Goal: Task Accomplishment & Management: Use online tool/utility

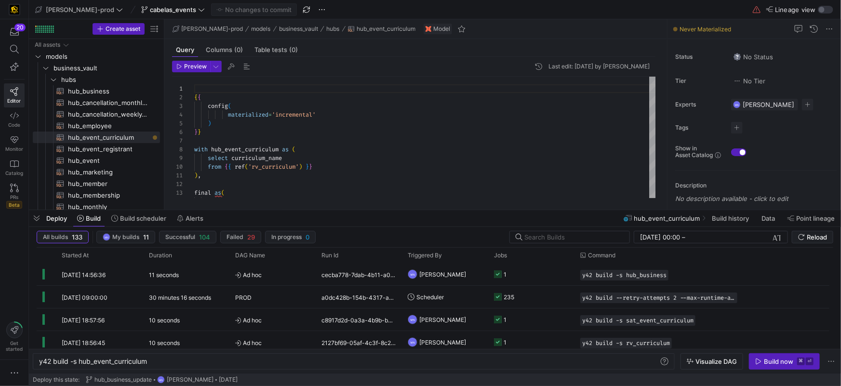
scroll to position [87, 0]
click at [95, 91] on span "hub_business​​​​​​​​​​" at bounding box center [108, 91] width 81 height 11
type textarea "{{ config( materialized='incremental' ) }} with business_account as ( select di…"
type textarea "y42 build -s hub_business"
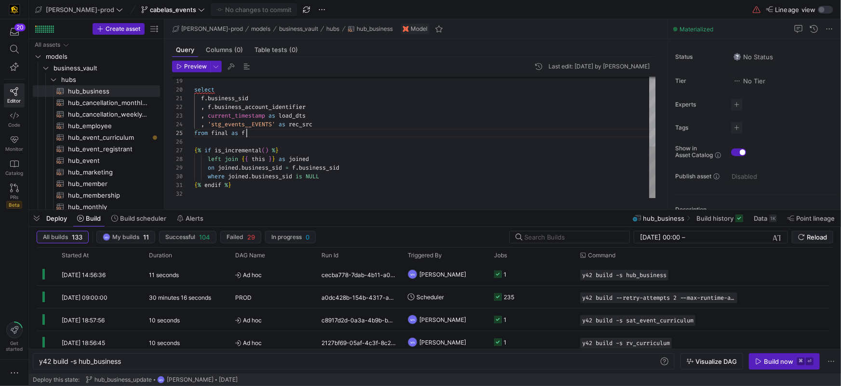
scroll to position [34, 52]
click at [383, 135] on div "select f . business_sid , f . business_account_identifier , current_timestamp a…" at bounding box center [425, 55] width 462 height 285
type textarea "{{ config( materialized='incremental' ) }} with business_account as ( select di…"
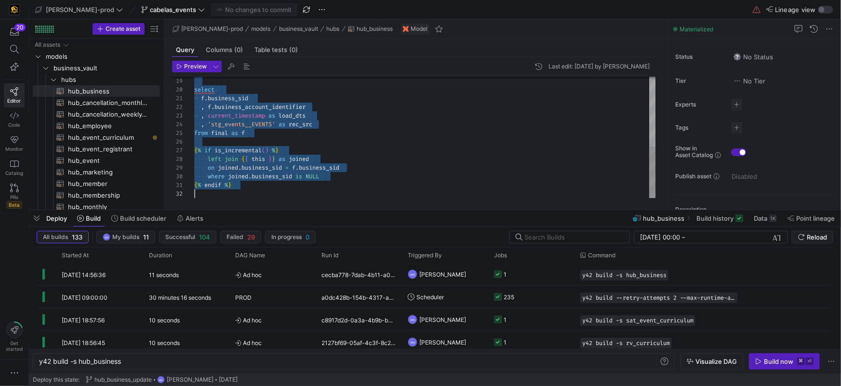
scroll to position [0, 0]
click at [138, 80] on span "Press SPACE to select this row." at bounding box center [140, 80] width 10 height 10
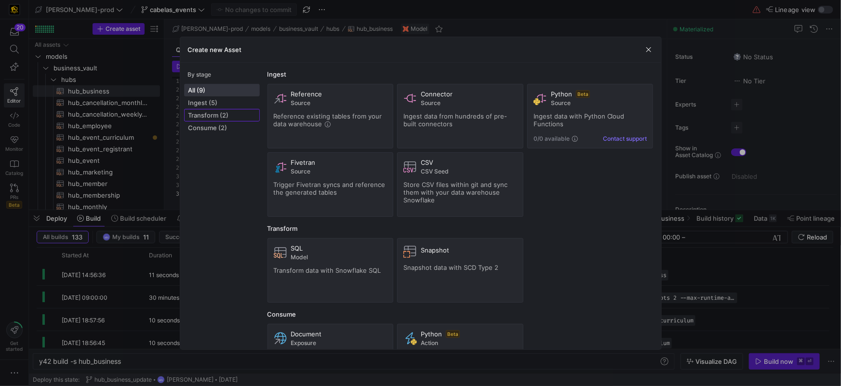
click at [213, 116] on span "Transform (2)" at bounding box center [222, 115] width 67 height 8
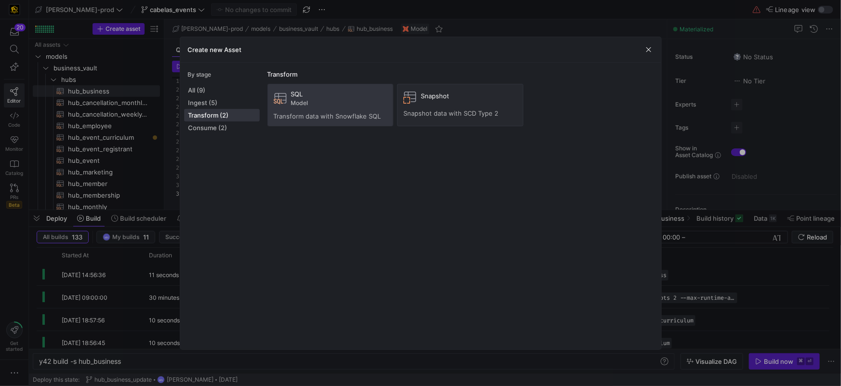
click at [306, 110] on div "SQL Model Transform data with Snowflake SQL" at bounding box center [331, 105] width 114 height 30
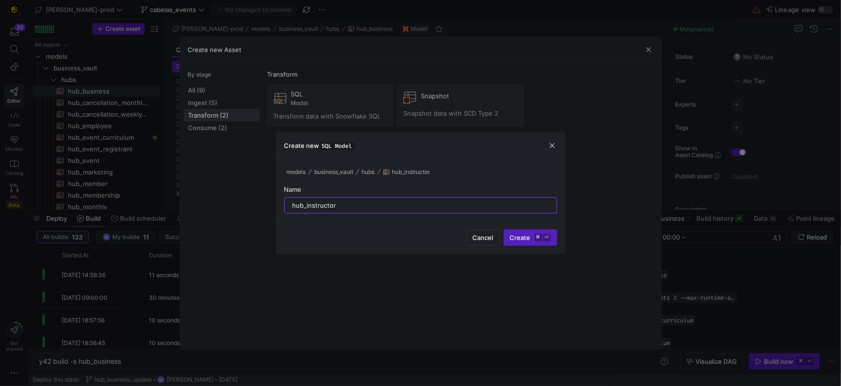
type input "hub_instructor"
click at [504, 230] on button "Create ⌘ ⏎" at bounding box center [531, 238] width 54 height 16
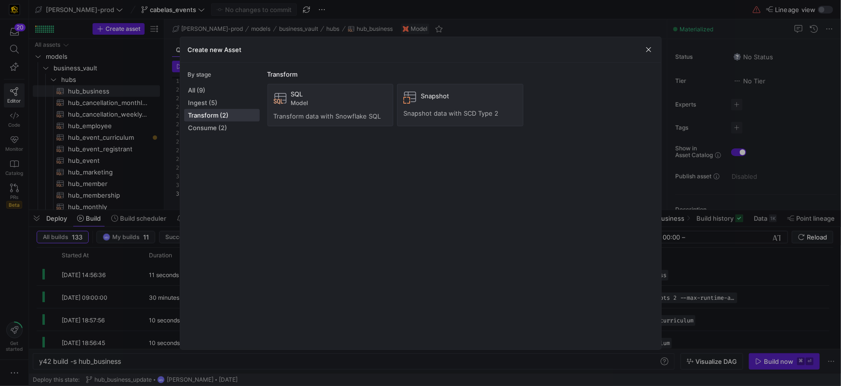
type textarea "y42 build -s hub_instructor"
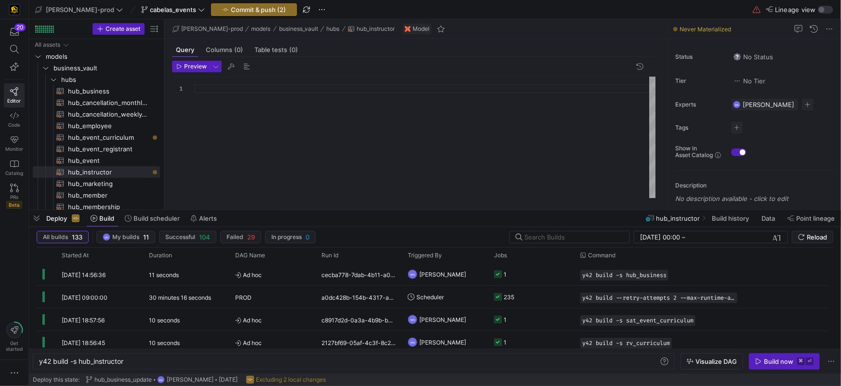
click at [241, 92] on div at bounding box center [425, 88] width 462 height 9
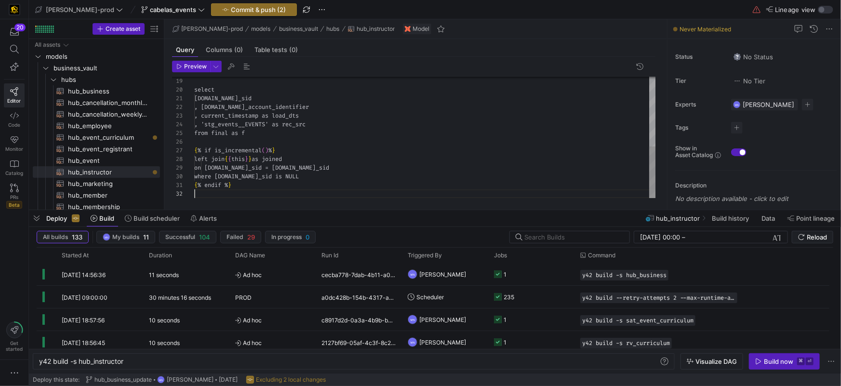
scroll to position [8, 0]
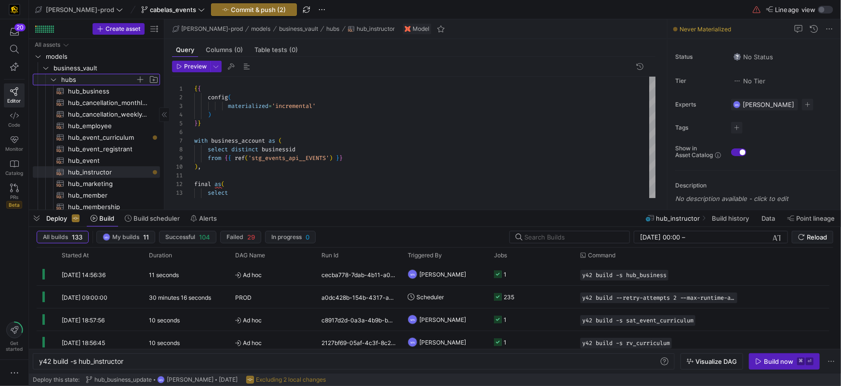
click at [54, 79] on icon "Press SPACE to select this row." at bounding box center [53, 80] width 7 height 6
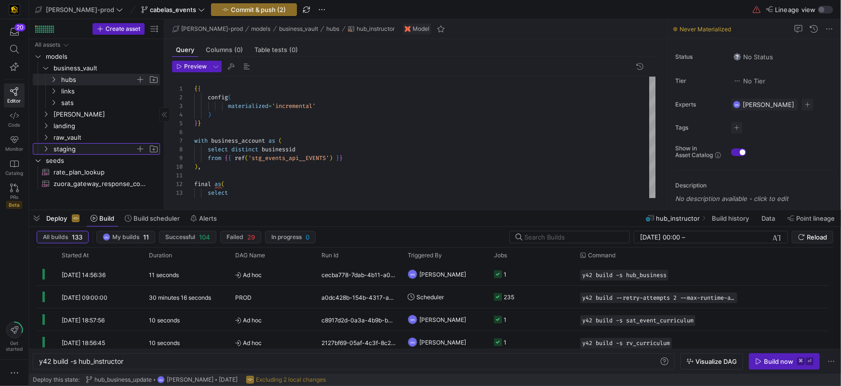
click at [48, 149] on icon "Press SPACE to select this row." at bounding box center [45, 149] width 7 height 6
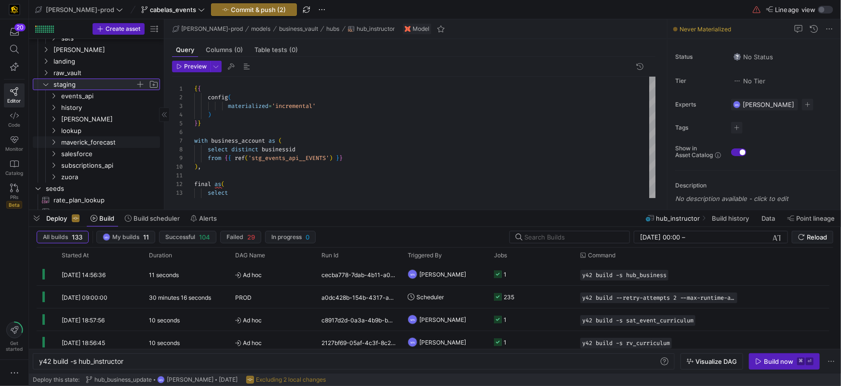
scroll to position [72, 0]
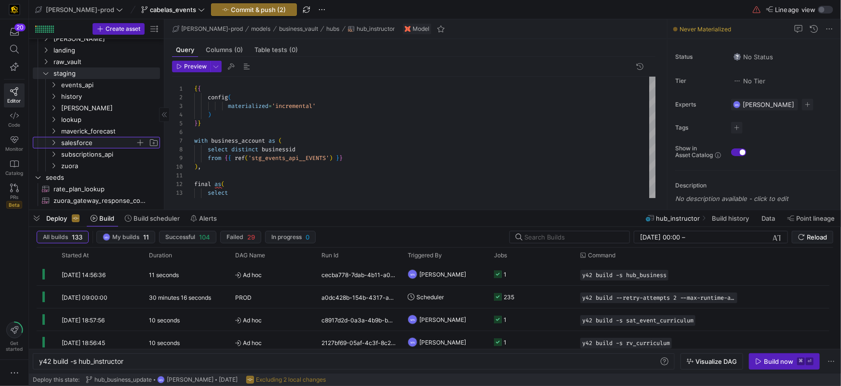
click at [55, 145] on icon "Press SPACE to select this row." at bounding box center [53, 143] width 7 height 6
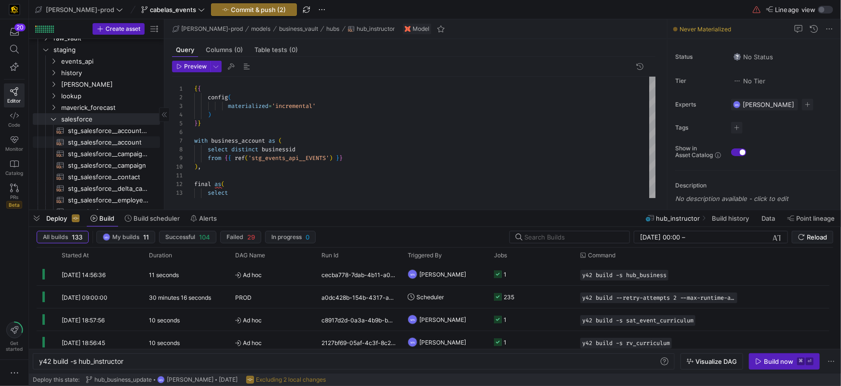
click at [93, 135] on link "stg_salesforce__account_history​​​​​​​​​​" at bounding box center [96, 131] width 127 height 12
type textarea "WITH source AS ( SELECT * FROM {{ source('salesforce', 'SALESFORCE_ACCOUNT_HIST…"
type textarea "y42 build -s stg_salesforce__account_history"
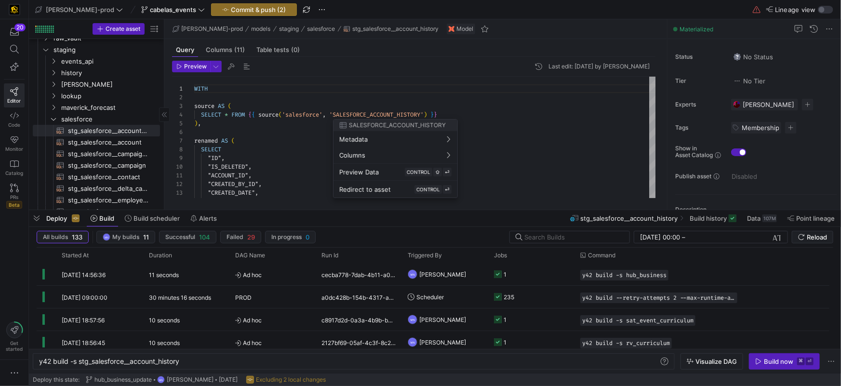
click at [134, 143] on div at bounding box center [420, 193] width 841 height 386
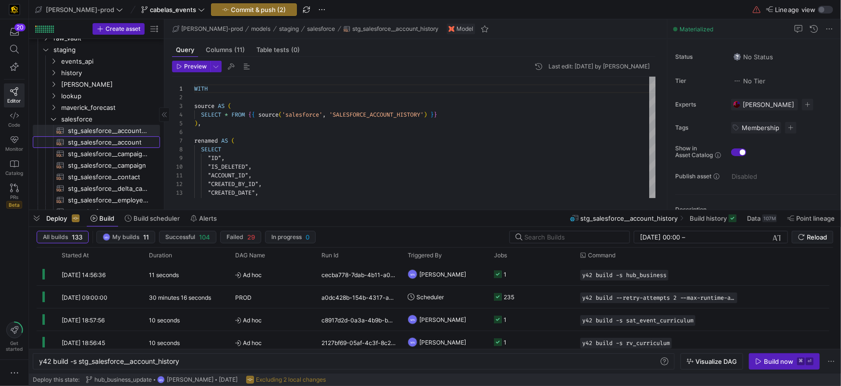
click at [135, 142] on span "stg_salesforce__account​​​​​​​​​​" at bounding box center [108, 142] width 81 height 11
type textarea "/* 1. Alias & Cast 2. Implement --vars {key: value: } for date filtering 3. We …"
type textarea "y42 build -s stg_salesforce__account"
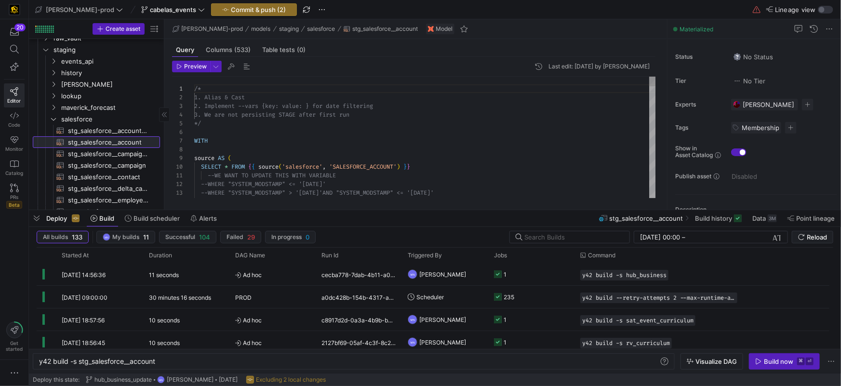
scroll to position [87, 0]
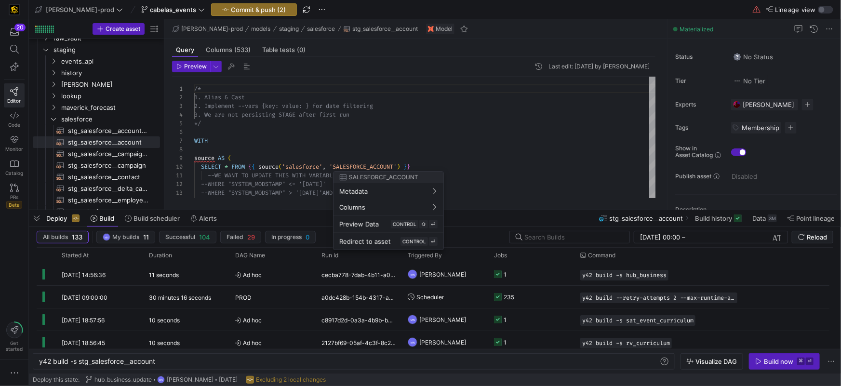
drag, startPoint x: 419, startPoint y: 166, endPoint x: 300, endPoint y: 168, distance: 118.6
click at [301, 168] on div at bounding box center [420, 193] width 841 height 386
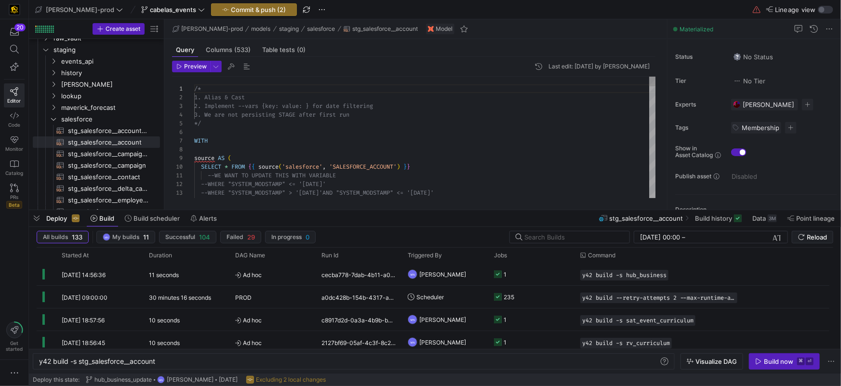
click at [344, 159] on div "source AS (" at bounding box center [425, 158] width 462 height 9
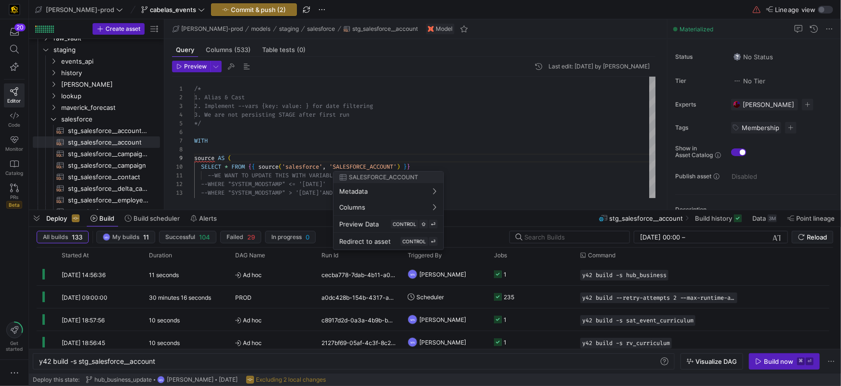
drag, startPoint x: 421, startPoint y: 165, endPoint x: 346, endPoint y: 167, distance: 74.8
click at [346, 167] on div at bounding box center [420, 193] width 841 height 386
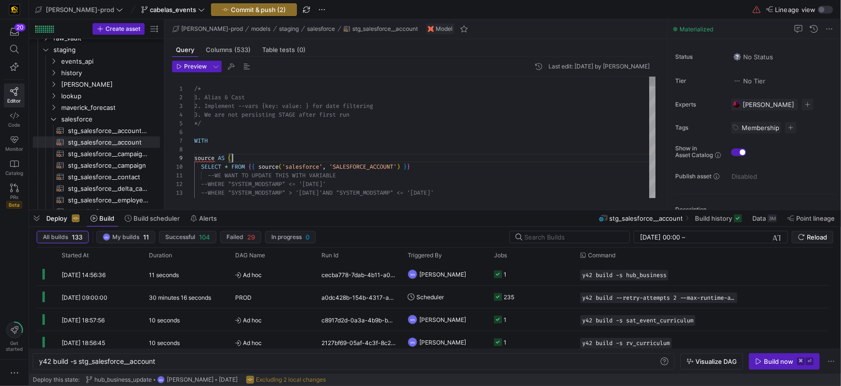
drag, startPoint x: 380, startPoint y: 161, endPoint x: 389, endPoint y: 166, distance: 10.2
click at [380, 161] on div "source AS (" at bounding box center [425, 158] width 462 height 9
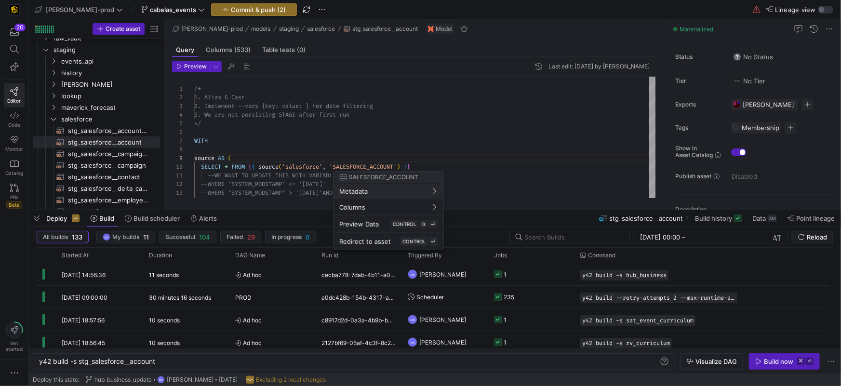
click at [422, 161] on div at bounding box center [420, 193] width 841 height 386
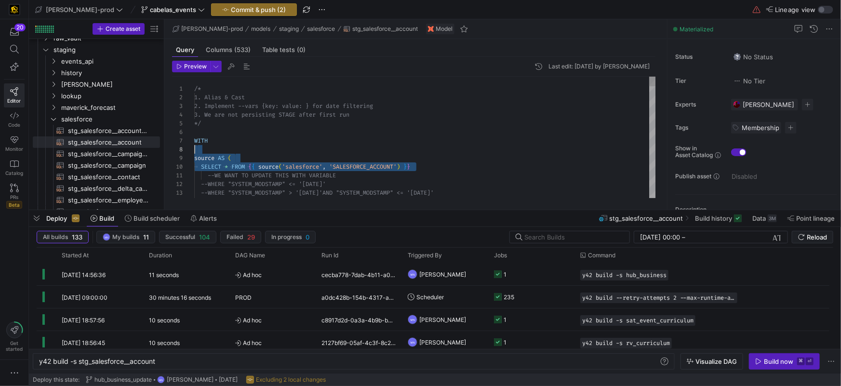
scroll to position [52, 0]
drag, startPoint x: 423, startPoint y: 165, endPoint x: 202, endPoint y: 140, distance: 222.7
click at [193, 142] on div "1 2 3 4 5 6 7 8 9 10 11 12 13 14 /* 1. Alias & Cast 2. Implement --vars {key: v…" at bounding box center [414, 138] width 484 height 122
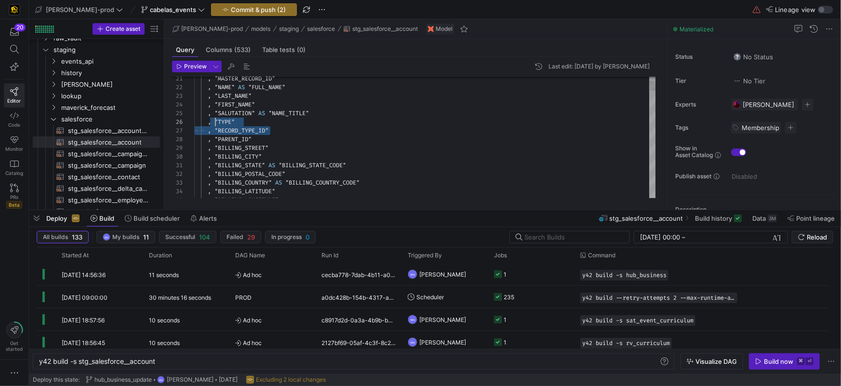
scroll to position [43, 17]
drag, startPoint x: 281, startPoint y: 132, endPoint x: 213, endPoint y: 122, distance: 68.7
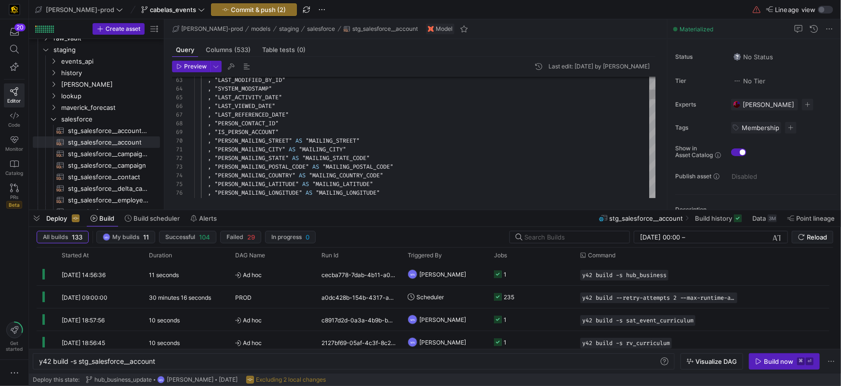
type textarea ", "CREATED_BY_ID" , "LAST_MODIFIED_DATE" , "LAST_MODIFIED_BY_ID" , "SYSTEM_MODS…"
click at [267, 133] on span ""IS_PERSON_ACCOUNT"" at bounding box center [247, 132] width 64 height 8
click at [54, 120] on icon "Press SPACE to select this row." at bounding box center [53, 119] width 7 height 6
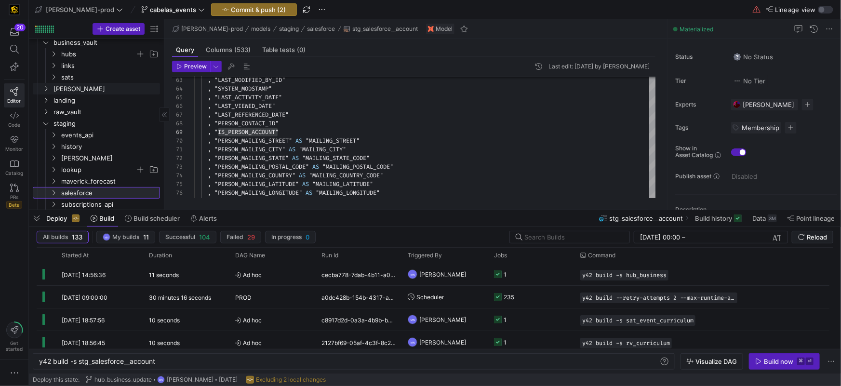
scroll to position [3, 0]
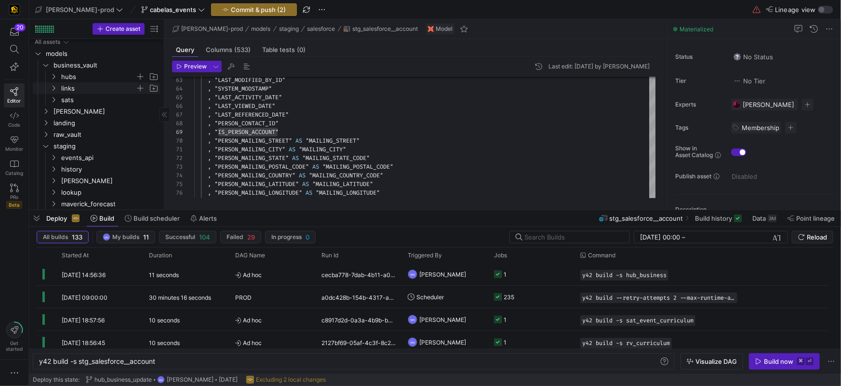
click at [53, 91] on y42-icon "Press SPACE to select this row." at bounding box center [54, 88] width 8 height 8
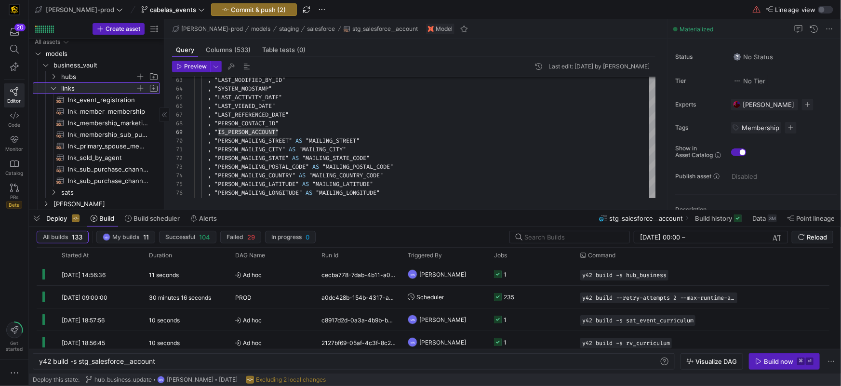
click at [142, 87] on span "button" at bounding box center [140, 88] width 10 height 10
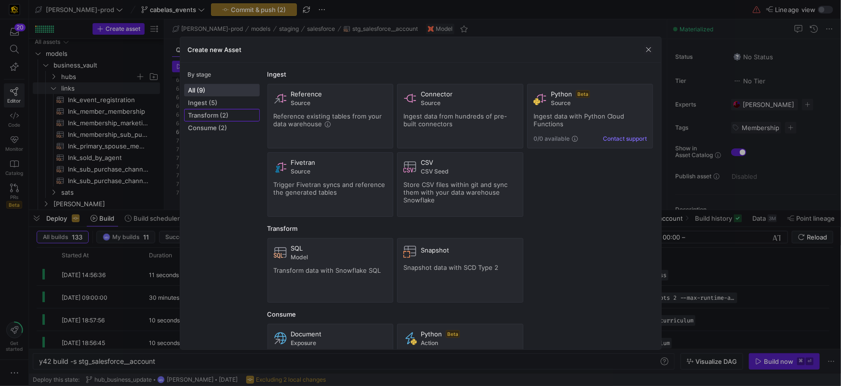
click at [215, 118] on button "Transform (2)" at bounding box center [222, 115] width 76 height 13
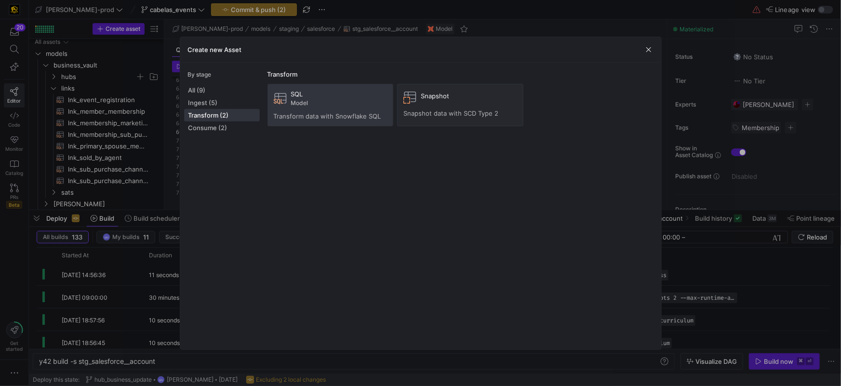
click at [319, 108] on div "SQL Model Transform data with Snowflake SQL" at bounding box center [331, 105] width 114 height 30
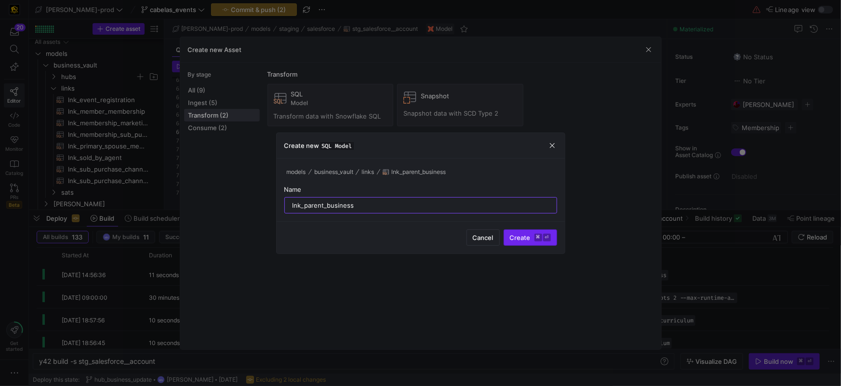
type input "lnk_parent_business"
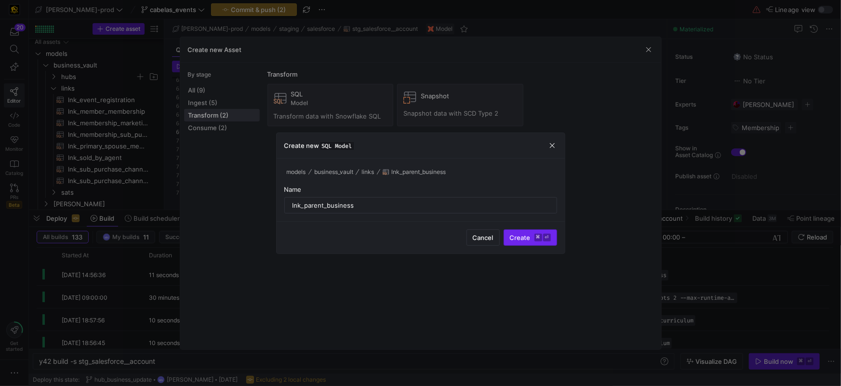
click at [527, 240] on span "Create ⌘ ⏎" at bounding box center [530, 238] width 41 height 8
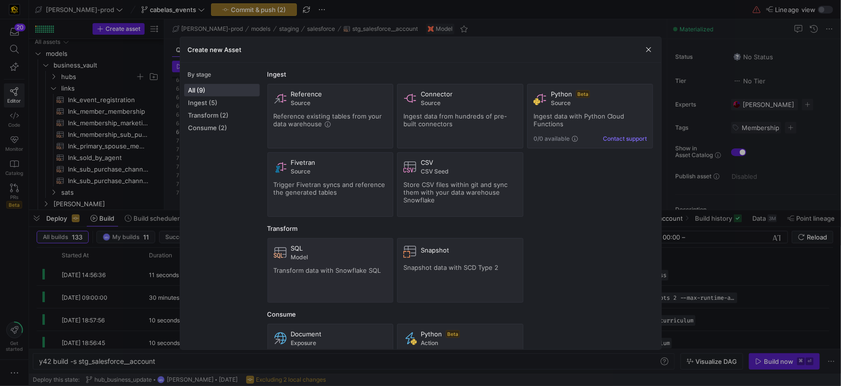
type textarea "y42 build -s lnk_parent_business"
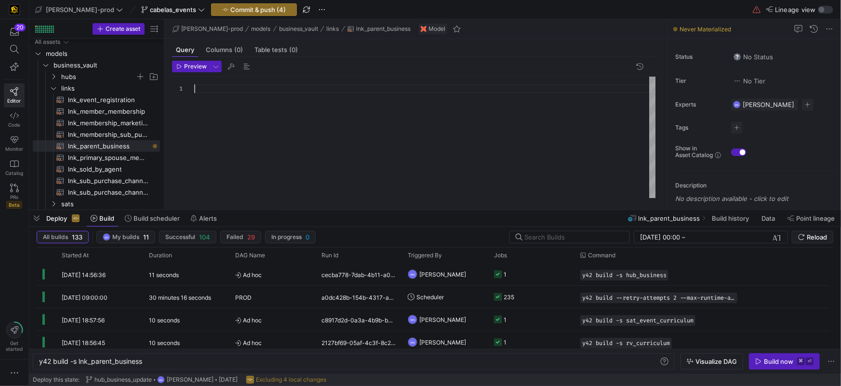
click at [326, 130] on div at bounding box center [425, 138] width 462 height 122
click at [113, 99] on span "lnk_event_registration​​​​​​​​​​" at bounding box center [108, 100] width 81 height 11
type textarea "{{ config( materialized = 'incremental' ) }} with registrants as ( select * fro…"
type textarea "y42 build -s lnk_event_registration"
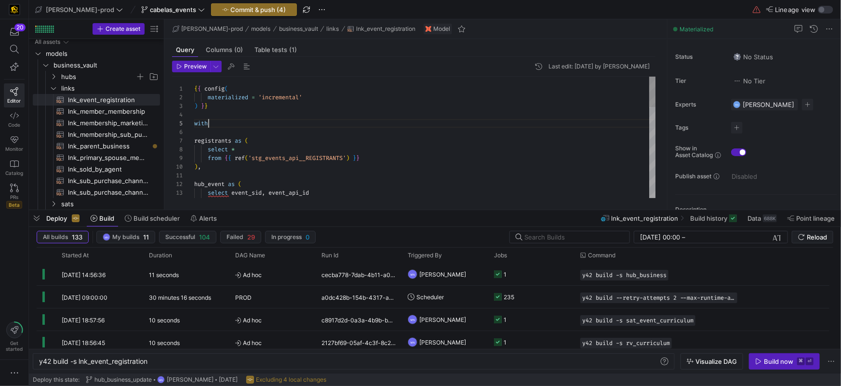
scroll to position [34, 14]
click at [322, 121] on div "with registrants as ( select * from { { ref ( 'stg_events_api__REGISTRANTS' ) }…" at bounding box center [425, 319] width 462 height 485
type textarea "{{ config( materialized = 'incremental' ) }} with registrants as ( select * fro…"
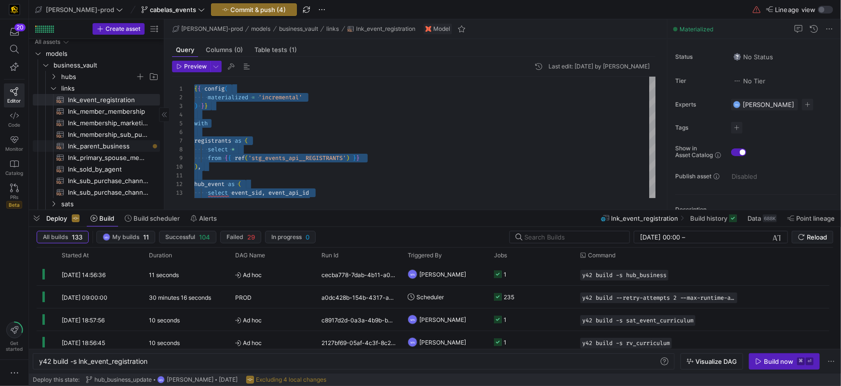
click at [98, 147] on span "lnk_parent_business​​​​​​​​​​" at bounding box center [108, 146] width 81 height 11
type textarea "y42 build -s lnk_parent_business"
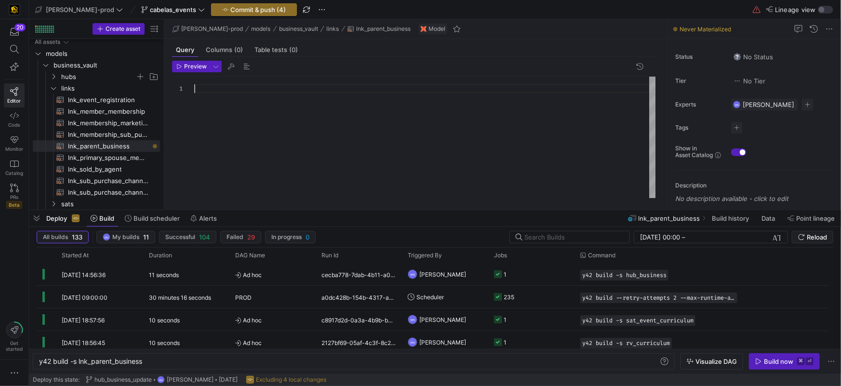
click at [226, 108] on div at bounding box center [425, 138] width 462 height 122
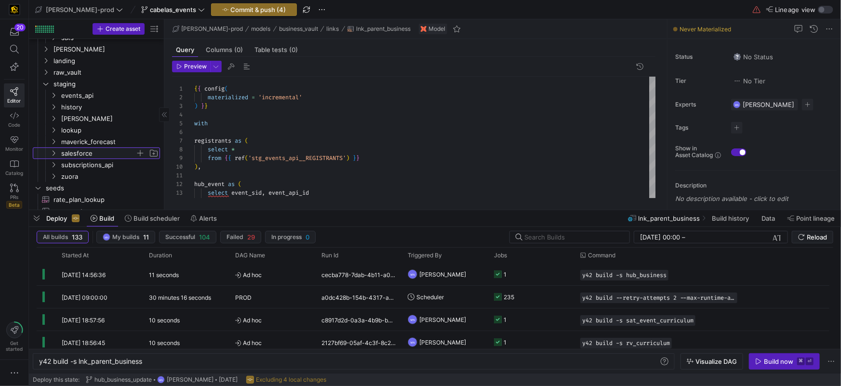
click at [54, 152] on icon "Press SPACE to select this row." at bounding box center [53, 153] width 7 height 6
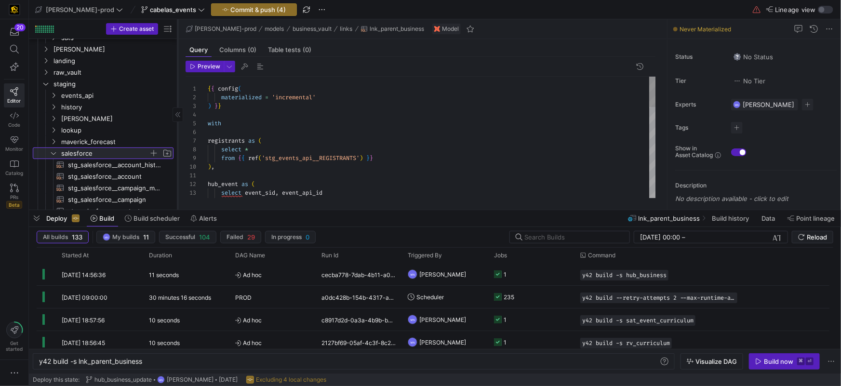
drag, startPoint x: 163, startPoint y: 131, endPoint x: 176, endPoint y: 130, distance: 13.6
click at [177, 130] on div at bounding box center [177, 114] width 0 height 190
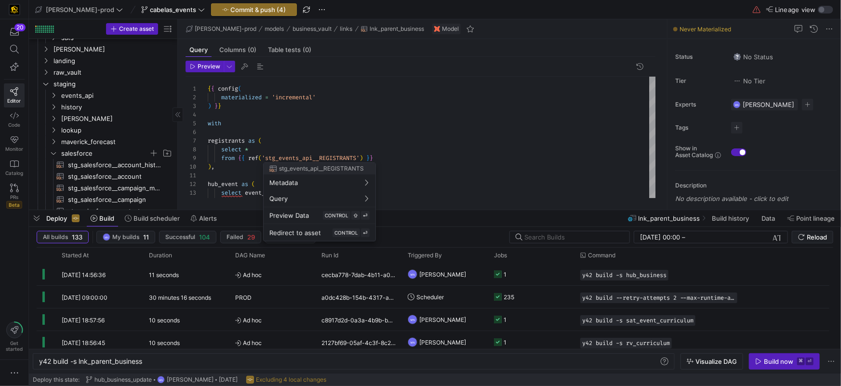
drag, startPoint x: 281, startPoint y: 158, endPoint x: 299, endPoint y: 158, distance: 17.8
click at [299, 158] on div at bounding box center [420, 193] width 841 height 386
click at [281, 158] on div at bounding box center [420, 193] width 841 height 386
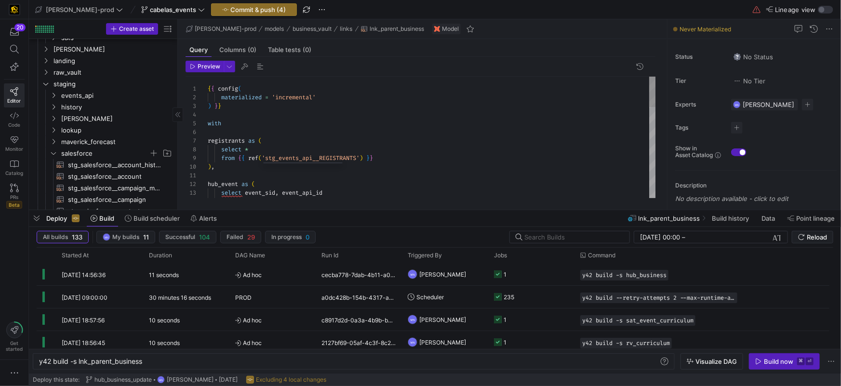
type textarea "{{ config( materialized = 'incremental' ) }} with registrants as ( select * fro…"
click at [349, 154] on span "'stg_events_api__REGISTRANTS'" at bounding box center [311, 158] width 98 height 8
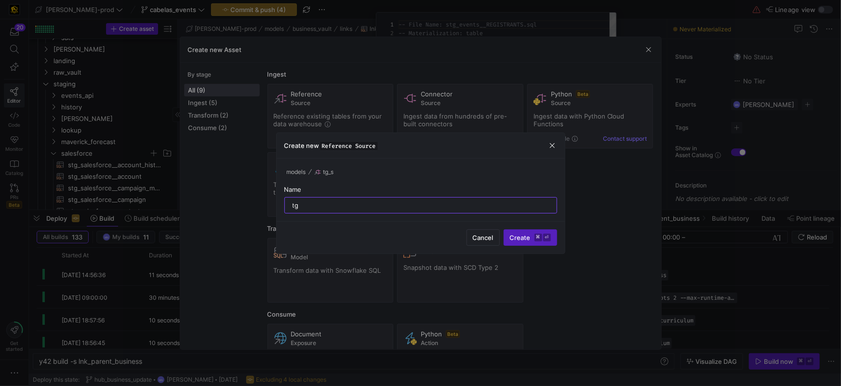
type input "t"
type input "stg_salesforce__account"
click at [509, 236] on span "submit" at bounding box center [530, 237] width 53 height 15
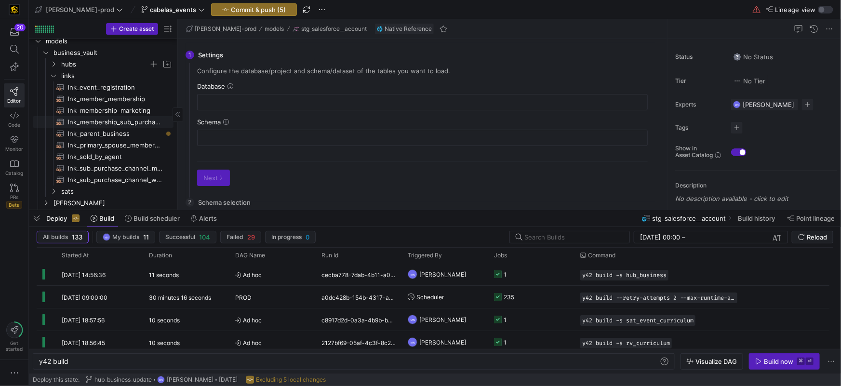
click at [111, 126] on span "lnk_membership_sub_purchase_channel​​​​​​​​​​" at bounding box center [115, 122] width 95 height 11
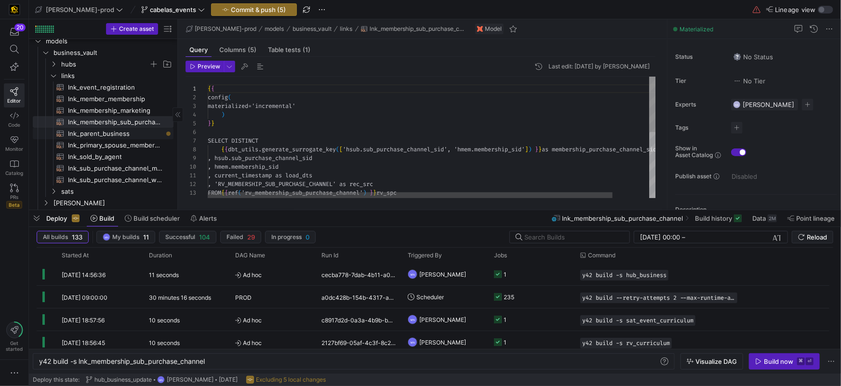
click at [108, 132] on span "lnk_parent_business​​​​​​​​​​" at bounding box center [115, 133] width 95 height 11
type textarea "y42 build -s lnk_parent_business"
type textarea "{{ config( materialized = 'incremental' ) }} with registrants as ( select * fro…"
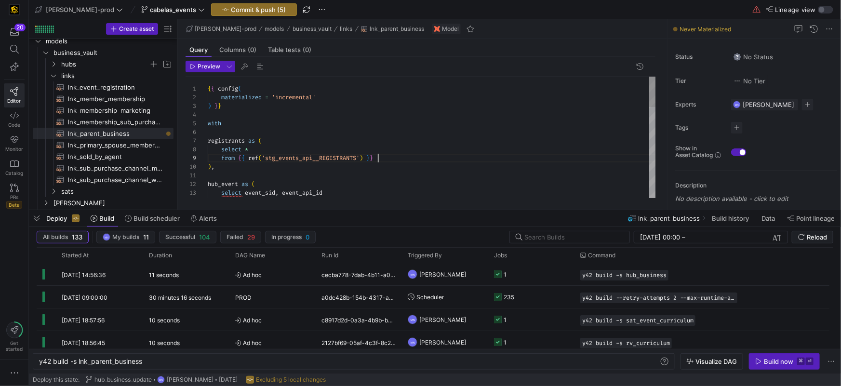
click at [408, 158] on div "{ { config ( materialized = 'incremental' ) } } with registrants as ( select * …" at bounding box center [432, 319] width 448 height 485
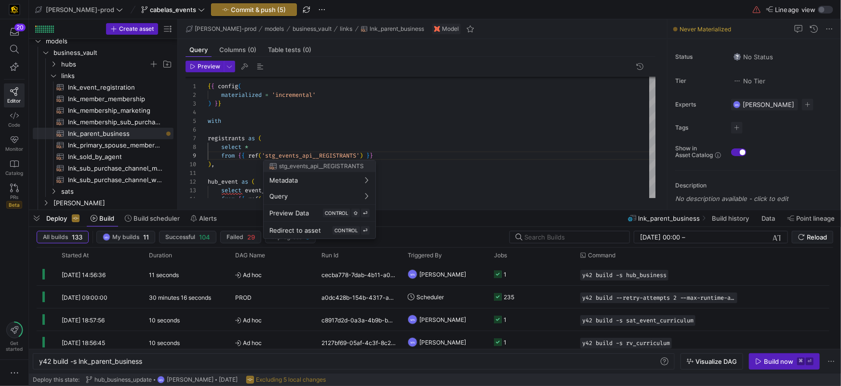
click at [365, 153] on div at bounding box center [420, 193] width 841 height 386
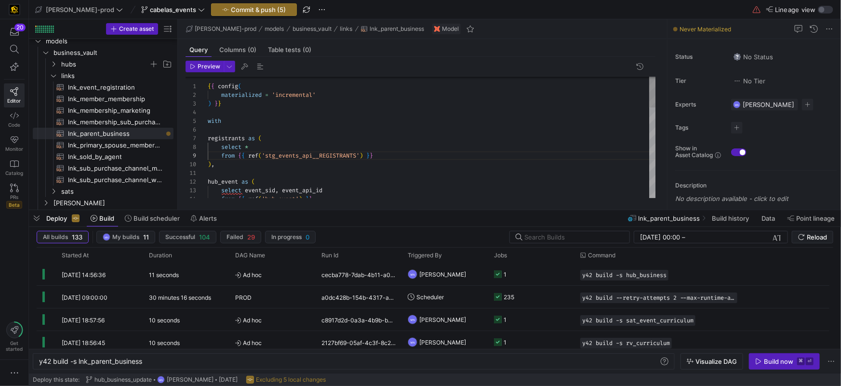
click at [341, 153] on span "'stg_events_api__REGISTRANTS'" at bounding box center [311, 156] width 98 height 8
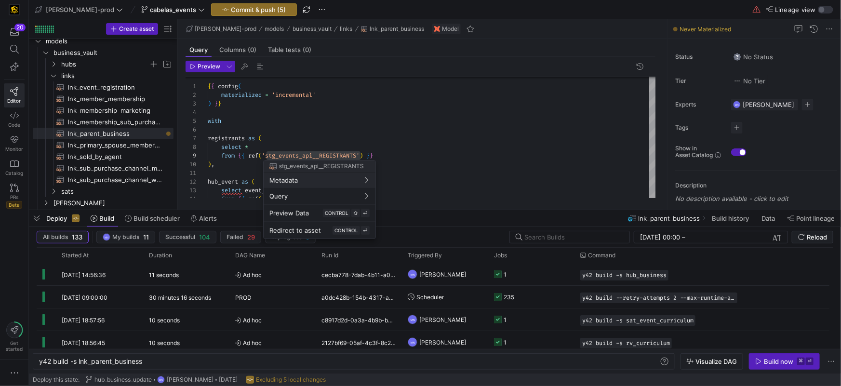
click at [326, 127] on div at bounding box center [420, 193] width 841 height 386
click at [393, 154] on div at bounding box center [420, 193] width 841 height 386
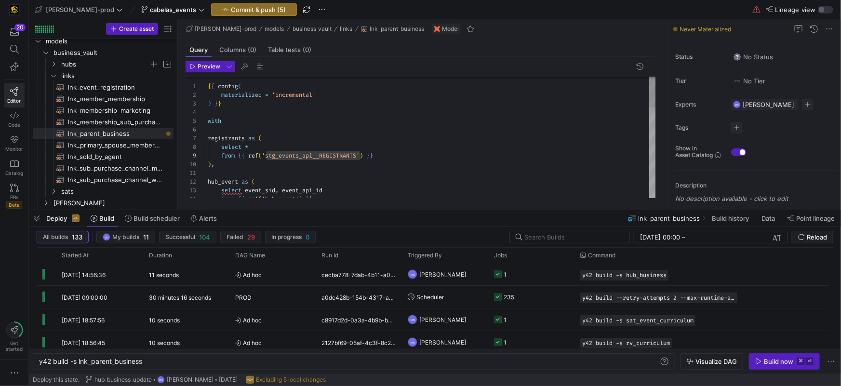
drag, startPoint x: 359, startPoint y: 155, endPoint x: 367, endPoint y: 152, distance: 8.5
click at [360, 154] on span "'stg_events_api__REGISTRANTS'" at bounding box center [311, 156] width 98 height 8
drag, startPoint x: 250, startPoint y: 155, endPoint x: 365, endPoint y: 157, distance: 115.2
click at [365, 150] on span "from { { ref ( 'stg_events_api__REGISTRANTS' ) } }" at bounding box center [290, 150] width 165 height 8
click at [409, 157] on div ") ," at bounding box center [432, 158] width 448 height 9
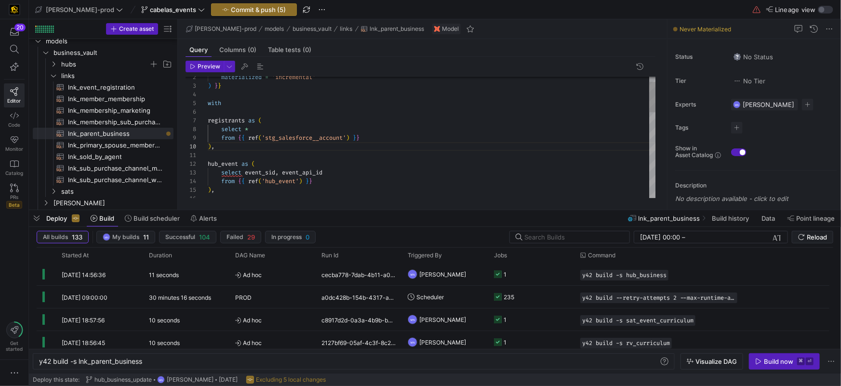
click at [233, 123] on span "registrants" at bounding box center [226, 121] width 37 height 8
click at [233, 123] on div "with registrants as ( select * from { { ref ( 'stg_salesforce__account' ) } } )…" at bounding box center [432, 298] width 448 height 485
click at [265, 129] on div "with account as ( select * from { { ref ( 'stg_salesforce__account' ) } } ) , h…" at bounding box center [432, 298] width 448 height 485
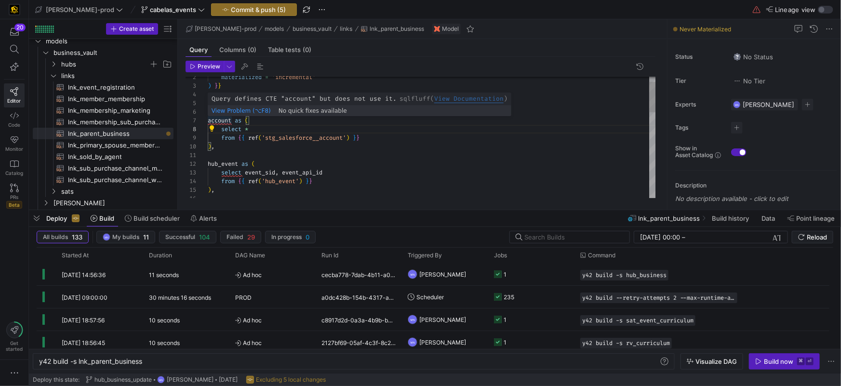
drag, startPoint x: 212, startPoint y: 121, endPoint x: 233, endPoint y: 138, distance: 27.7
click at [212, 121] on span "account" at bounding box center [220, 121] width 24 height 8
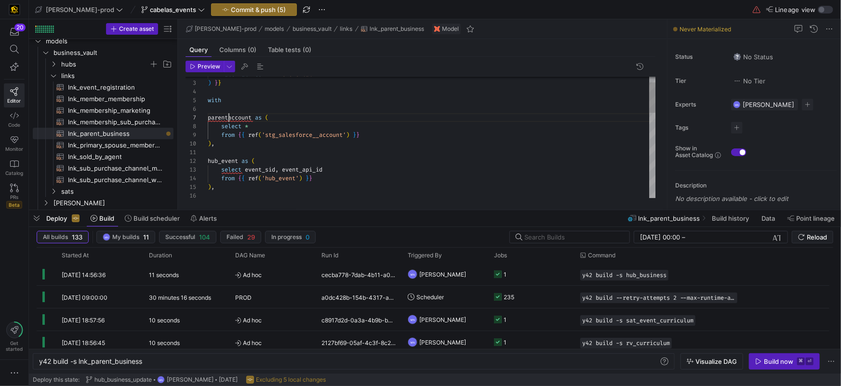
scroll to position [52, 24]
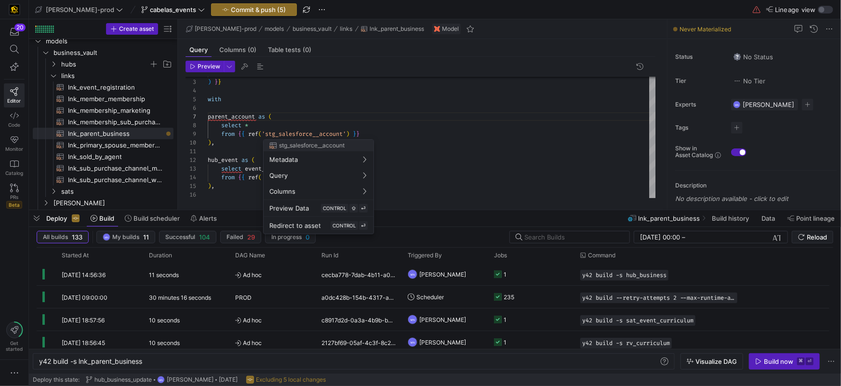
click at [267, 128] on div at bounding box center [420, 193] width 841 height 386
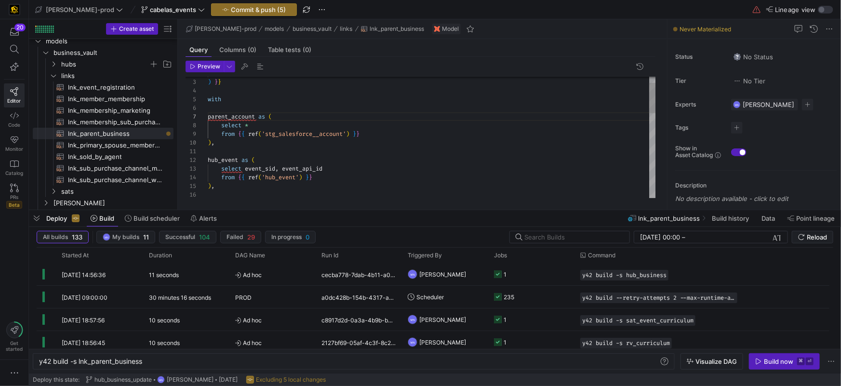
click at [257, 126] on div "select *" at bounding box center [432, 125] width 448 height 9
drag, startPoint x: 243, startPoint y: 123, endPoint x: 264, endPoint y: 126, distance: 21.0
click at [244, 122] on span at bounding box center [243, 126] width 3 height 8
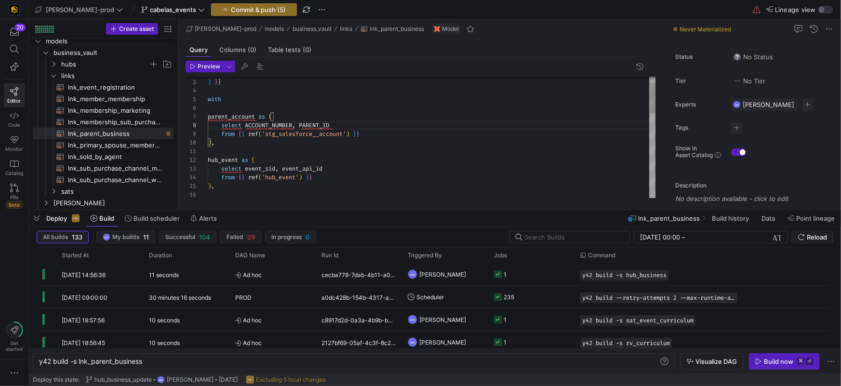
click at [248, 124] on span "ACCOUNT_NUMBER" at bounding box center [268, 126] width 47 height 8
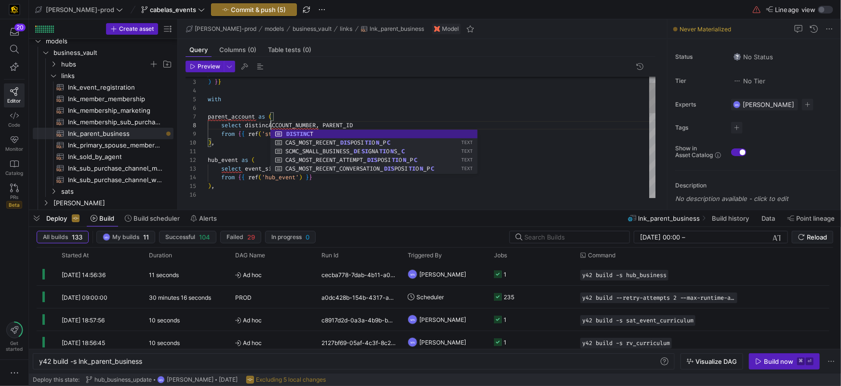
scroll to position [60, 69]
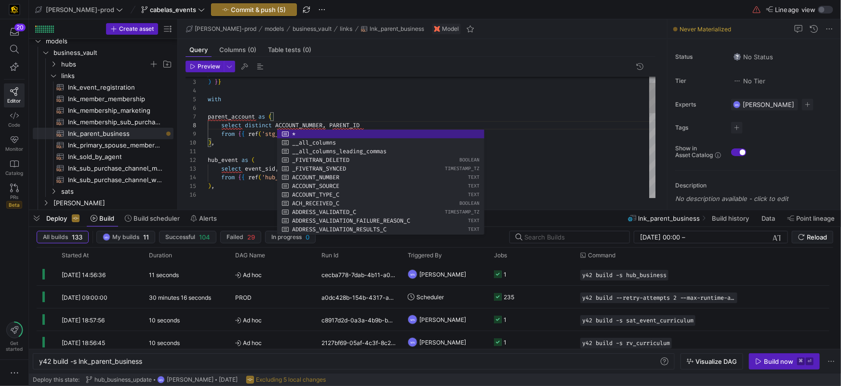
click at [275, 157] on div "hub_event as (" at bounding box center [432, 160] width 448 height 9
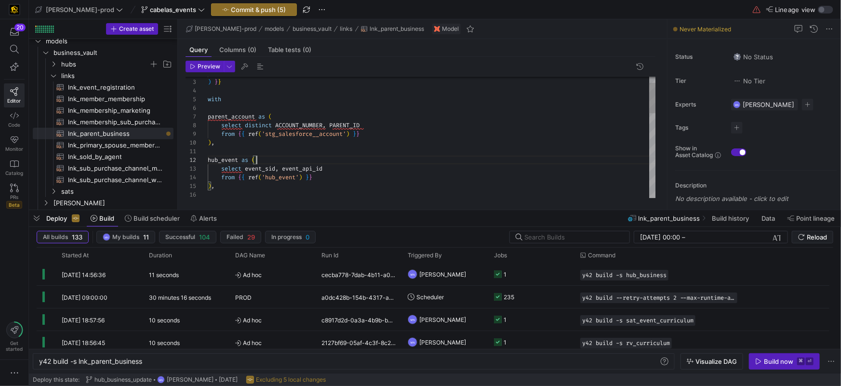
scroll to position [9, 48]
click at [222, 156] on div "with parent_account as ( select distinct ACCOUNT_NUMBER , PARENT_ID from { { re…" at bounding box center [432, 292] width 448 height 485
click at [236, 157] on span "hub_event" at bounding box center [223, 158] width 30 height 8
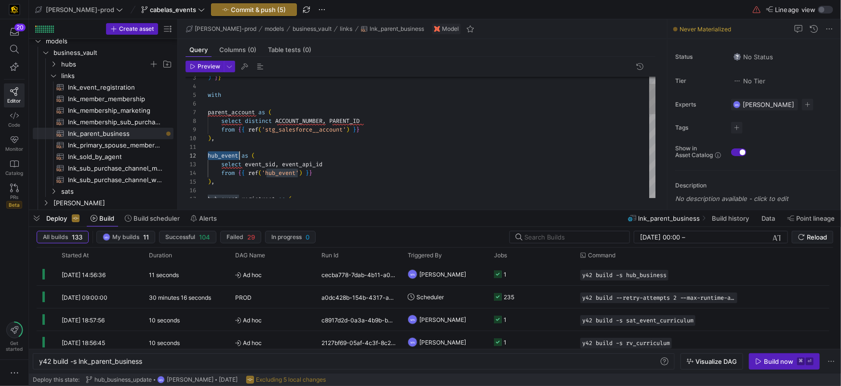
click at [239, 158] on div "hub_event as (" at bounding box center [432, 155] width 448 height 9
drag, startPoint x: 312, startPoint y: 171, endPoint x: 347, endPoint y: 167, distance: 34.9
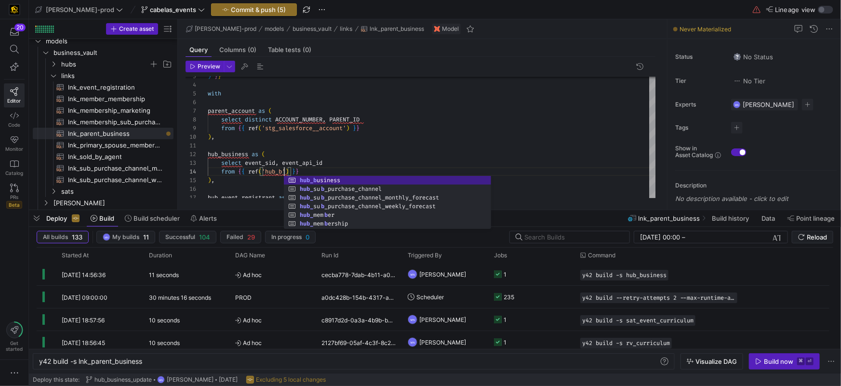
scroll to position [26, 101]
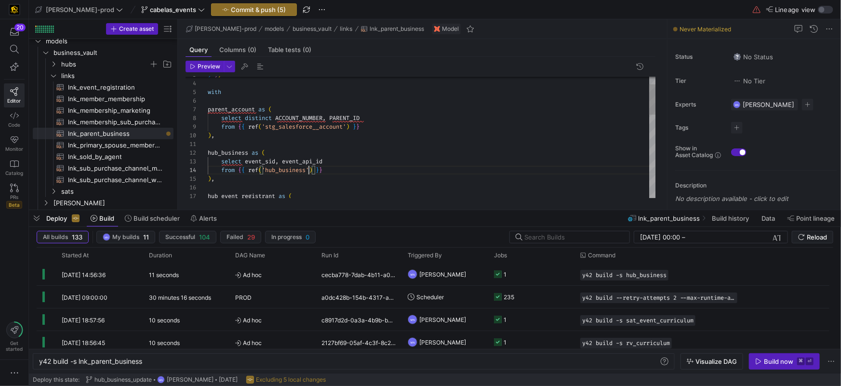
click at [267, 162] on div "with parent_account as ( select distinct ACCOUNT_NUMBER , PARENT_ID from { { re…" at bounding box center [432, 287] width 448 height 485
click at [265, 162] on span "event_sid" at bounding box center [260, 162] width 30 height 8
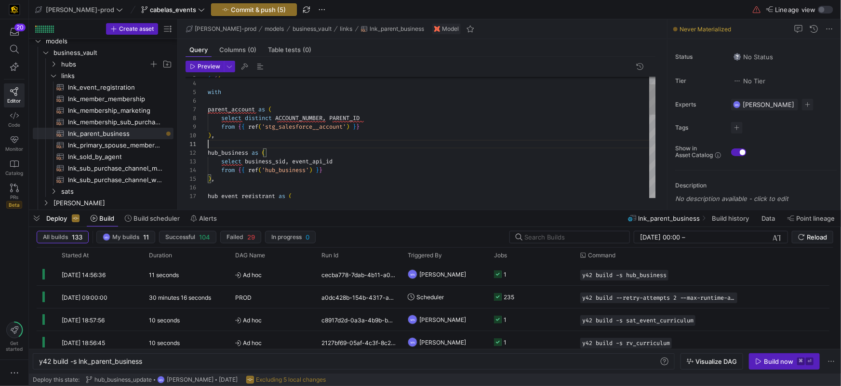
drag, startPoint x: 478, startPoint y: 142, endPoint x: 459, endPoint y: 141, distance: 18.9
click at [478, 142] on div at bounding box center [432, 144] width 448 height 9
drag, startPoint x: 327, startPoint y: 160, endPoint x: 428, endPoint y: 131, distance: 104.7
click at [328, 158] on span "event_api_id" at bounding box center [312, 162] width 41 height 8
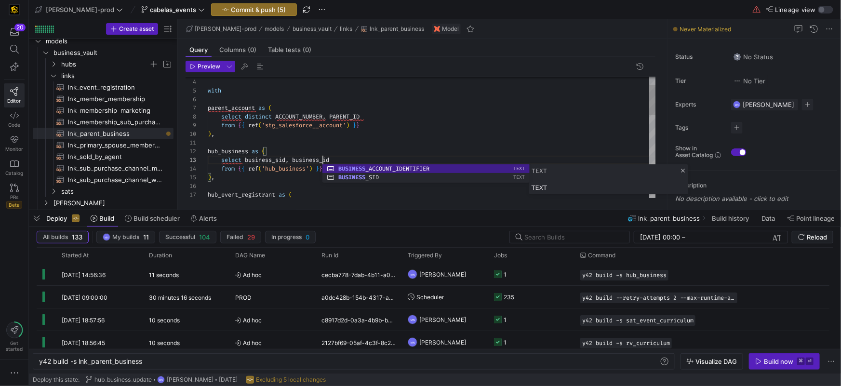
scroll to position [17, 115]
click at [266, 177] on div ") ," at bounding box center [432, 177] width 448 height 9
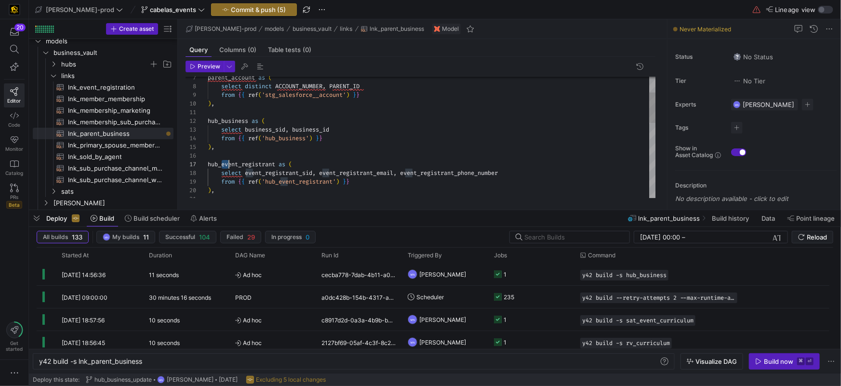
scroll to position [52, 21]
drag, startPoint x: 222, startPoint y: 164, endPoint x: 230, endPoint y: 163, distance: 7.7
click at [229, 163] on span "hub_event_registrant" at bounding box center [242, 165] width 68 height 8
click at [276, 167] on span "hub_event_registrant as (" at bounding box center [250, 167] width 84 height 8
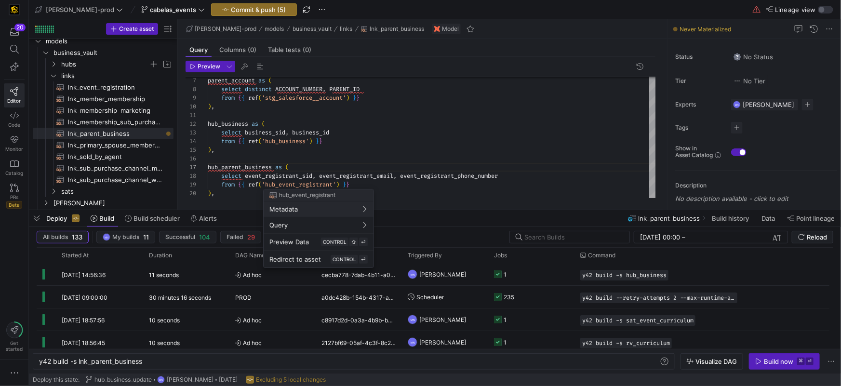
click at [242, 176] on div at bounding box center [420, 193] width 841 height 386
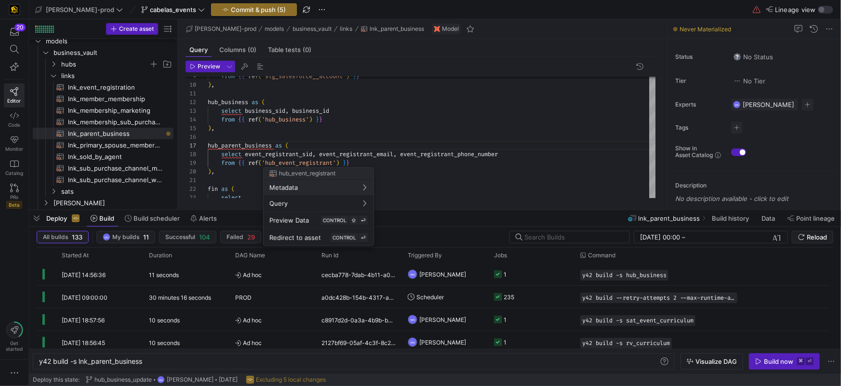
click at [268, 156] on div at bounding box center [420, 193] width 841 height 386
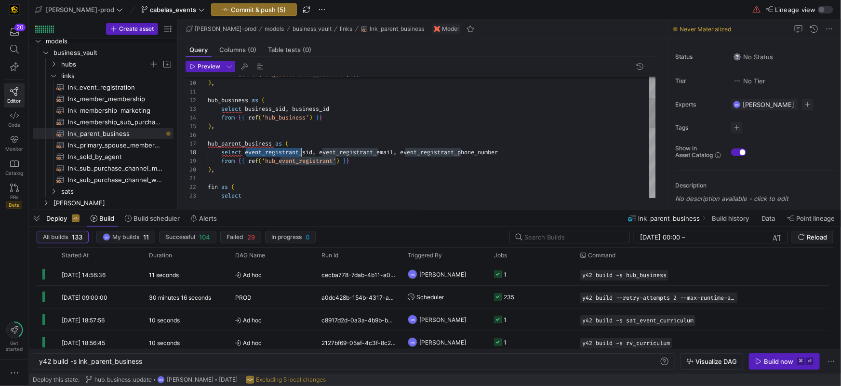
scroll to position [60, 94]
drag, startPoint x: 246, startPoint y: 154, endPoint x: 295, endPoint y: 178, distance: 55.0
click at [301, 152] on div ") , hub_business as ( select business_sid , business_id from { { ref ( 'hub_bus…" at bounding box center [432, 235] width 448 height 485
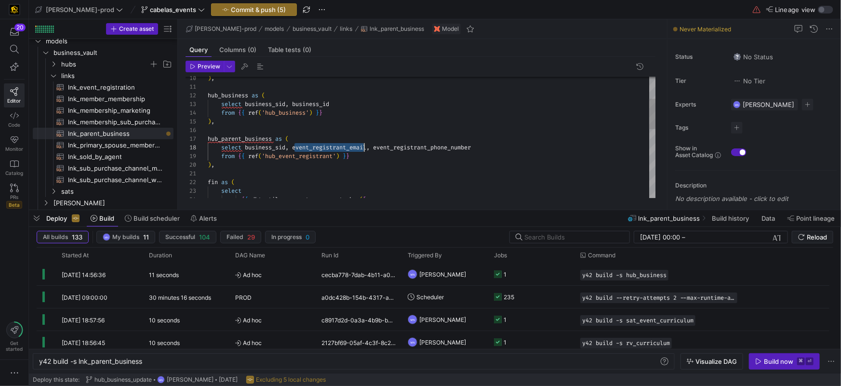
scroll to position [60, 163]
drag, startPoint x: 296, startPoint y: 153, endPoint x: 368, endPoint y: 149, distance: 73.0
click at [366, 146] on span "event_registrant_email" at bounding box center [329, 147] width 74 height 8
drag, startPoint x: 487, startPoint y: 148, endPoint x: 368, endPoint y: 185, distance: 125.1
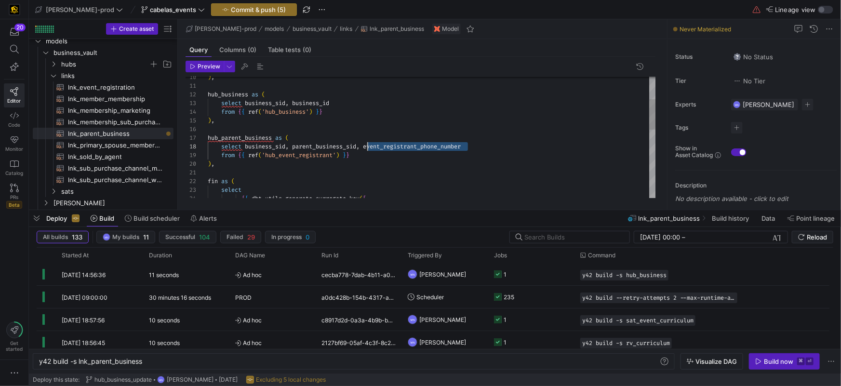
click at [366, 147] on div "select business_sid , parent_business_sid , event_registrant_phone_number" at bounding box center [432, 146] width 448 height 9
drag, startPoint x: 363, startPoint y: 157, endPoint x: 237, endPoint y: 170, distance: 126.5
click at [238, 157] on div ") , hub_business as ( select business_sid , business_id from { { ref ( 'hub_bus…" at bounding box center [432, 230] width 448 height 485
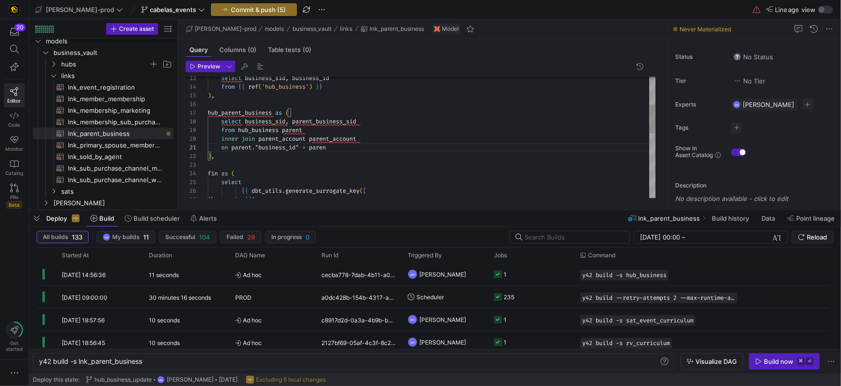
scroll to position [0, 125]
click at [383, 141] on div "select business_sid , business_id from { { ref ( 'hub_business' ) } } ) , hub_p…" at bounding box center [432, 213] width 448 height 502
click at [346, 147] on div "on parent . "business_id" = parent" at bounding box center [432, 147] width 448 height 9
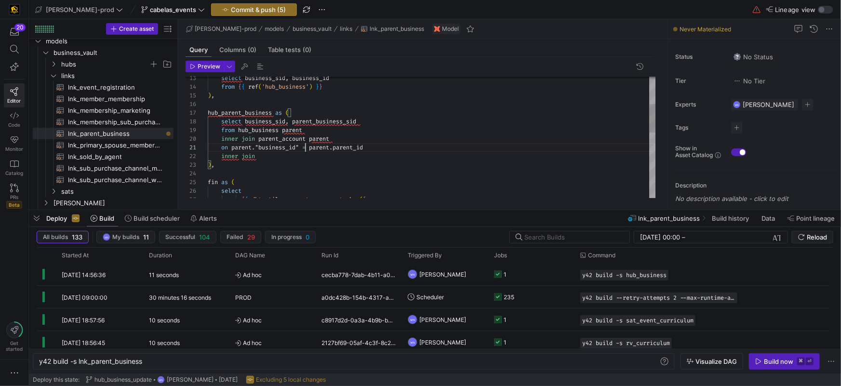
drag, startPoint x: 305, startPoint y: 146, endPoint x: 326, endPoint y: 167, distance: 29.7
click at [304, 146] on span "on parent . "business_id" = parent . parent_id" at bounding box center [285, 148] width 155 height 8
click at [322, 134] on div "select business_sid , business_id from { { ref ( 'hub_business' ) } } ) , hub_p…" at bounding box center [432, 217] width 448 height 511
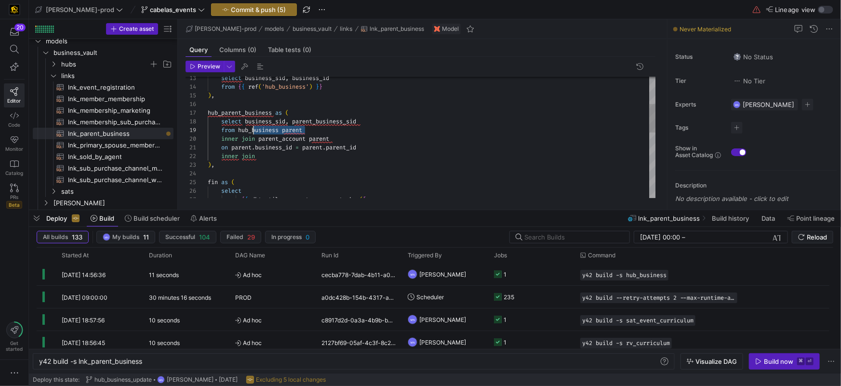
drag, startPoint x: 321, startPoint y: 128, endPoint x: 255, endPoint y: 128, distance: 66.5
click at [252, 128] on div "select business_sid , business_id from { { ref ( 'hub_business' ) } } ) , hub_p…" at bounding box center [432, 217] width 448 height 511
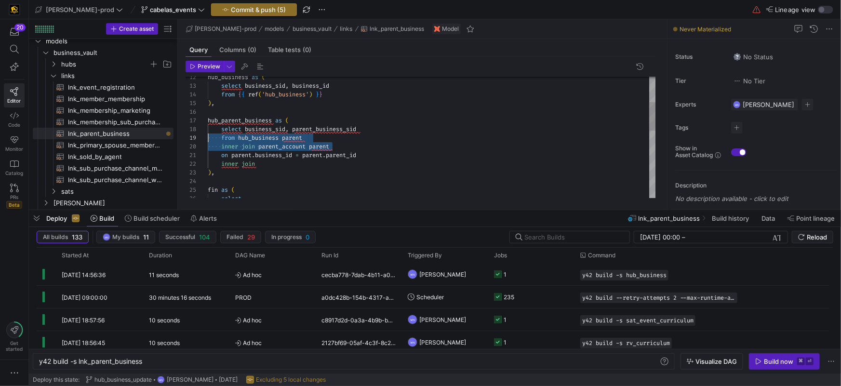
scroll to position [69, 0]
drag, startPoint x: 343, startPoint y: 147, endPoint x: 185, endPoint y: 139, distance: 158.3
click at [208, 139] on div "select business_sid , business_id from { { ref ( 'hub_business' ) } } ) , hub_p…" at bounding box center [432, 225] width 448 height 511
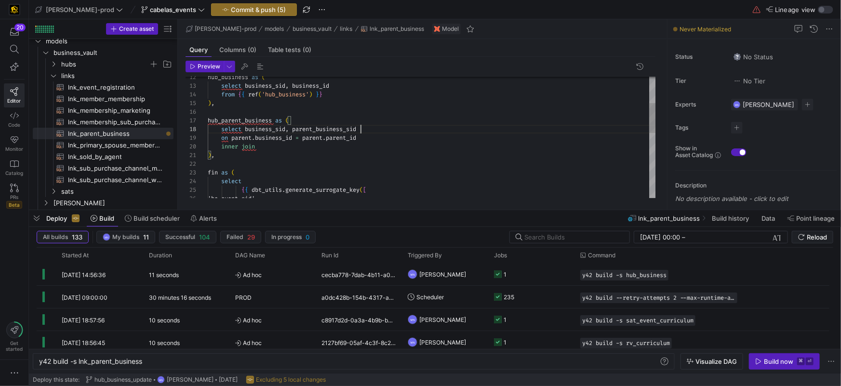
click at [304, 149] on div "inner join" at bounding box center [432, 146] width 448 height 9
click at [244, 156] on div "select business_sid , business_id from { { ref ( 'hub_business' ) } } ) , hub_p…" at bounding box center [432, 225] width 448 height 511
click at [244, 156] on span "from" at bounding box center [242, 155] width 14 height 8
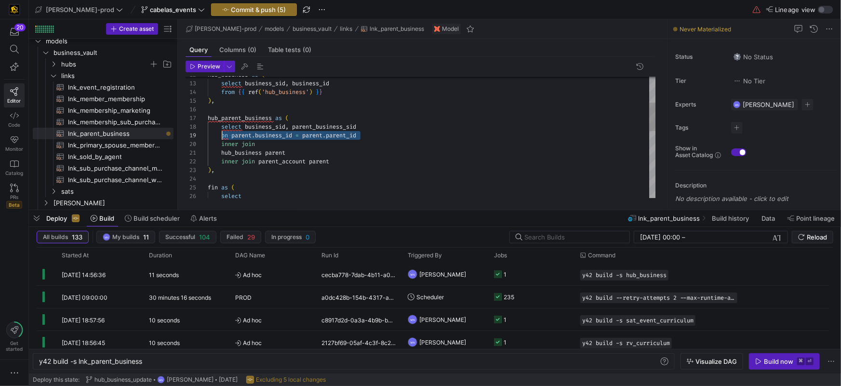
scroll to position [69, 14]
drag, startPoint x: 367, startPoint y: 135, endPoint x: 248, endPoint y: 136, distance: 119.6
click at [223, 136] on div "on parent . business_id = parent . parent_id" at bounding box center [432, 135] width 448 height 9
click at [374, 125] on div "select business_sid , parent_business_sid" at bounding box center [432, 126] width 448 height 9
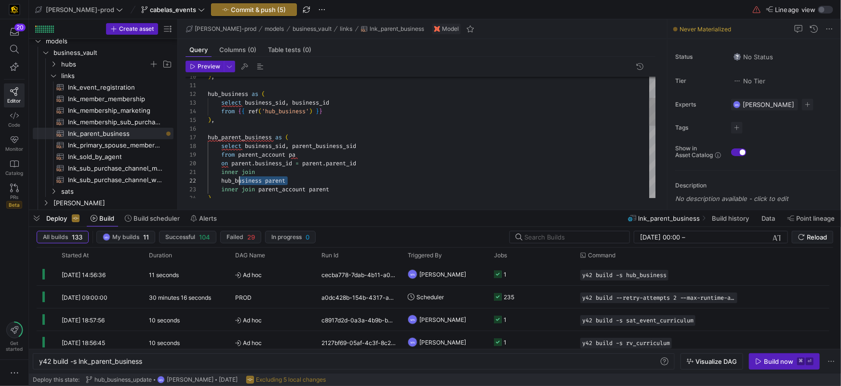
scroll to position [9, 21]
drag, startPoint x: 296, startPoint y: 181, endPoint x: 235, endPoint y: 179, distance: 60.8
drag, startPoint x: 248, startPoint y: 171, endPoint x: 206, endPoint y: 164, distance: 43.0
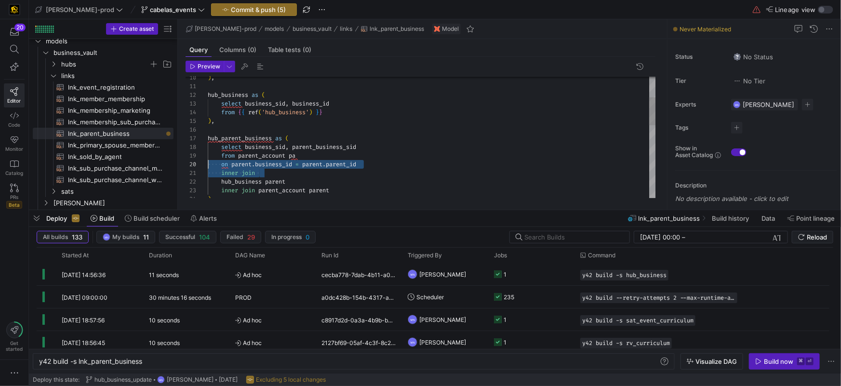
click at [206, 164] on div "13 14 15 16 17 18 24 20 21 12 22 23 19 11 10 select business_sid , business_id …" at bounding box center [421, 138] width 471 height 122
click at [347, 175] on div "select business_sid , business_id from { { ref ( 'hub_business' ) } } ) , hub_p…" at bounding box center [432, 237] width 448 height 502
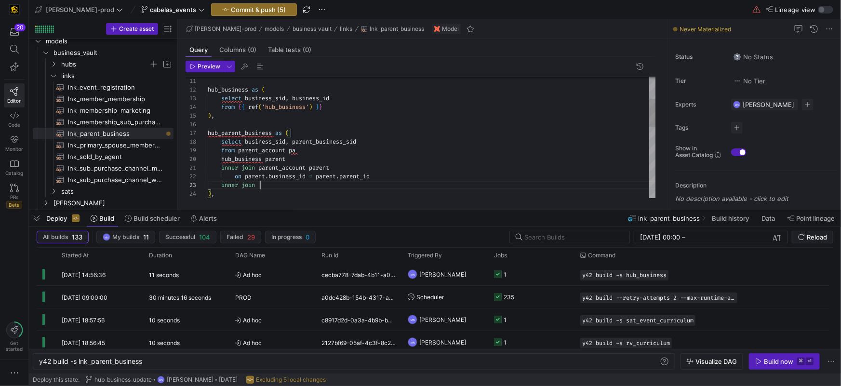
scroll to position [17, 52]
drag, startPoint x: 235, startPoint y: 177, endPoint x: 232, endPoint y: 203, distance: 26.1
click at [235, 176] on span at bounding box center [221, 177] width 27 height 8
drag, startPoint x: 306, startPoint y: 154, endPoint x: 320, endPoint y: 160, distance: 14.9
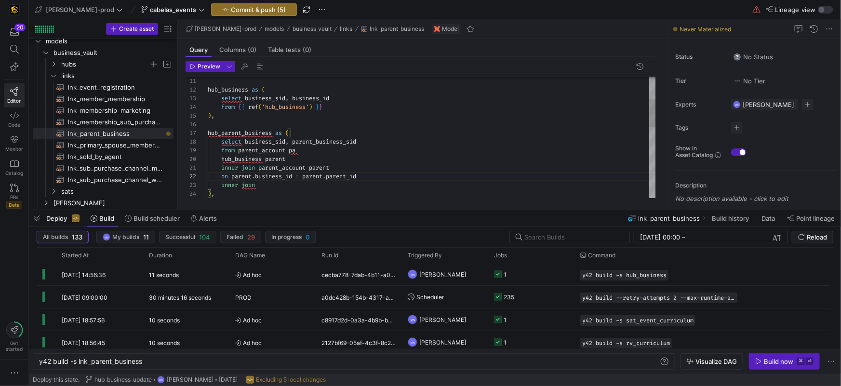
click at [306, 154] on div "from parent_account pa" at bounding box center [432, 150] width 448 height 9
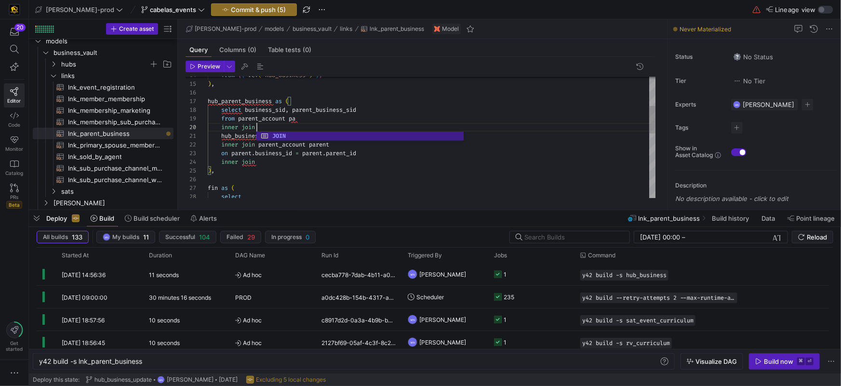
scroll to position [78, 48]
click at [346, 124] on div "from { { ref ( 'hub_business' ) } } ) , hub_parent_business as ( select busines…" at bounding box center [432, 214] width 448 height 528
drag, startPoint x: 331, startPoint y: 129, endPoint x: 334, endPoint y: 167, distance: 38.2
click at [331, 129] on div "inner join" at bounding box center [432, 127] width 448 height 9
click at [332, 174] on div ") ," at bounding box center [432, 170] width 448 height 9
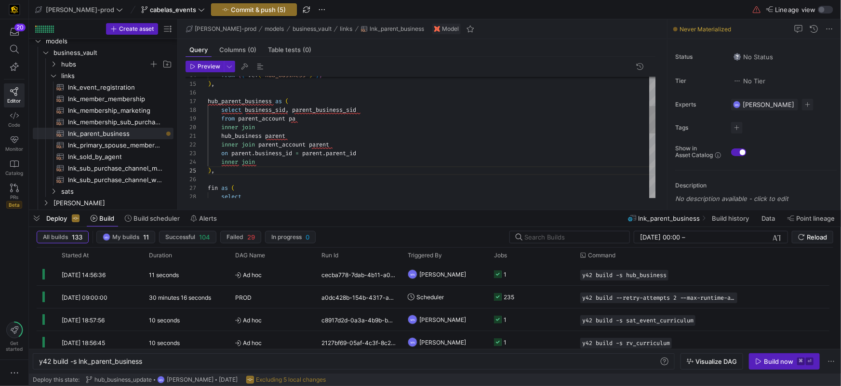
click at [292, 131] on div "from { { ref ( 'hub_business' ) } } ) , hub_parent_business as ( select busines…" at bounding box center [432, 214] width 448 height 528
click at [313, 139] on div "hub_business parent" at bounding box center [432, 136] width 448 height 9
drag, startPoint x: 338, startPoint y: 145, endPoint x: 192, endPoint y: 157, distance: 146.1
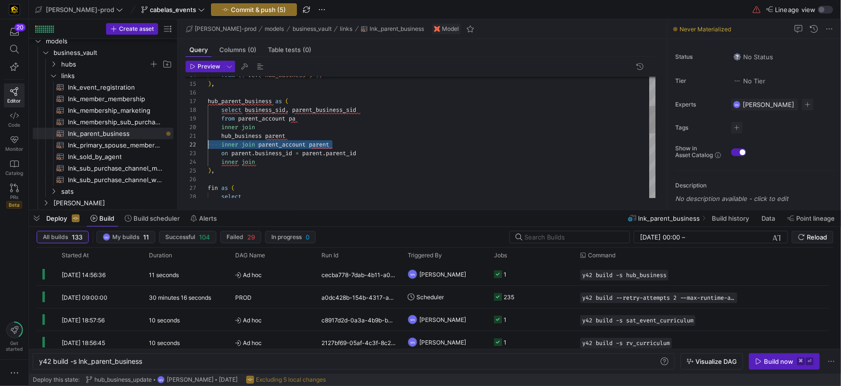
click at [190, 146] on div "14 15 16 17 18 21 22 19 25 23 24 26 27 28 20 from { { ref ( 'hub_business' ) } …" at bounding box center [421, 138] width 471 height 122
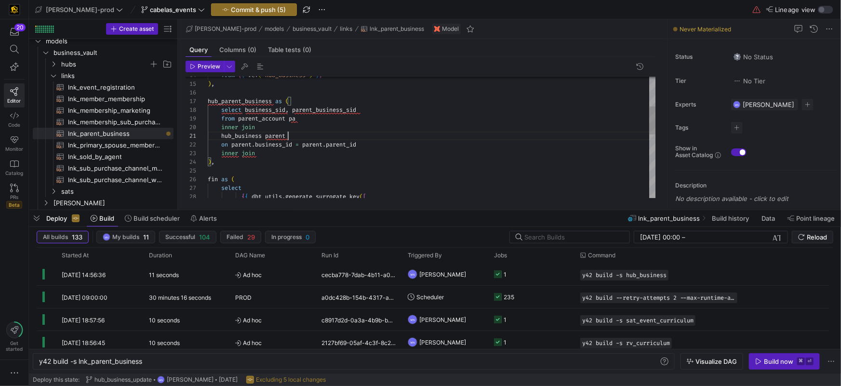
scroll to position [0, 80]
click at [280, 156] on div "from { { ref ( 'hub_business' ) } } ) , hub_parent_business as ( select busines…" at bounding box center [432, 210] width 448 height 520
drag, startPoint x: 346, startPoint y: 144, endPoint x: 192, endPoint y: 138, distance: 154.4
click at [192, 138] on div "14 15 16 17 18 21 19 24 22 23 25 26 27 20 28 from { { ref ( 'hub_business' ) } …" at bounding box center [421, 138] width 471 height 122
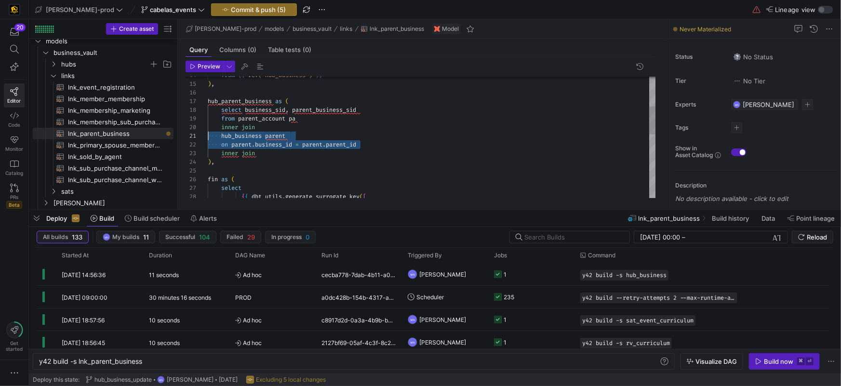
click at [270, 155] on div "inner join" at bounding box center [432, 153] width 448 height 9
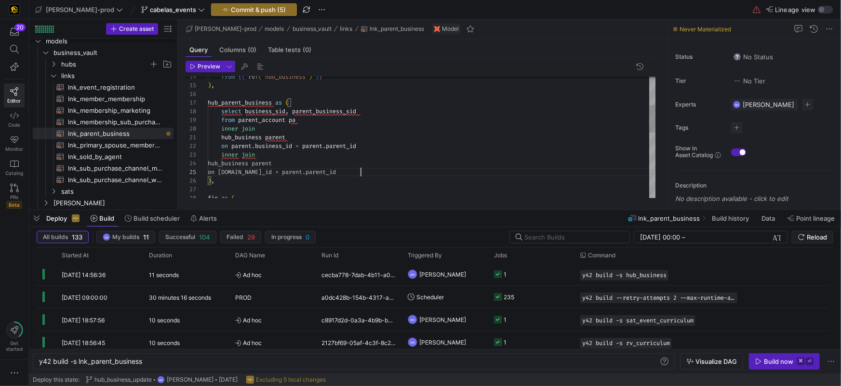
scroll to position [34, 152]
click at [234, 161] on div "from { { ref ( 'hub_business' ) } } ) , hub_parent_business as ( select busines…" at bounding box center [432, 220] width 448 height 537
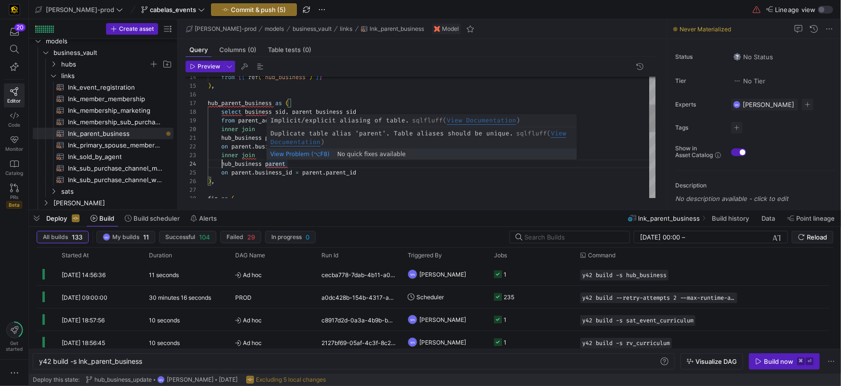
click at [270, 165] on div "from { { ref ( 'hub_business' ) } } ) , hub_parent_business as ( select busines…" at bounding box center [432, 220] width 448 height 537
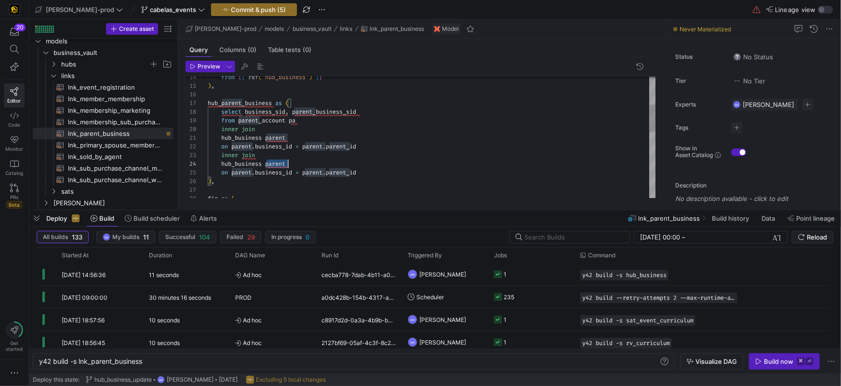
drag, startPoint x: 270, startPoint y: 165, endPoint x: 273, endPoint y: 175, distance: 9.9
click at [270, 165] on span "parent" at bounding box center [275, 164] width 20 height 8
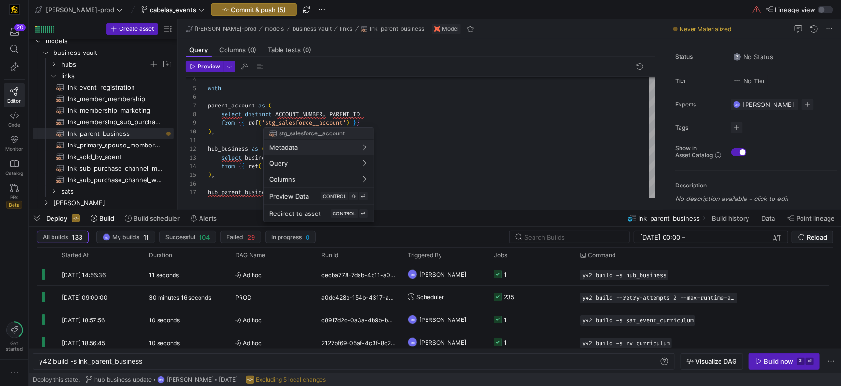
click at [296, 112] on div at bounding box center [420, 193] width 841 height 386
click at [296, 112] on span "ACCOUNT_NUMBER" at bounding box center [298, 114] width 47 height 8
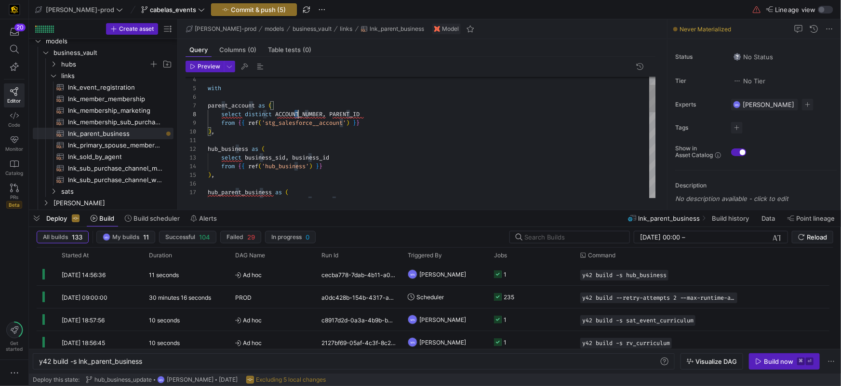
scroll to position [60, 90]
click at [295, 114] on div "from { { ref ( 'hub_business' ) } } ) , hub_parent_business as ( select busines…" at bounding box center [432, 309] width 448 height 537
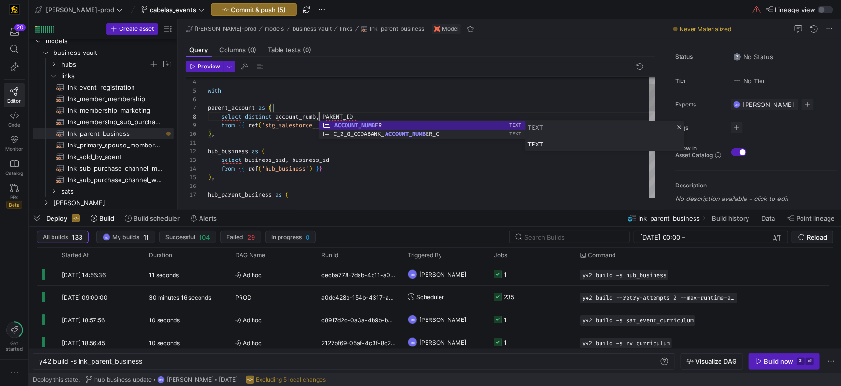
scroll to position [60, 118]
click at [351, 168] on div "from { { ref ( 'hub_business' ) } }" at bounding box center [432, 168] width 448 height 9
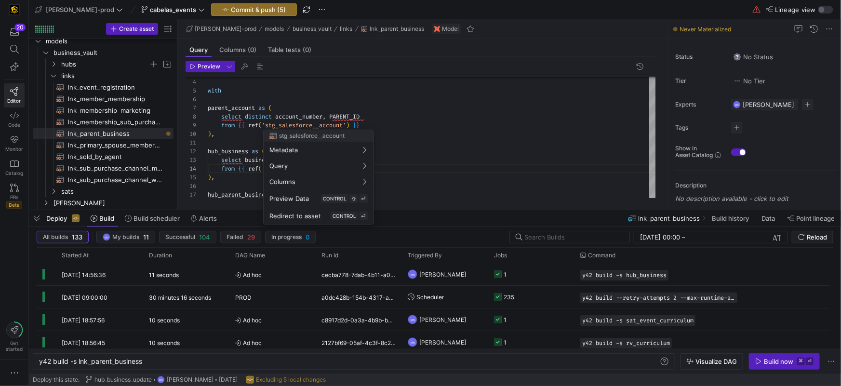
click at [348, 115] on div at bounding box center [420, 193] width 841 height 386
click at [348, 115] on div "from { { ref ( 'hub_business' ) } } ) , hub_parent_business as ( select busines…" at bounding box center [432, 312] width 448 height 537
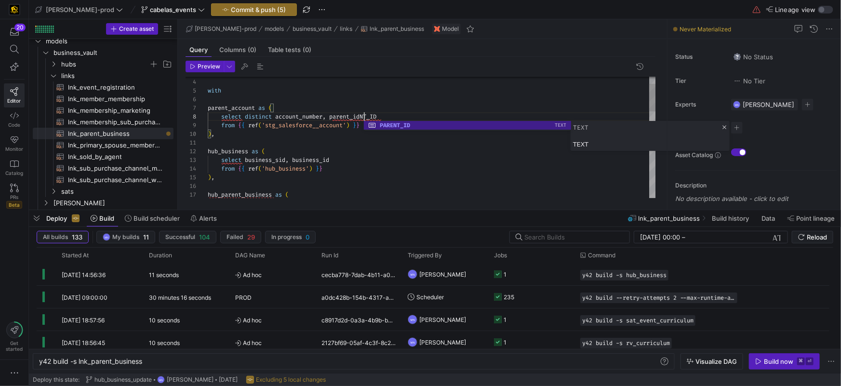
scroll to position [60, 156]
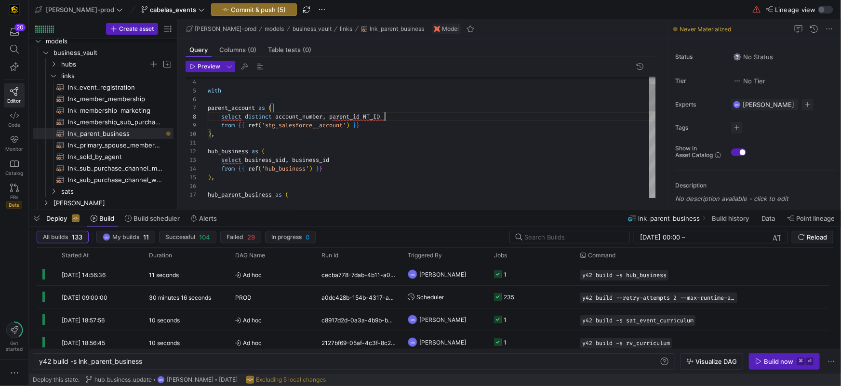
click at [405, 115] on div "select distinct account_number , parent_id NT_ID" at bounding box center [432, 116] width 448 height 9
click at [357, 148] on div "hub_business as (" at bounding box center [432, 151] width 448 height 9
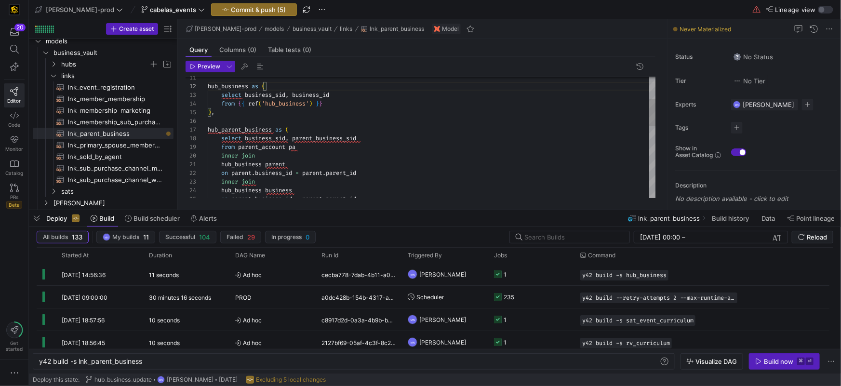
click at [222, 113] on div "from { { ref ( 'hub_business' ) } } ) , hub_parent_business as ( select busines…" at bounding box center [432, 247] width 448 height 537
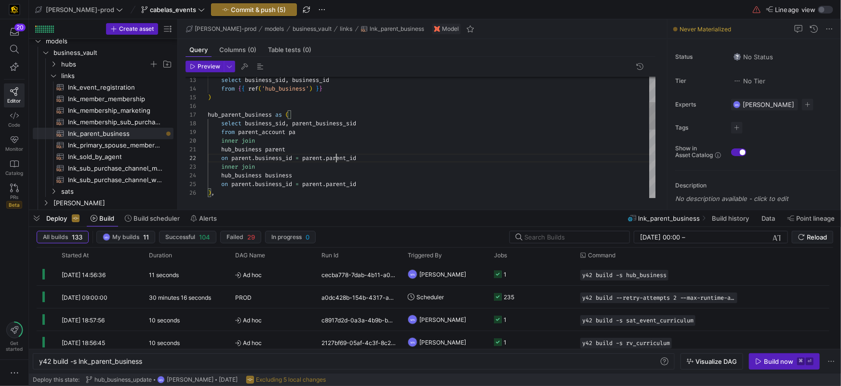
click at [337, 158] on span "parent_id" at bounding box center [341, 158] width 30 height 8
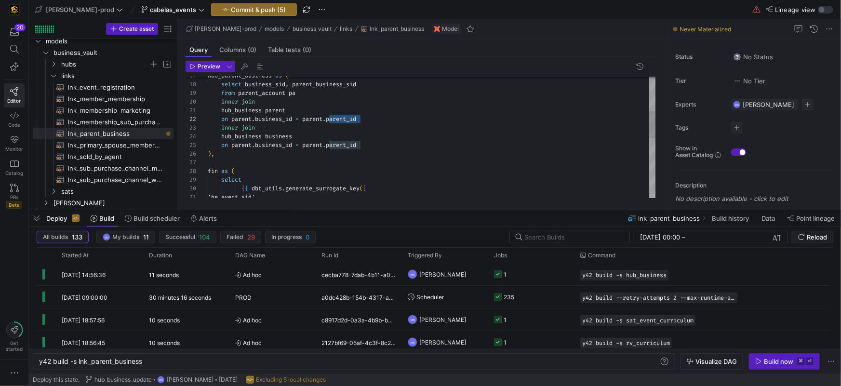
click at [342, 145] on div "inner join hub_business parent on parent . business_id = parent . parent_id inn…" at bounding box center [432, 193] width 448 height 537
click at [341, 145] on span "parent_id" at bounding box center [341, 145] width 30 height 8
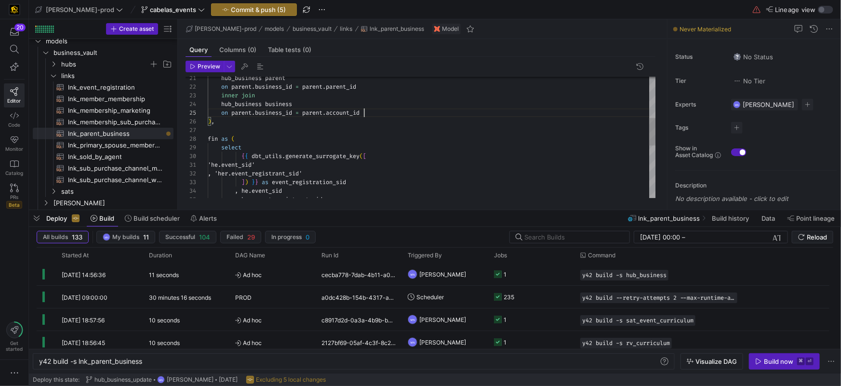
drag, startPoint x: 217, startPoint y: 138, endPoint x: 217, endPoint y: 146, distance: 7.2
click at [217, 139] on span "fin" at bounding box center [213, 139] width 10 height 8
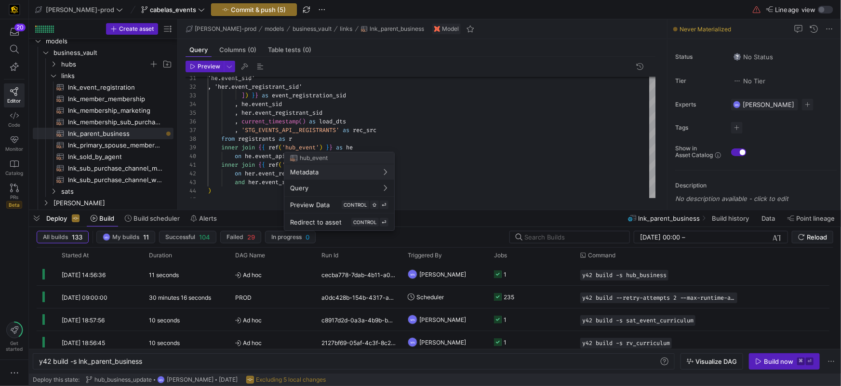
click at [404, 143] on div at bounding box center [420, 193] width 841 height 386
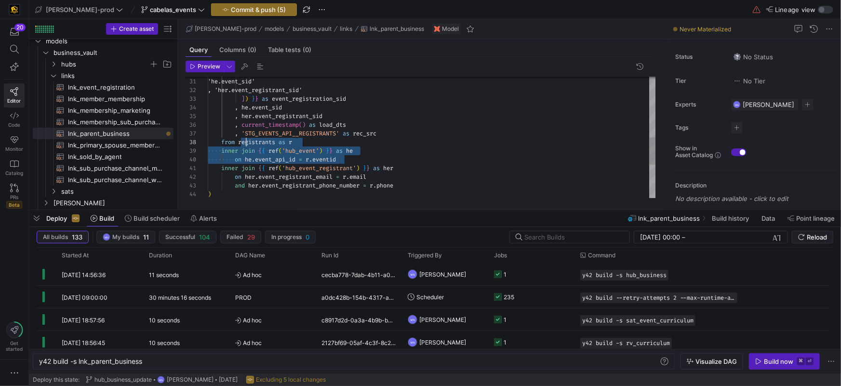
scroll to position [60, 38]
drag, startPoint x: 350, startPoint y: 161, endPoint x: 319, endPoint y: 142, distance: 35.7
click at [244, 142] on div "{ { dbt_utils . generate_surrogate_key ( [ 'he.event_sid' , 'her.event_registra…" at bounding box center [432, 77] width 448 height 537
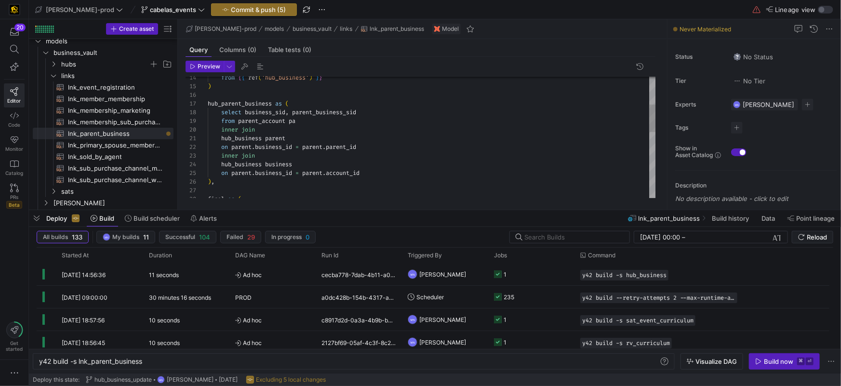
drag, startPoint x: 220, startPoint y: 103, endPoint x: 228, endPoint y: 106, distance: 8.2
click at [220, 104] on span "hub_parent_business" at bounding box center [240, 104] width 64 height 8
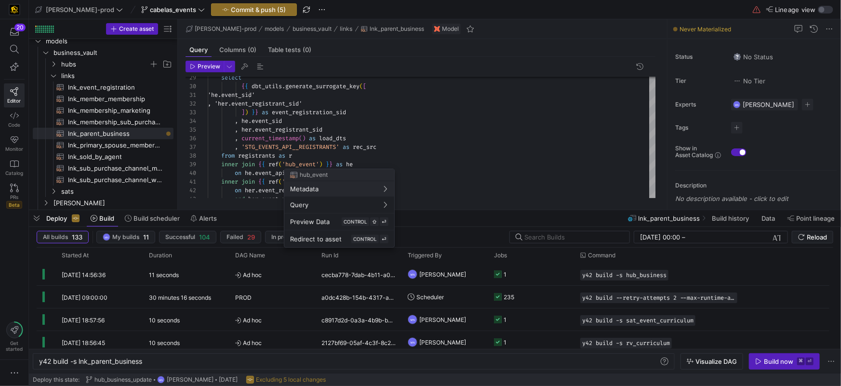
click at [326, 146] on div at bounding box center [420, 193] width 841 height 386
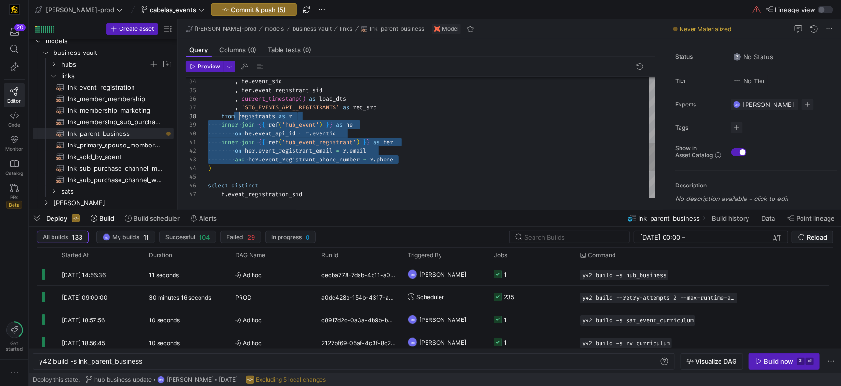
scroll to position [60, 31]
drag, startPoint x: 392, startPoint y: 156, endPoint x: 275, endPoint y: 183, distance: 119.2
click at [239, 121] on div ", he . event_sid , her . event_registrant_sid , current_timestamp ( ) as load_d…" at bounding box center [432, 53] width 448 height 537
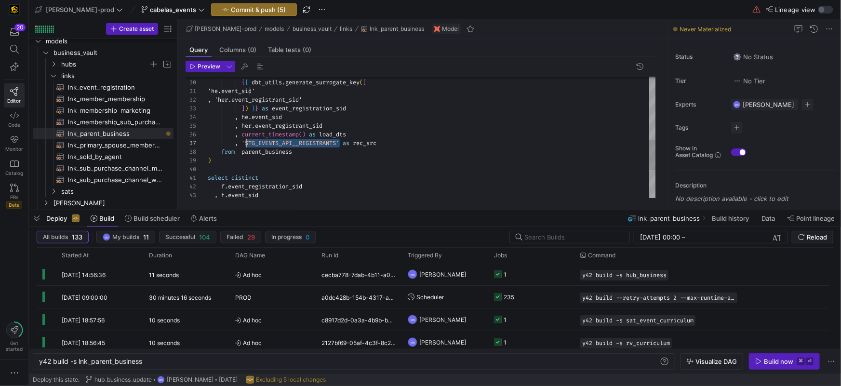
scroll to position [52, 38]
drag, startPoint x: 336, startPoint y: 143, endPoint x: 244, endPoint y: 152, distance: 92.1
click at [245, 142] on span "'STG_EVENTS_API__REGISTRANTS'" at bounding box center [291, 143] width 98 height 8
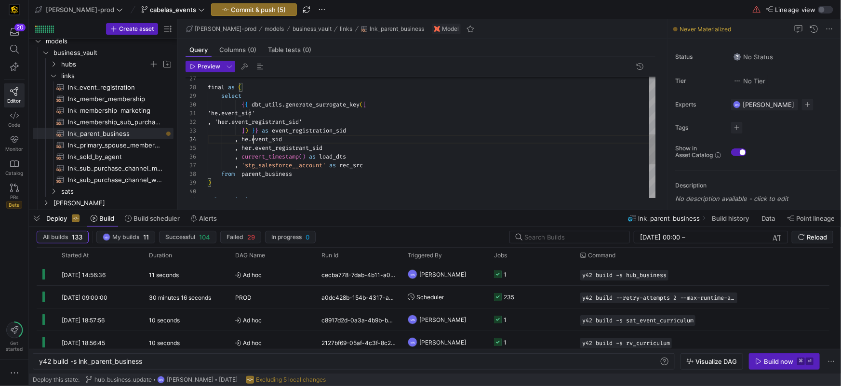
scroll to position [26, 45]
drag, startPoint x: 254, startPoint y: 139, endPoint x: 256, endPoint y: 153, distance: 14.2
click at [253, 139] on span "event_sid" at bounding box center [267, 139] width 30 height 8
drag, startPoint x: 310, startPoint y: 148, endPoint x: 245, endPoint y: 182, distance: 72.7
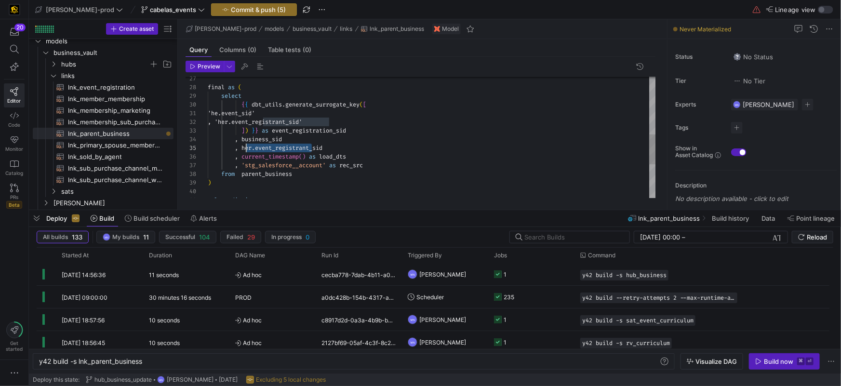
click at [243, 151] on span ", her . event_registrant_sid" at bounding box center [265, 148] width 115 height 8
drag, startPoint x: 272, startPoint y: 113, endPoint x: 291, endPoint y: 149, distance: 41.2
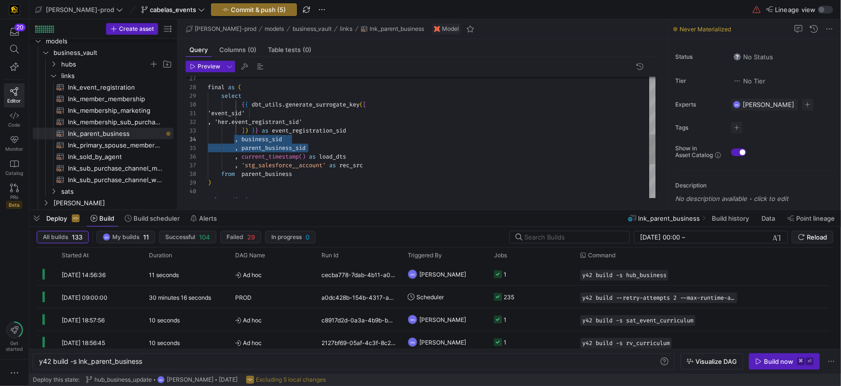
drag, startPoint x: 313, startPoint y: 149, endPoint x: 240, endPoint y: 142, distance: 74.1
click at [239, 142] on div ", business_sid , parent_business_sid , current_timestamp ( ) as load_dts , 'stg…" at bounding box center [432, 88] width 448 height 494
drag, startPoint x: 291, startPoint y: 114, endPoint x: 293, endPoint y: 144, distance: 29.5
click at [245, 114] on span "'event_sid'" at bounding box center [226, 113] width 37 height 8
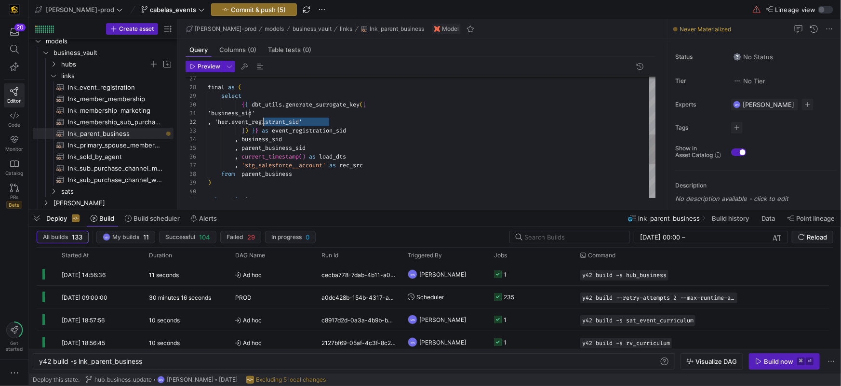
drag, startPoint x: 329, startPoint y: 123, endPoint x: 254, endPoint y: 146, distance: 78.2
click at [262, 123] on span ", 'her.event_registrant_sid'" at bounding box center [255, 122] width 95 height 8
drag, startPoint x: 279, startPoint y: 131, endPoint x: 332, endPoint y: 139, distance: 53.7
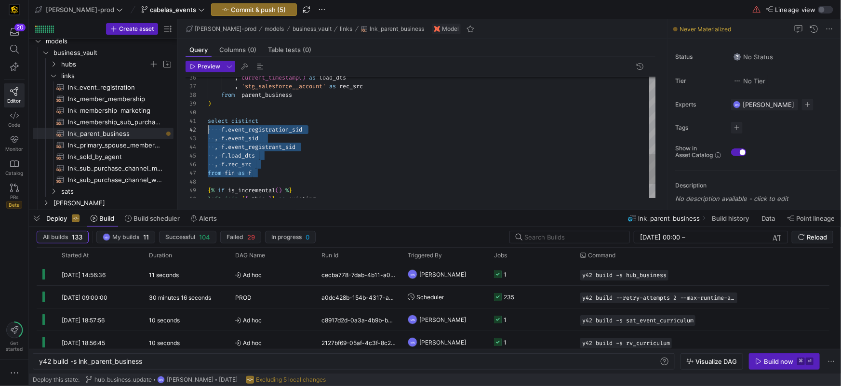
scroll to position [0, 0]
drag, startPoint x: 267, startPoint y: 172, endPoint x: 194, endPoint y: 123, distance: 87.5
click at [193, 122] on div "36 37 38 39 40 41 42 43 44 45 46 47 48 49 50 , current_timestamp ( ) as load_dt…" at bounding box center [421, 138] width 471 height 122
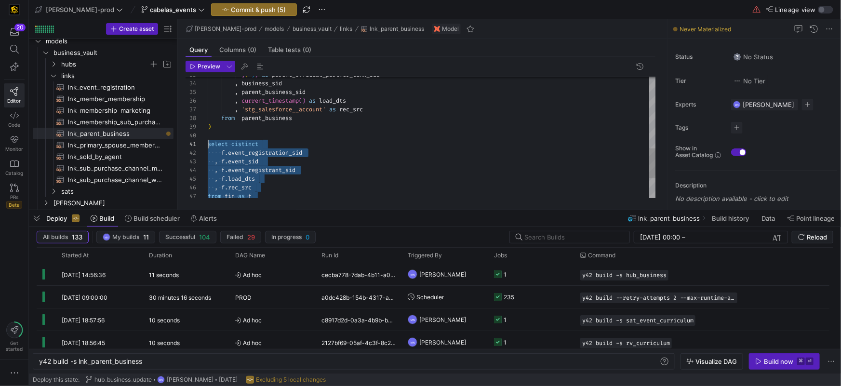
drag, startPoint x: 246, startPoint y: 145, endPoint x: 265, endPoint y: 144, distance: 18.8
click at [246, 145] on span "distinct" at bounding box center [244, 144] width 27 height 8
click at [250, 141] on span "distinct" at bounding box center [244, 144] width 27 height 8
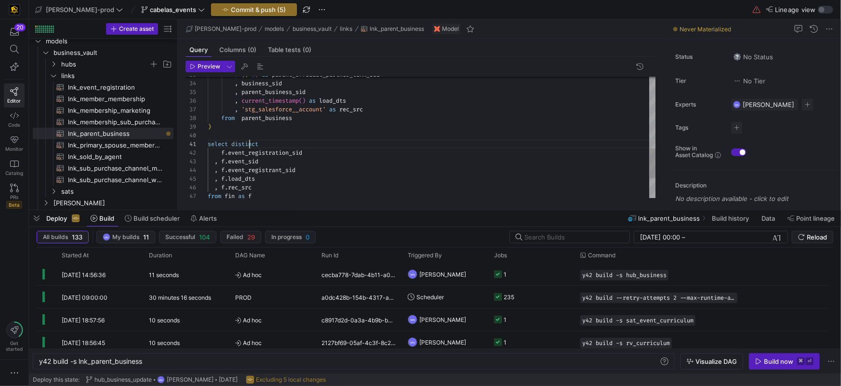
scroll to position [0, 52]
click at [250, 141] on span "distinct" at bounding box center [244, 144] width 27 height 8
click at [227, 152] on span "." at bounding box center [226, 153] width 3 height 8
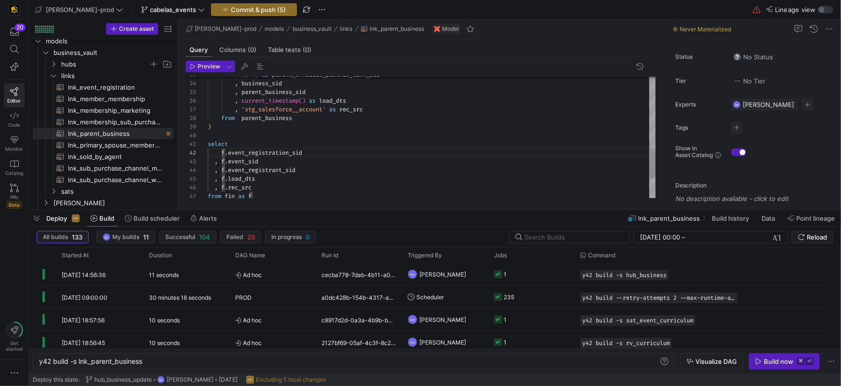
click at [237, 197] on span at bounding box center [236, 196] width 3 height 8
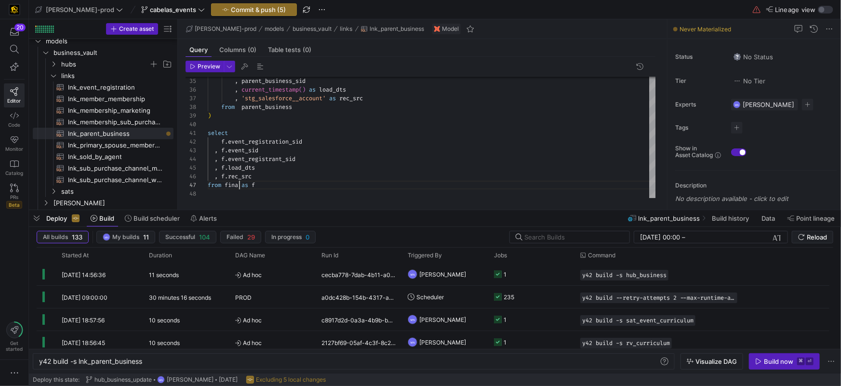
scroll to position [52, 34]
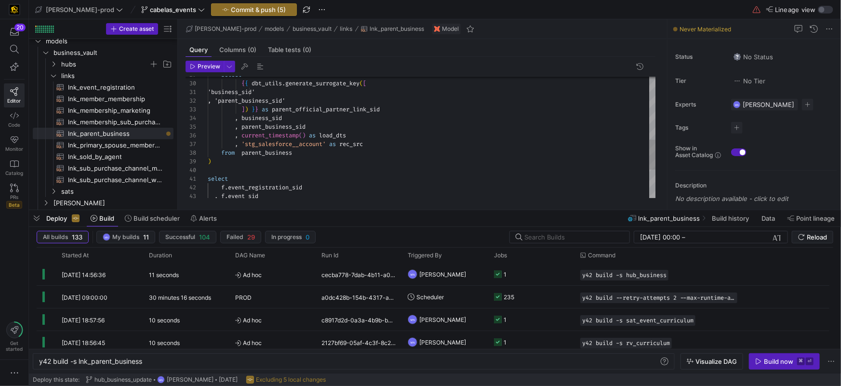
click at [309, 109] on div ", parent_business_sid , current_timestamp ( ) as load_dts , 'stg_salesforce__ac…" at bounding box center [432, 67] width 448 height 494
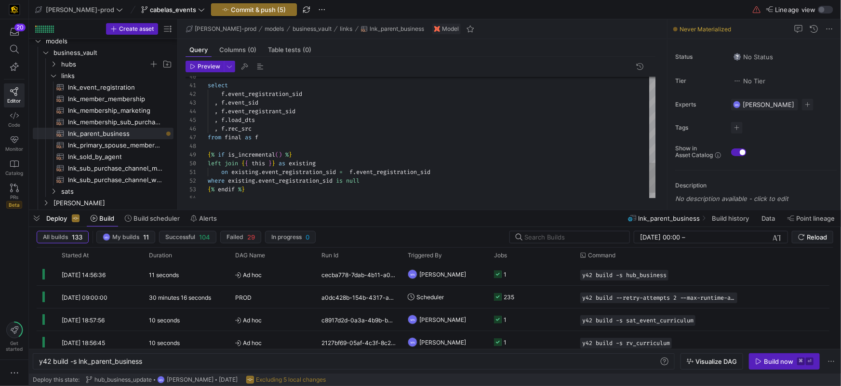
click at [277, 92] on span "event_registration_sid" at bounding box center [265, 94] width 74 height 8
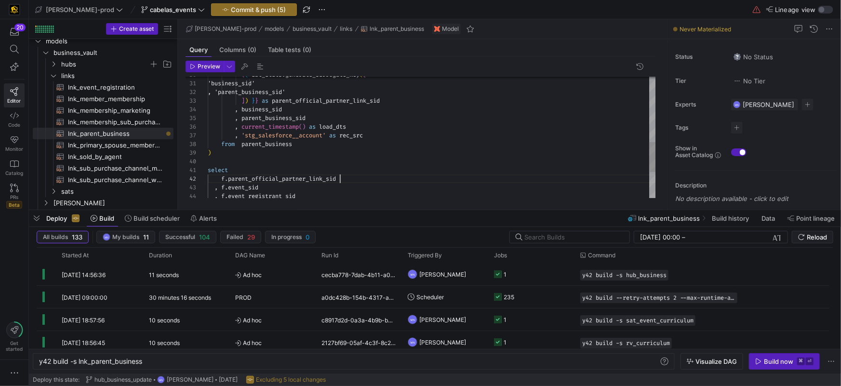
click at [276, 110] on div ", f . event_sid , f . event_registrant_sid f . parent_official_partner_link_sid…" at bounding box center [432, 58] width 448 height 494
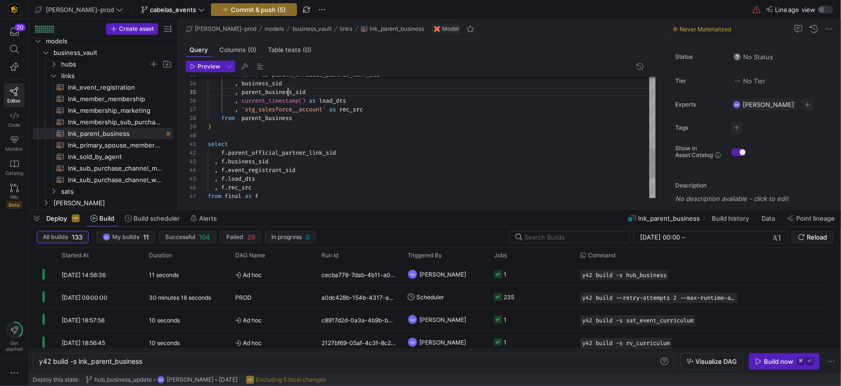
click at [287, 93] on span "parent_business_sid" at bounding box center [274, 92] width 64 height 8
click at [287, 93] on div ", f . business_sid , f . event_registrant_sid f . parent_official_partner_link_…" at bounding box center [432, 32] width 448 height 494
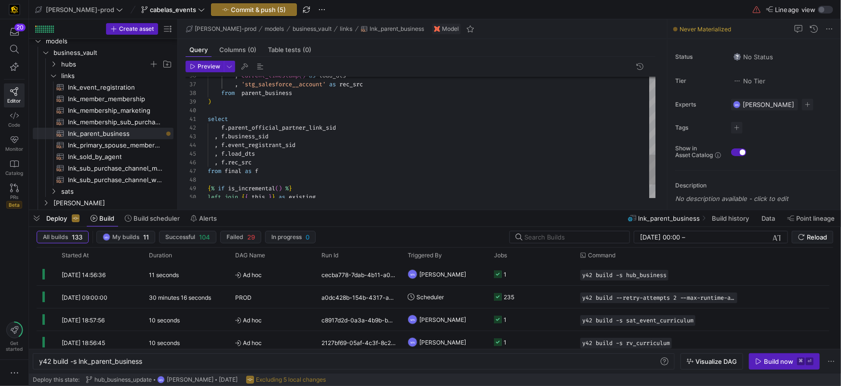
click at [259, 146] on div ", f . business_sid , f . event_registrant_sid f . parent_official_partner_link_…" at bounding box center [432, 7] width 448 height 494
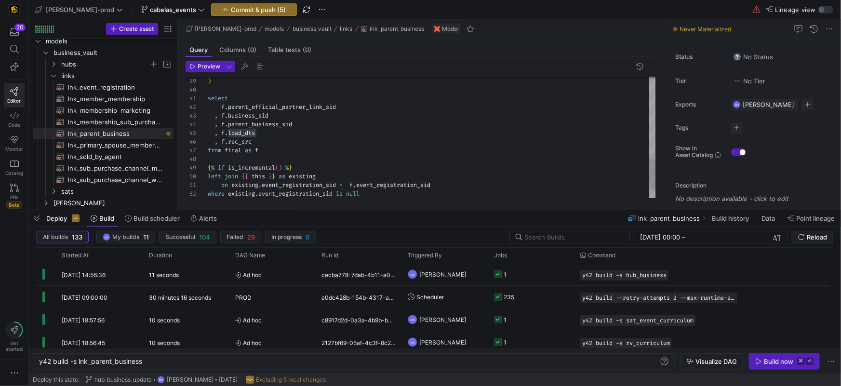
scroll to position [43, 45]
drag, startPoint x: 266, startPoint y: 142, endPoint x: 286, endPoint y: 145, distance: 20.9
click at [267, 142] on div ", f . rec_src" at bounding box center [432, 141] width 448 height 9
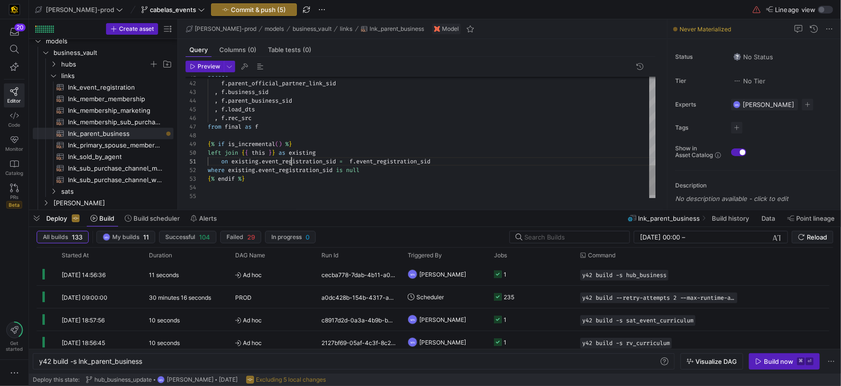
click at [301, 81] on span "parent_official_partner_link_sid" at bounding box center [282, 84] width 108 height 8
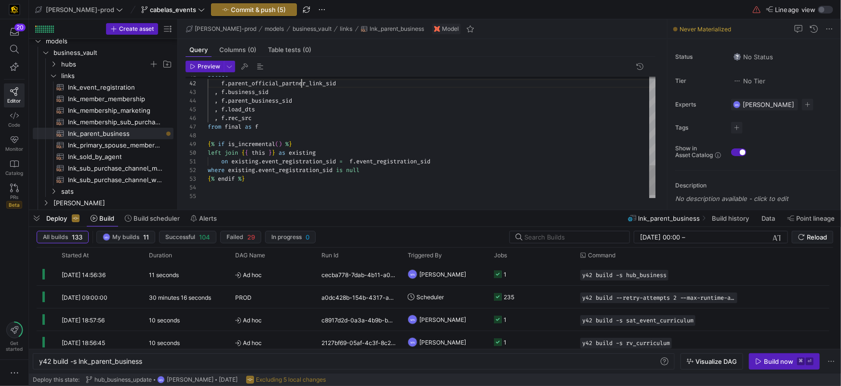
scroll to position [9, 131]
click at [323, 163] on span "event_registration_sid" at bounding box center [299, 162] width 74 height 8
click at [439, 160] on span "event_registration_sid" at bounding box center [427, 162] width 74 height 8
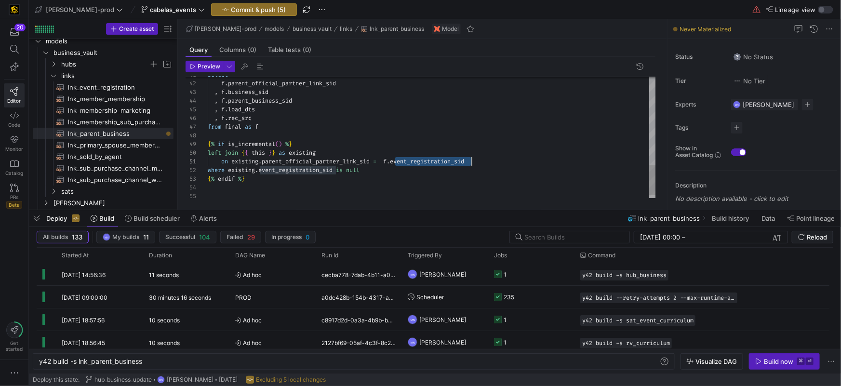
click at [438, 160] on span "event_registration_sid" at bounding box center [427, 162] width 74 height 8
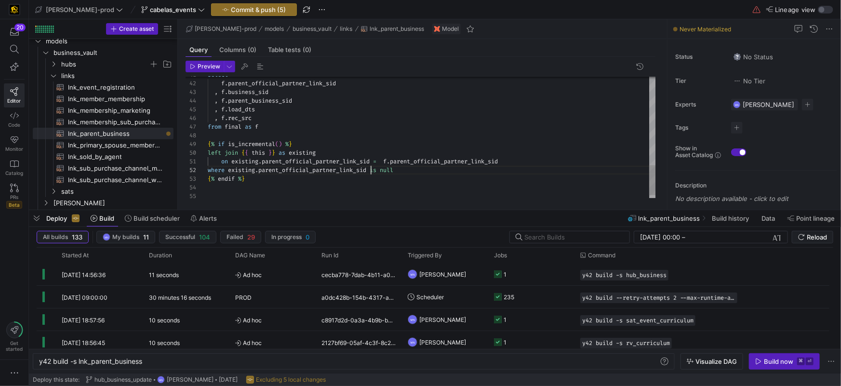
scroll to position [9, 163]
drag, startPoint x: 300, startPoint y: 193, endPoint x: 308, endPoint y: 195, distance: 8.4
click at [301, 193] on div at bounding box center [432, 193] width 448 height 9
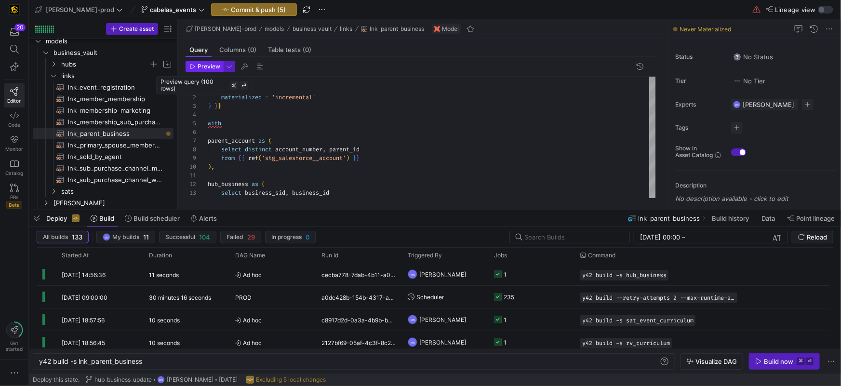
type textarea "on existing.parent_official_partner_link_sid = f.parent_official_partner_link_s…"
click at [208, 67] on span "Preview" at bounding box center [209, 66] width 23 height 7
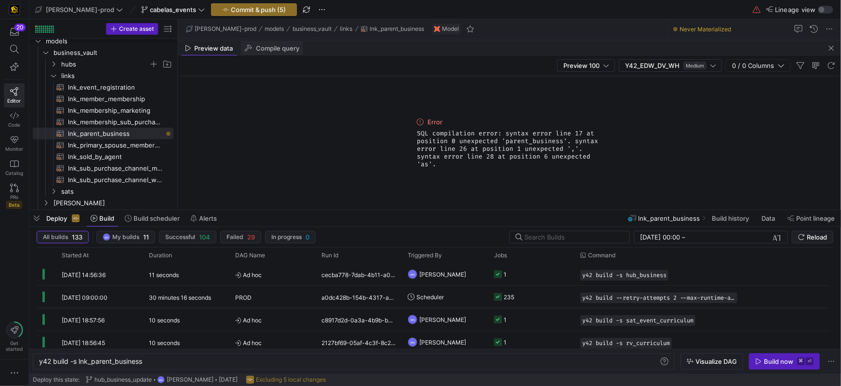
click at [280, 42] on div "Compile query" at bounding box center [272, 48] width 63 height 14
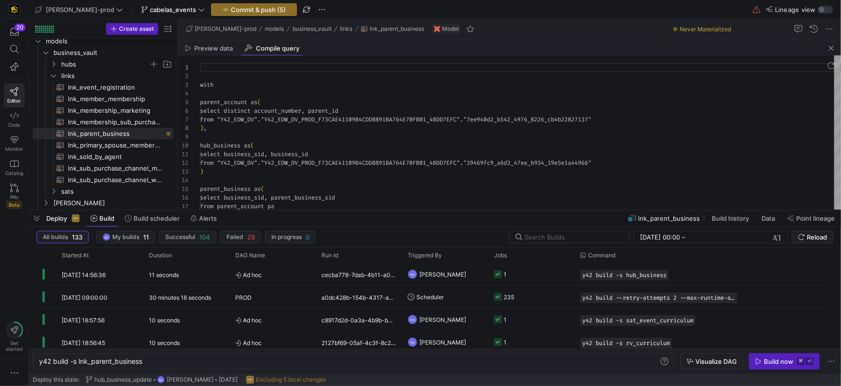
scroll to position [87, 0]
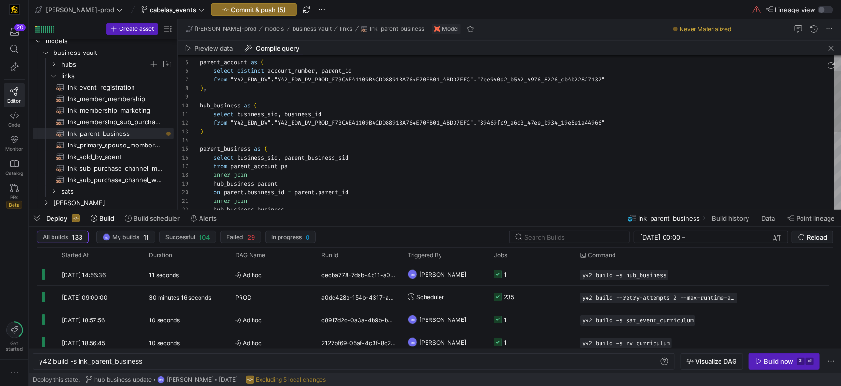
type textarea "select business_sid, business_id from "Y42_EDW_DV"."Y42_EDW_DV_PROD_F73CAE41109…"
click at [323, 117] on div "hub_business as ( select business_sid , business_id from "Y42_EDW_DV" . "Y42_ED…" at bounding box center [520, 210] width 641 height 390
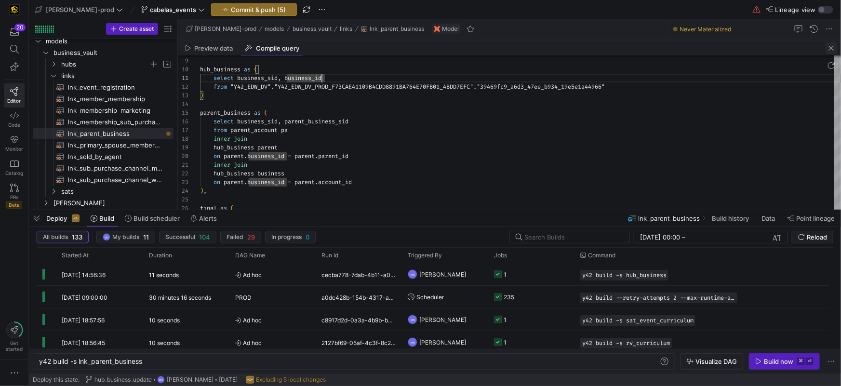
click at [831, 46] on span "button" at bounding box center [832, 48] width 12 height 12
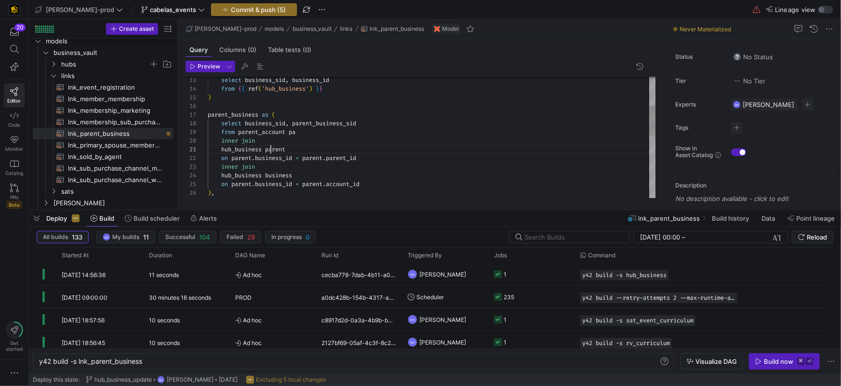
scroll to position [0, 63]
drag, startPoint x: 269, startPoint y: 150, endPoint x: 363, endPoint y: 141, distance: 93.9
click at [269, 149] on span "parent" at bounding box center [275, 150] width 20 height 8
drag, startPoint x: 266, startPoint y: 176, endPoint x: 311, endPoint y: 169, distance: 45.3
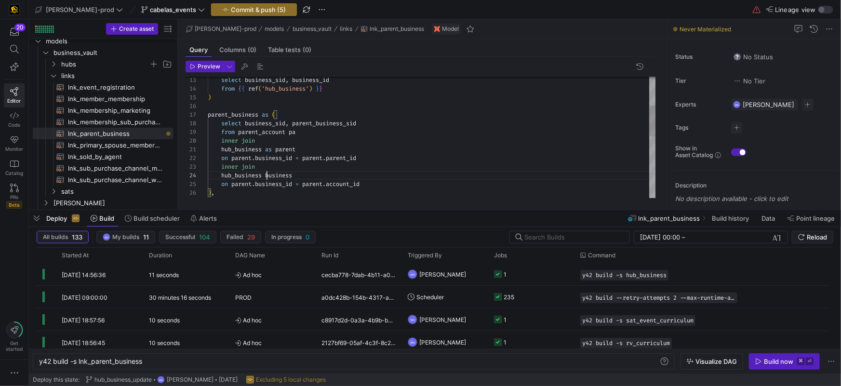
click at [293, 132] on div "from parent_account pa inner join hub_business as parent on parent . business_i…" at bounding box center [432, 202] width 448 height 476
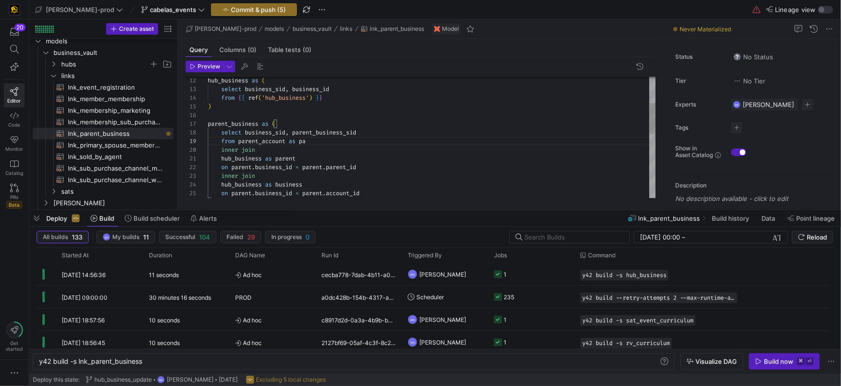
click at [289, 132] on span "," at bounding box center [286, 133] width 3 height 8
drag, startPoint x: 248, startPoint y: 131, endPoint x: 262, endPoint y: 142, distance: 17.8
click at [247, 131] on span "business_sid" at bounding box center [265, 133] width 41 height 8
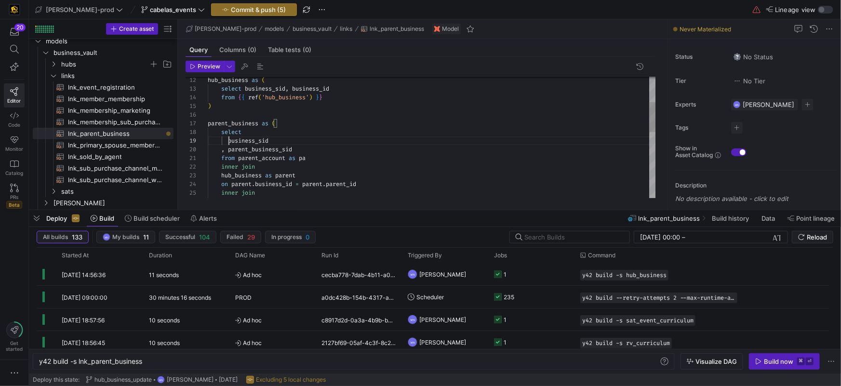
scroll to position [69, 21]
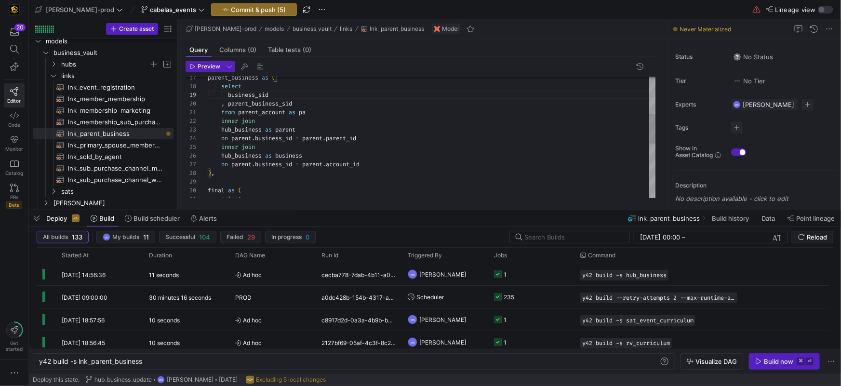
click at [311, 165] on div "from parent_account as pa inner join hub_business as parent on parent . busines…" at bounding box center [432, 174] width 448 height 494
click at [306, 148] on div "inner join" at bounding box center [432, 147] width 448 height 9
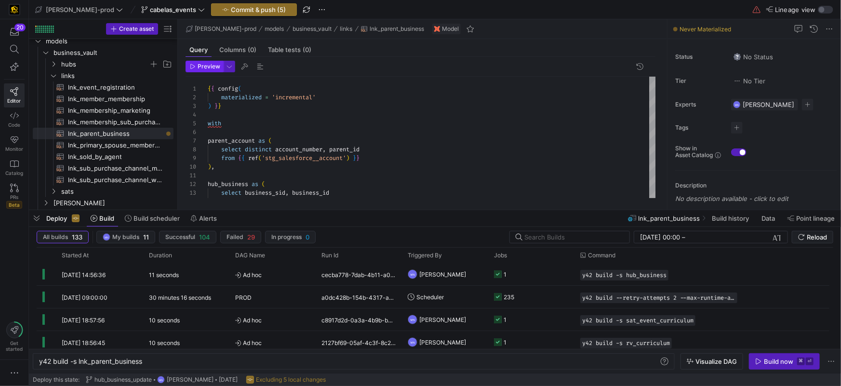
type textarea "from parent_account as pa inner join hub_business as parent on parent.business_…"
click at [207, 67] on span "Preview" at bounding box center [209, 66] width 23 height 7
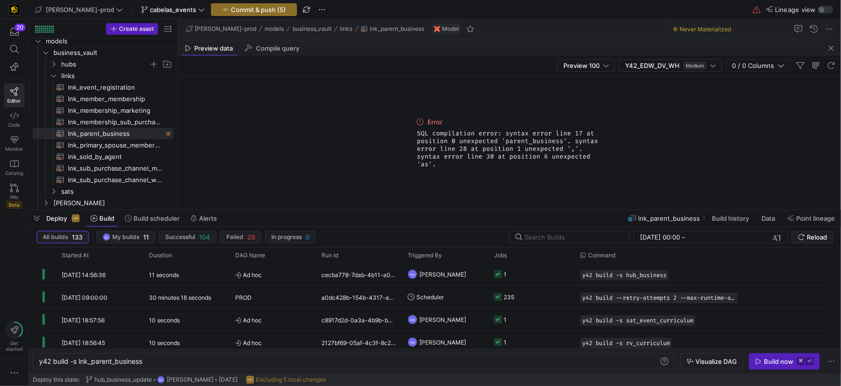
click at [470, 167] on span "SQL compilation error: syntax error line 17 at position 0 unexpected 'parent_bu…" at bounding box center [509, 149] width 185 height 39
drag, startPoint x: 466, startPoint y: 166, endPoint x: 415, endPoint y: 136, distance: 58.8
click at [415, 134] on div "Error SQL compilation error: syntax error line 17 at position 0 unexpected 'par…" at bounding box center [509, 143] width 193 height 134
copy span "SQL compilation error: syntax error line 17 at position 0 unexpected 'parent_bu…"
click at [833, 49] on span "button" at bounding box center [832, 48] width 12 height 12
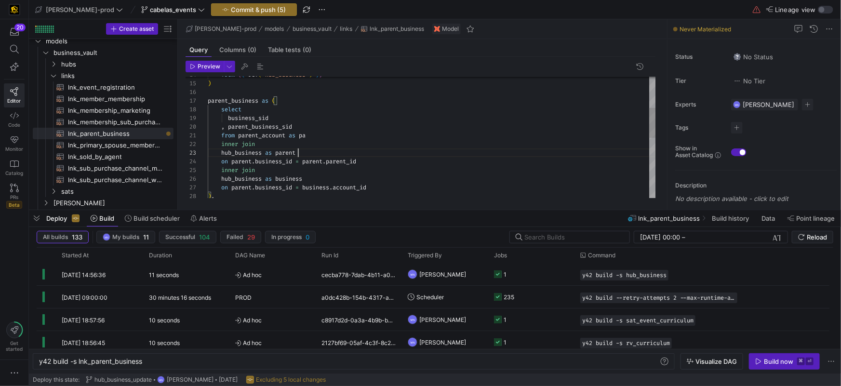
scroll to position [17, 90]
click at [397, 151] on div "hub_business as parent" at bounding box center [432, 153] width 448 height 9
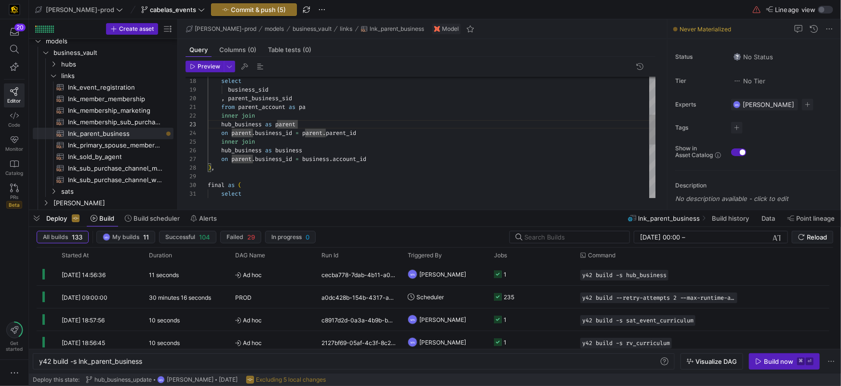
scroll to position [43, 97]
click at [397, 151] on div ") , on parent . business_id = business . account_id hub_business as business in…" at bounding box center [432, 168] width 448 height 494
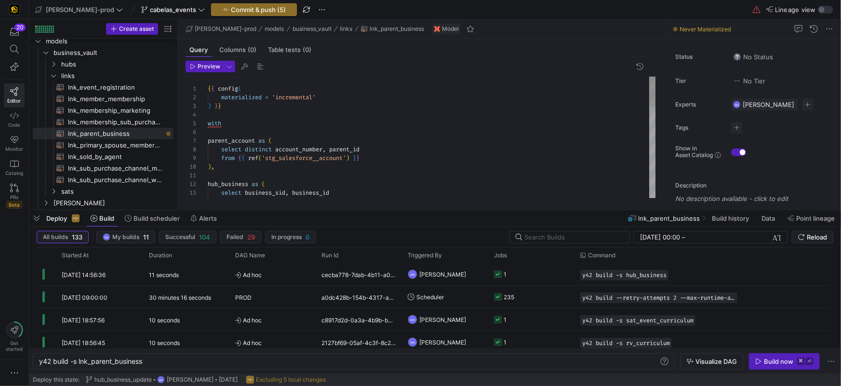
click at [278, 130] on div "select business_sid , business_id from { { ref ( 'hub_business' ) } } from { { …" at bounding box center [432, 324] width 448 height 494
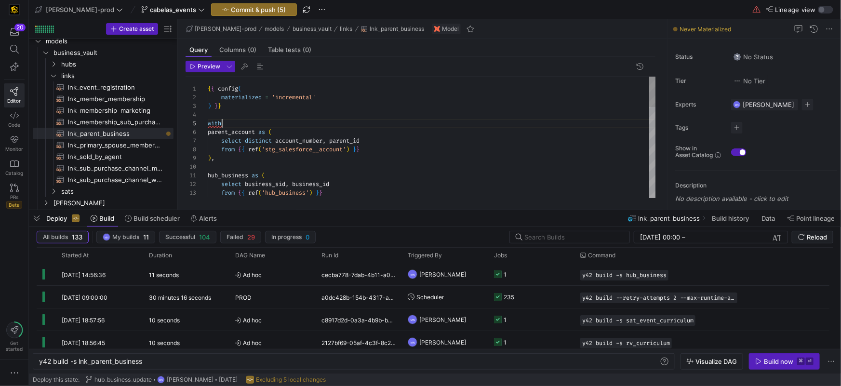
scroll to position [34, 14]
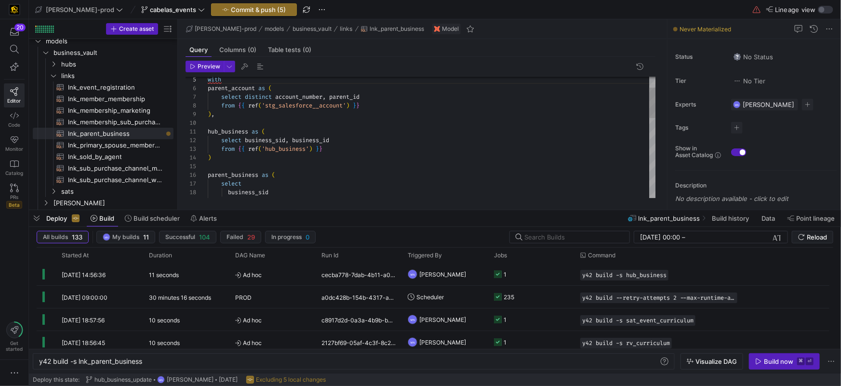
click at [236, 113] on div ") ," at bounding box center [432, 114] width 448 height 9
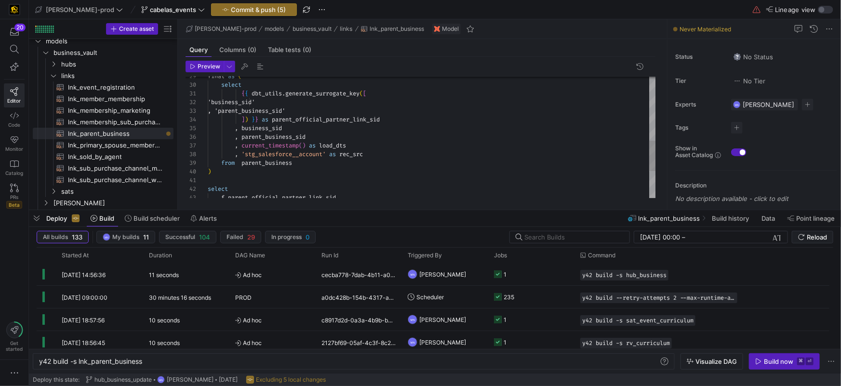
scroll to position [0, 0]
click at [372, 176] on div at bounding box center [432, 180] width 448 height 9
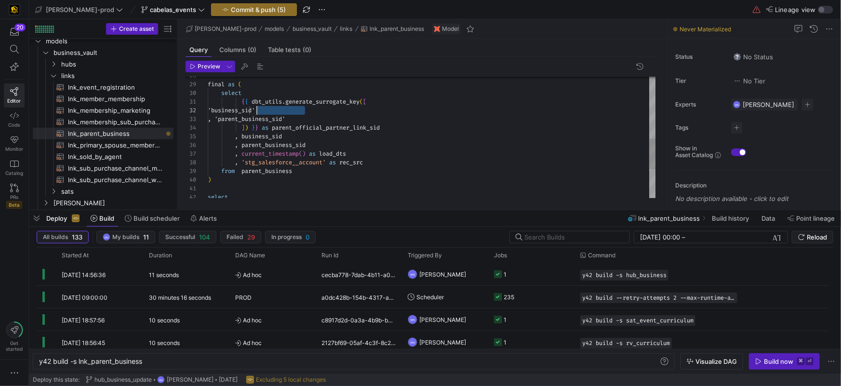
scroll to position [9, 48]
drag, startPoint x: 295, startPoint y: 110, endPoint x: 304, endPoint y: 112, distance: 9.3
click at [255, 109] on div "'business_sid'" at bounding box center [432, 110] width 448 height 9
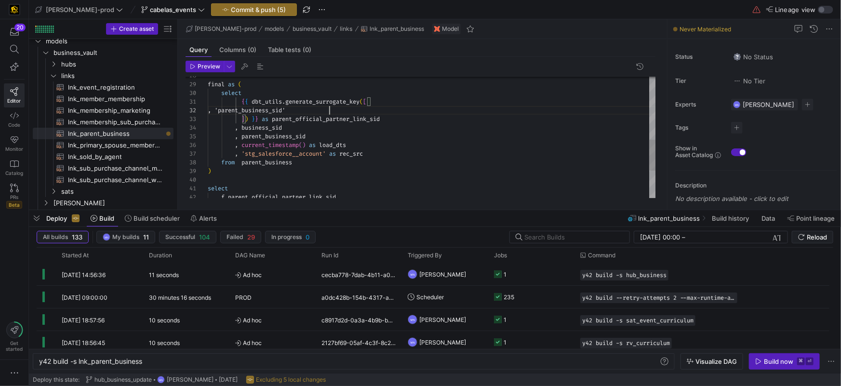
drag, startPoint x: 355, startPoint y: 112, endPoint x: 364, endPoint y: 115, distance: 8.7
click at [355, 112] on div ", 'parent_business_sid' ] ) } } as parent_official_partner_link_sid , business_…" at bounding box center [432, 67] width 448 height 476
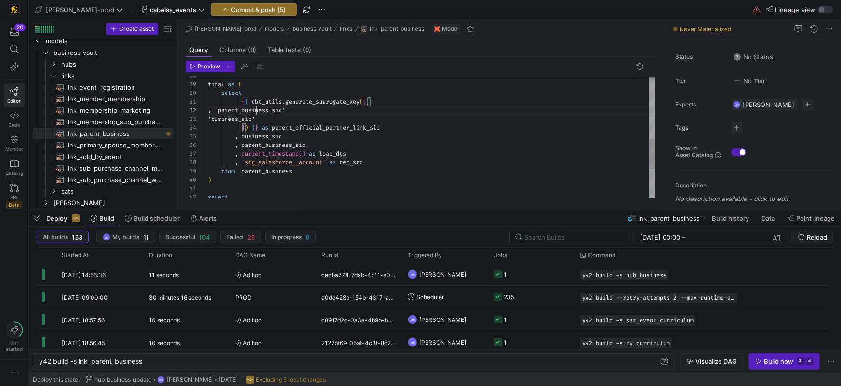
scroll to position [9, 48]
click at [255, 110] on span ", 'parent_business_sid'" at bounding box center [247, 111] width 78 height 8
type textarea "{{ dbt_utils.generate_surrogate_key([ 'parent_business_sid' 'business_sid' ]) }…"
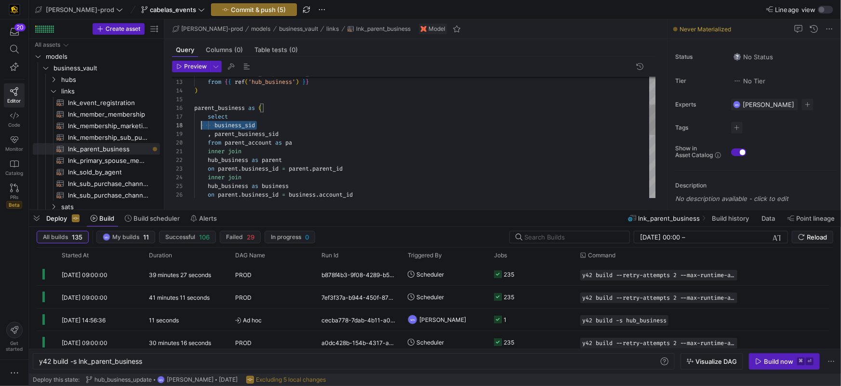
scroll to position [60, 0]
drag, startPoint x: 259, startPoint y: 124, endPoint x: 191, endPoint y: 124, distance: 68.0
click at [191, 123] on div "17 18 19 20 21 22 23 24 25 26 16 15 13 14 12 select business_sid , parent_busin…" at bounding box center [414, 138] width 484 height 122
click at [214, 132] on span at bounding box center [212, 134] width 3 height 8
click at [240, 121] on div at bounding box center [425, 125] width 462 height 9
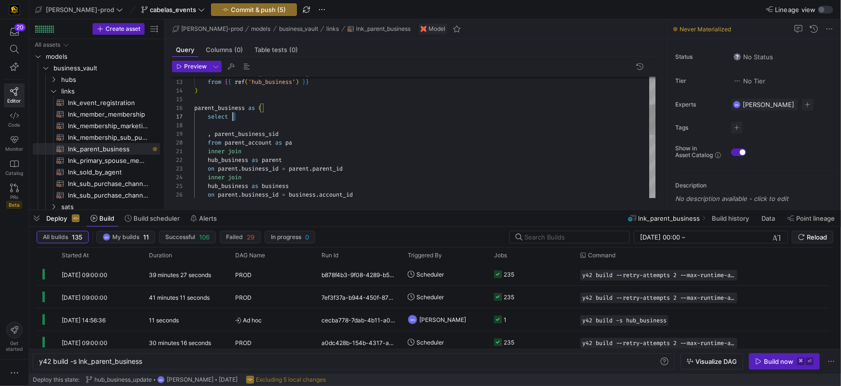
scroll to position [52, 38]
click at [206, 132] on div "select , parent_business_sid from parent_account as pa inner join hub_business …" at bounding box center [425, 208] width 462 height 485
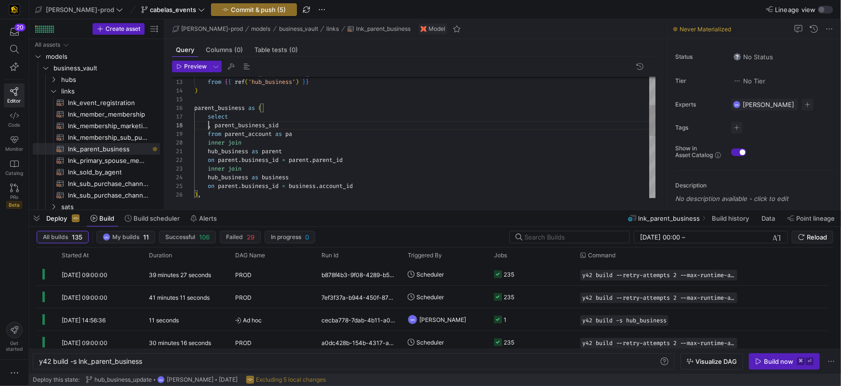
scroll to position [60, 14]
click at [306, 125] on div ", parent_business_sid" at bounding box center [425, 125] width 462 height 9
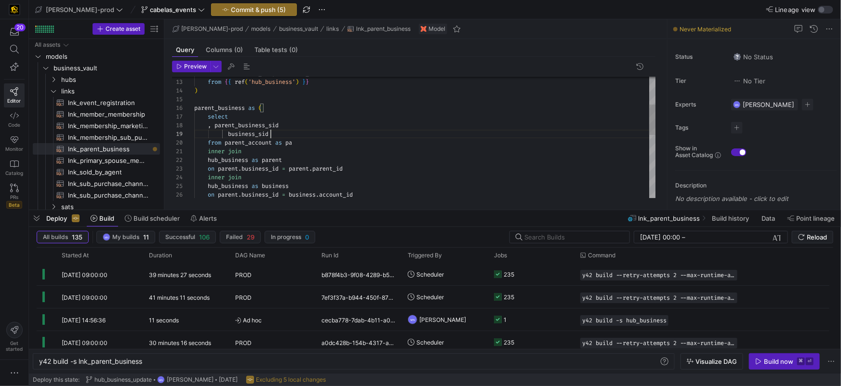
scroll to position [69, 76]
drag, startPoint x: 214, startPoint y: 126, endPoint x: 212, endPoint y: 132, distance: 6.1
click at [213, 126] on span at bounding box center [212, 126] width 3 height 8
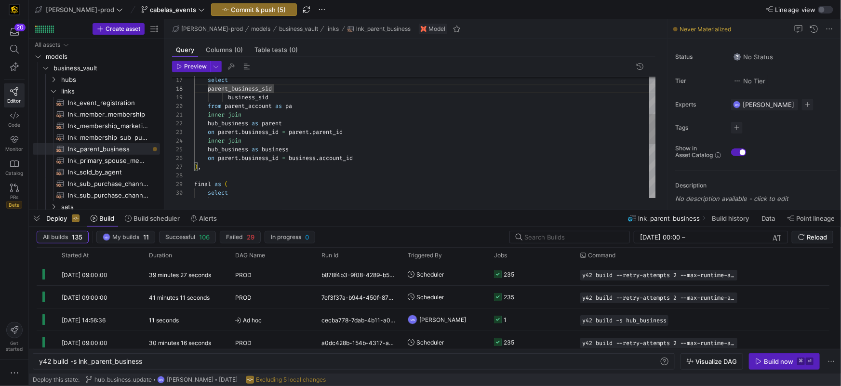
scroll to position [60, 14]
click at [210, 89] on span "parent_business_sid" at bounding box center [240, 89] width 64 height 8
click at [214, 96] on span at bounding box center [211, 98] width 34 height 8
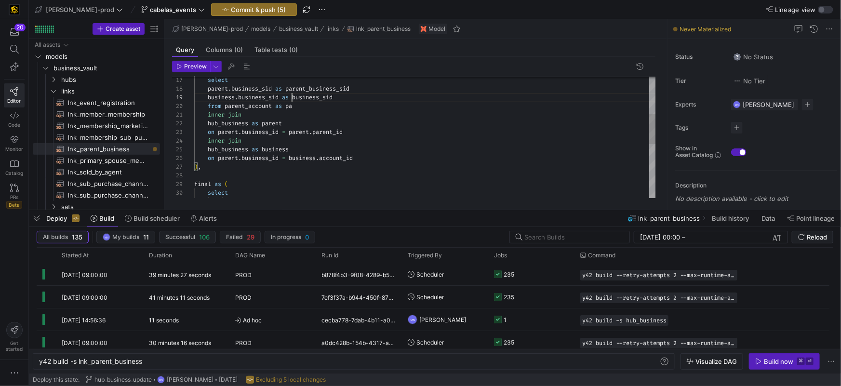
click at [288, 113] on div "select from parent_account as pa inner join hub_business as parent on parent . …" at bounding box center [425, 171] width 462 height 485
click at [334, 122] on div "hub_business as parent" at bounding box center [425, 123] width 462 height 9
click at [392, 134] on div "on parent . business_id = parent . parent_id" at bounding box center [425, 132] width 462 height 9
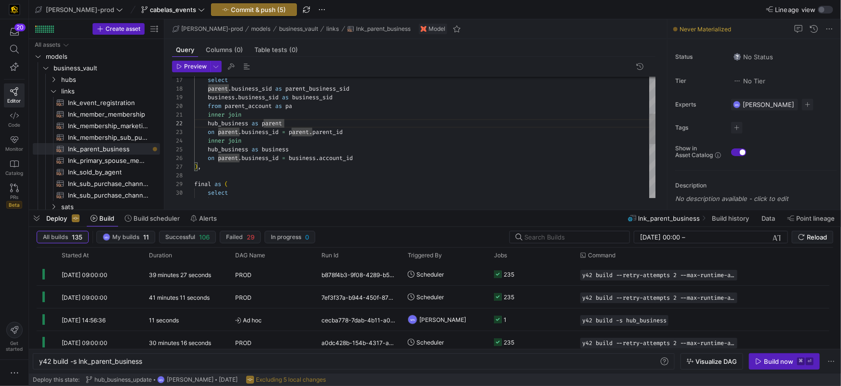
scroll to position [17, 152]
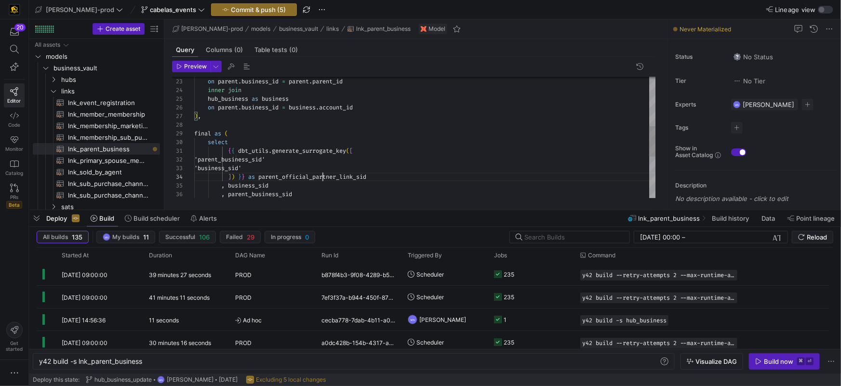
click at [324, 177] on div "hub_business as parent on parent . business_id = parent . parent_id inner join …" at bounding box center [425, 120] width 462 height 485
click at [324, 177] on span "parent_official_partner_link_sid" at bounding box center [312, 177] width 108 height 8
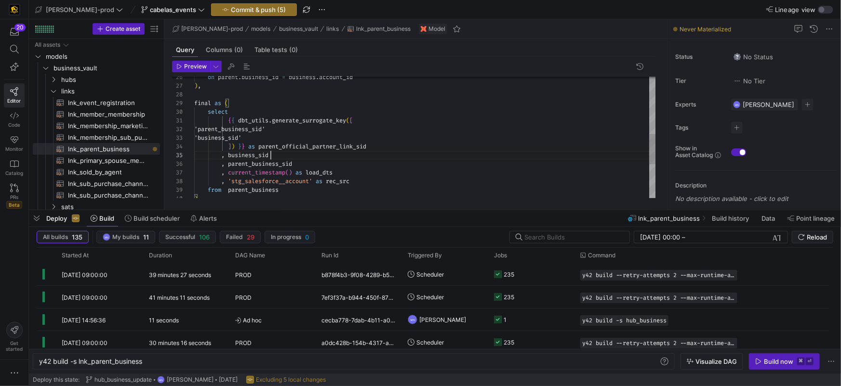
click at [301, 156] on div ", business_sid" at bounding box center [425, 155] width 462 height 9
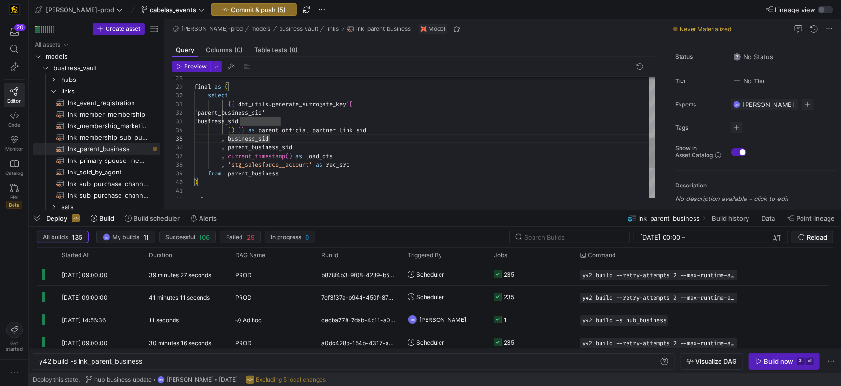
drag, startPoint x: 255, startPoint y: 187, endPoint x: 275, endPoint y: 182, distance: 20.7
click at [255, 187] on div at bounding box center [425, 191] width 462 height 9
click at [262, 177] on div ")" at bounding box center [425, 181] width 462 height 9
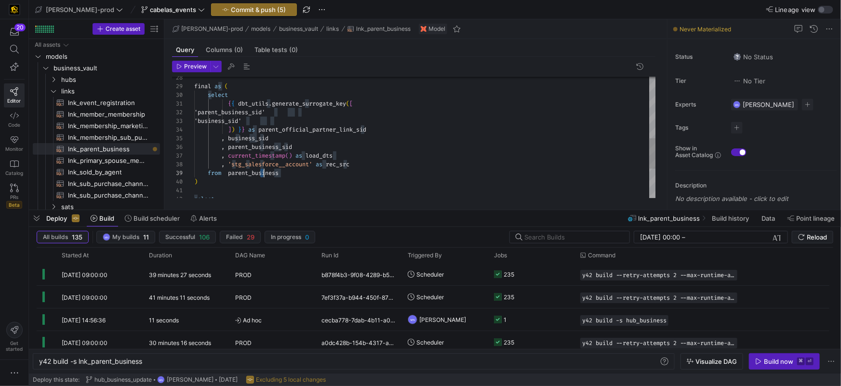
click at [262, 177] on div "final as ( select { { dbt_utils . generate_surrogate_key ( [ 'parent_business_s…" at bounding box center [425, 73] width 462 height 485
click at [316, 176] on div "final as ( select { { dbt_utils . generate_surrogate_key ( [ 'parent_business_s…" at bounding box center [425, 73] width 462 height 485
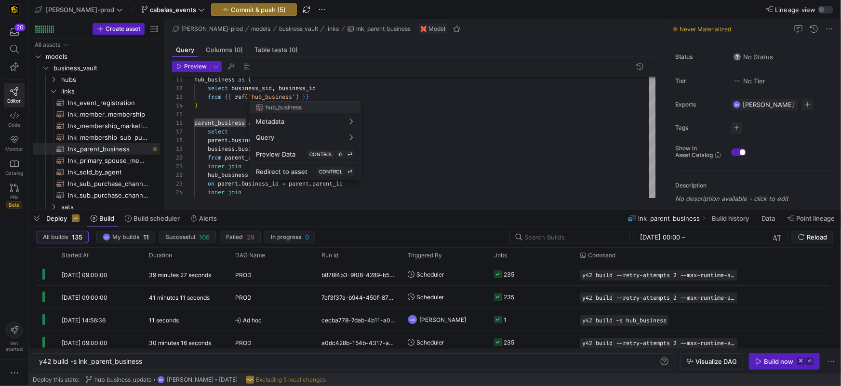
drag, startPoint x: 235, startPoint y: 87, endPoint x: 269, endPoint y: 102, distance: 36.7
click at [235, 87] on div at bounding box center [420, 193] width 841 height 386
drag, startPoint x: 233, startPoint y: 89, endPoint x: 273, endPoint y: 109, distance: 45.1
click at [233, 89] on div ") from { { ref ( 'hub_business' ) } } select business_sid , business_id hub_bus…" at bounding box center [425, 223] width 462 height 485
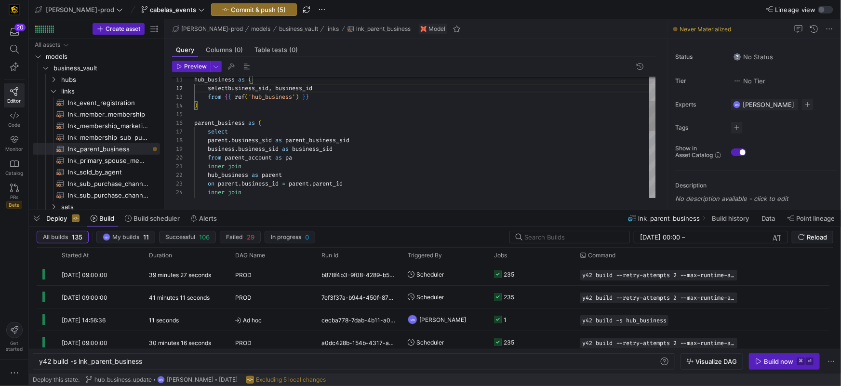
scroll to position [17, 14]
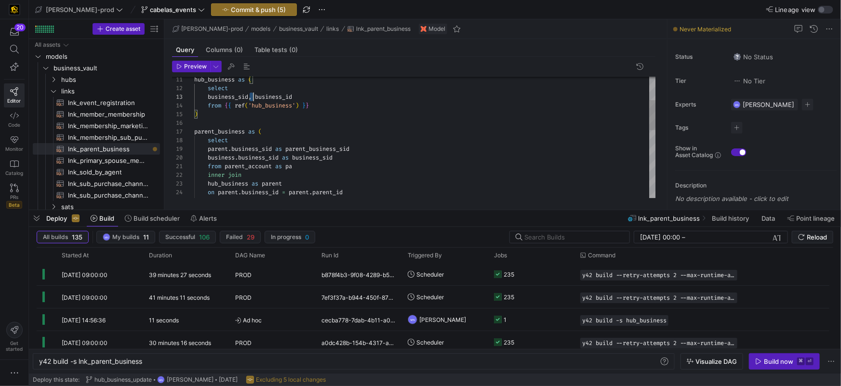
click at [251, 97] on span "," at bounding box center [249, 97] width 3 height 8
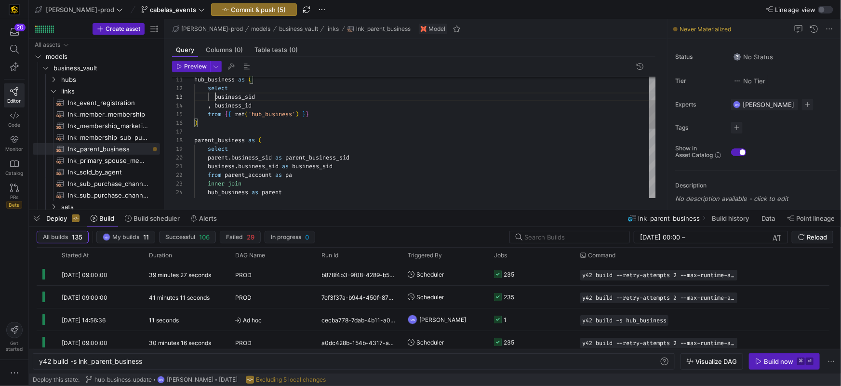
scroll to position [17, 21]
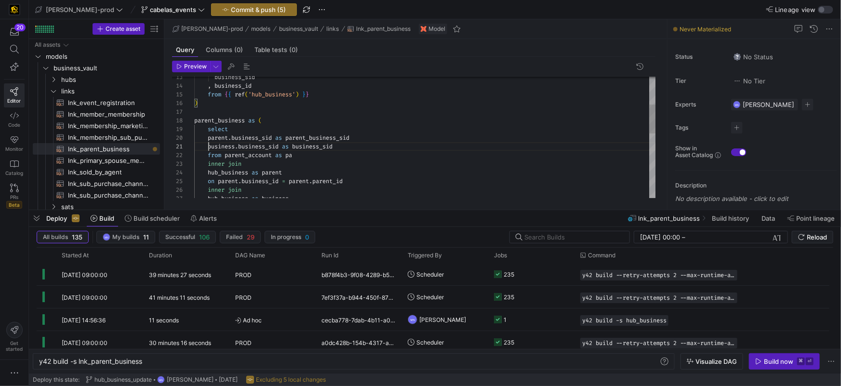
drag, startPoint x: 208, startPoint y: 144, endPoint x: 264, endPoint y: 146, distance: 56.5
click at [210, 144] on span "business . business_sid as business_sid" at bounding box center [263, 147] width 138 height 8
drag, startPoint x: 209, startPoint y: 138, endPoint x: 220, endPoint y: 138, distance: 10.6
click at [209, 138] on span "parent" at bounding box center [218, 138] width 20 height 8
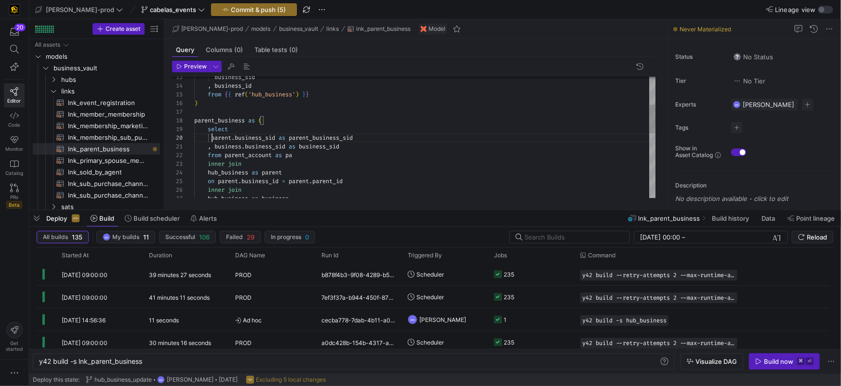
scroll to position [78, 21]
click at [370, 146] on div ", business . business_sid as business_sid" at bounding box center [425, 146] width 462 height 9
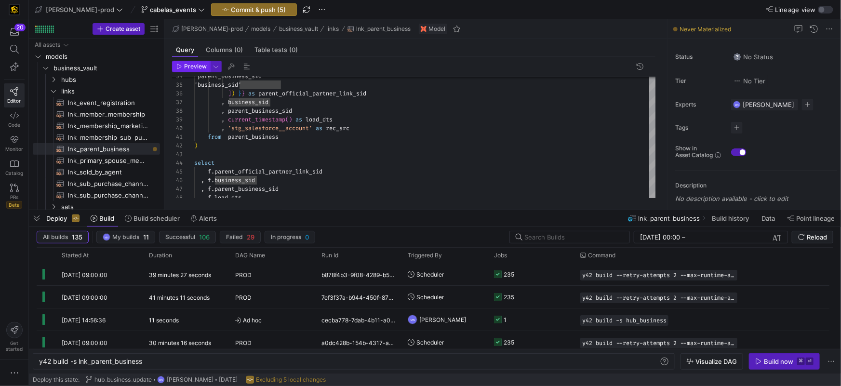
type textarea ", [DOMAIN_NAME]_sid as business_sid from parent_account as pa inner join hub_bu…"
click at [199, 66] on span "Preview" at bounding box center [195, 66] width 23 height 7
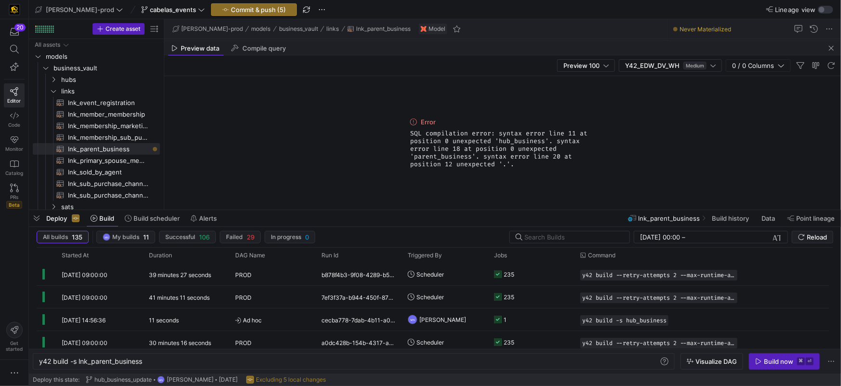
drag, startPoint x: 521, startPoint y: 165, endPoint x: 406, endPoint y: 135, distance: 119.2
click at [406, 135] on div "Error SQL compilation error: syntax error line 11 at position 0 unexpected 'hub…" at bounding box center [502, 143] width 677 height 134
copy span "SQL compilation error: syntax error line 11 at position 0 unexpected 'hub_busin…"
click at [257, 48] on span "Compile query" at bounding box center [264, 48] width 43 height 6
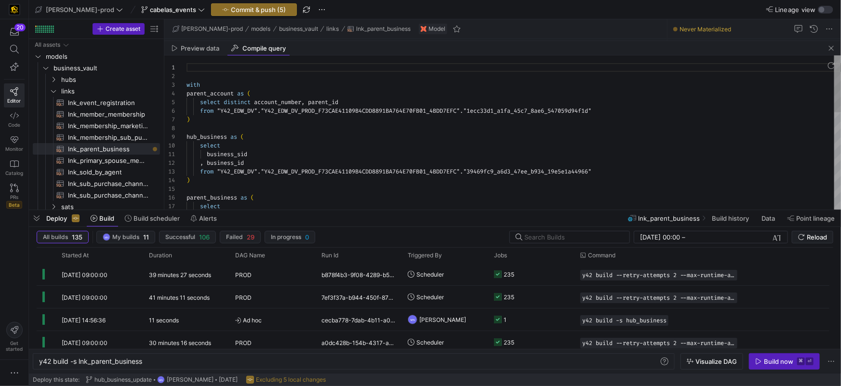
scroll to position [87, 0]
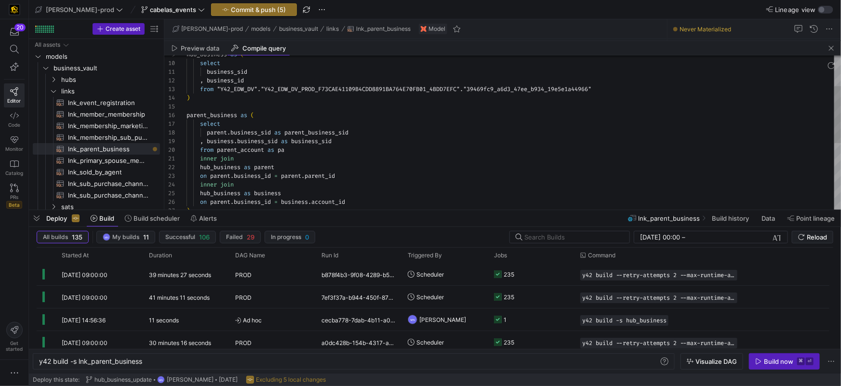
click at [291, 151] on div "from parent_account as pa" at bounding box center [514, 150] width 655 height 9
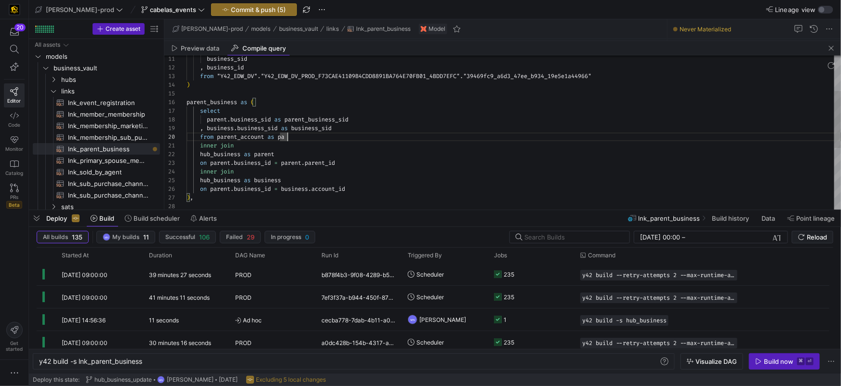
type textarea "inner join hub_business as parent on [DOMAIN_NAME]_id = [DOMAIN_NAME]_id inner …"
click at [222, 165] on div "business_sid , business_id from "Y42_EDW_DV" . "Y42_EDW_DV_PROD_F73CAE41109B4CD…" at bounding box center [514, 168] width 655 height 416
click at [222, 165] on div "business_sid , business_id from "Y42_EDW_DV" . "Y42_EDW_DV_PROD_F73CAE41109B4CD…" at bounding box center [514, 164] width 655 height 416
drag, startPoint x: 231, startPoint y: 163, endPoint x: 286, endPoint y: 165, distance: 55.0
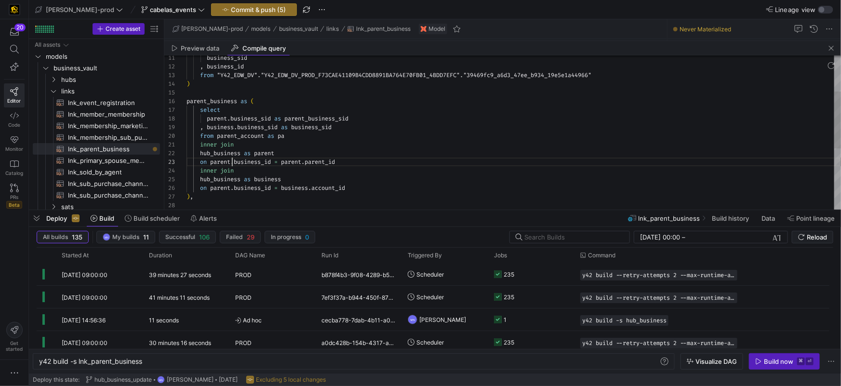
click at [231, 163] on span "on parent . business_id = parent . parent_id" at bounding box center [261, 162] width 149 height 8
click at [382, 178] on div "business_sid , business_id from "Y42_EDW_DV" . "Y42_EDW_DV_PROD_F73CAE41109B4CD…" at bounding box center [514, 167] width 655 height 416
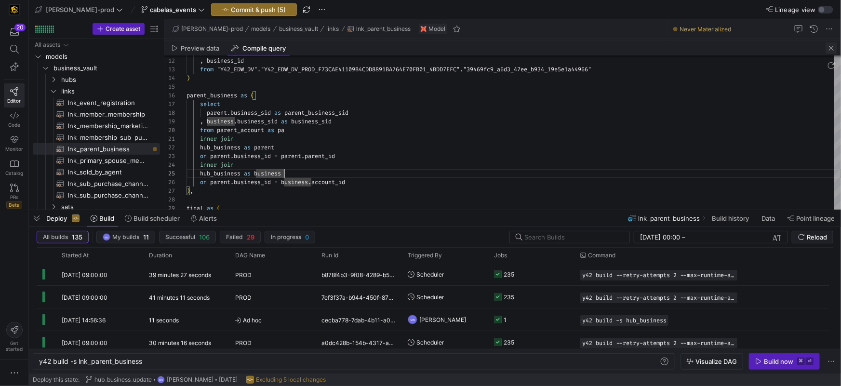
click at [827, 47] on span "button" at bounding box center [832, 48] width 12 height 12
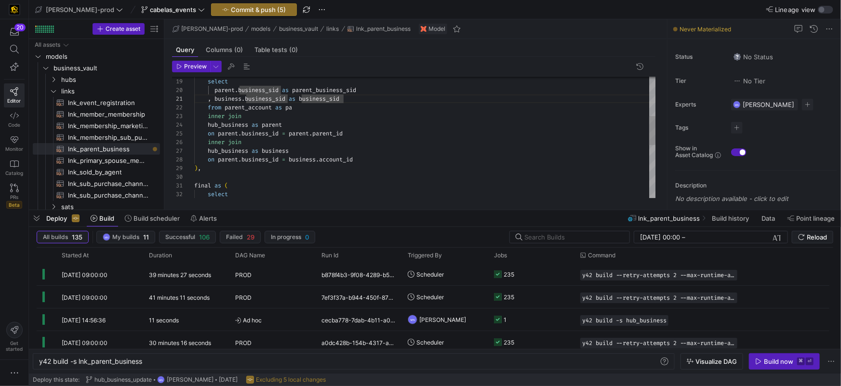
drag, startPoint x: 240, startPoint y: 157, endPoint x: 300, endPoint y: 135, distance: 63.4
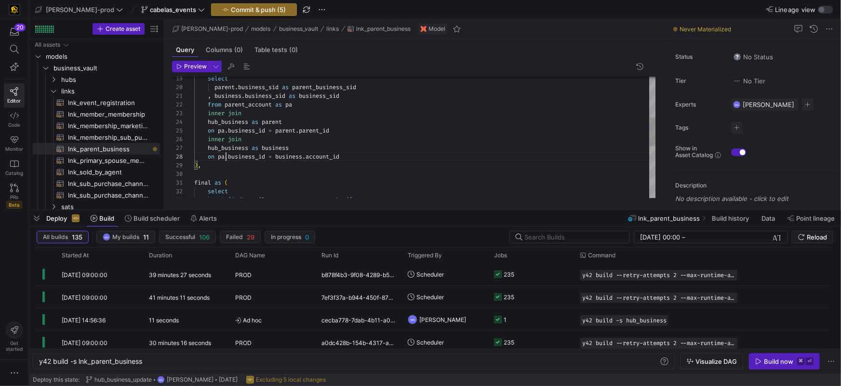
click at [356, 120] on div "hub_business as parent" at bounding box center [425, 122] width 462 height 9
drag, startPoint x: 200, startPoint y: 66, endPoint x: 266, endPoint y: 74, distance: 66.1
click at [200, 66] on span "Preview" at bounding box center [195, 66] width 23 height 7
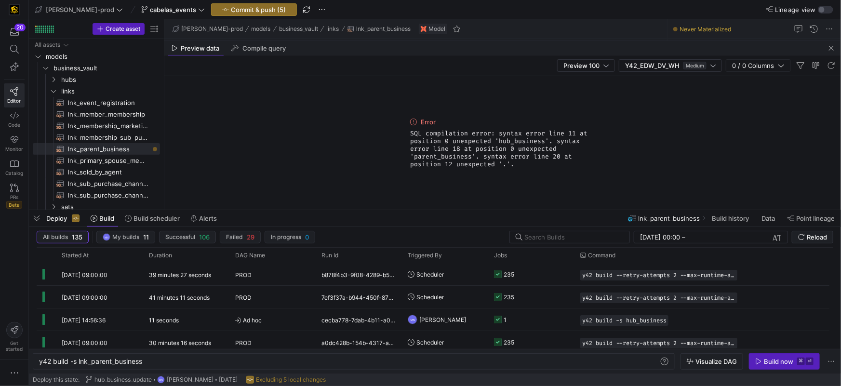
drag, startPoint x: 529, startPoint y: 168, endPoint x: 410, endPoint y: 134, distance: 124.2
click at [410, 134] on div "Error SQL compilation error: syntax error line 11 at position 0 unexpected 'hub…" at bounding box center [502, 143] width 193 height 134
copy span "SQL compilation error: syntax error line 11 at position 0 unexpected 'hub_busin…"
click at [832, 50] on span "button" at bounding box center [832, 48] width 12 height 12
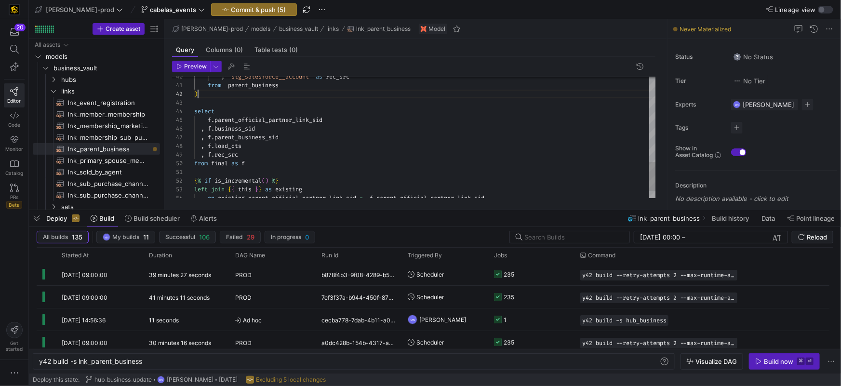
drag, startPoint x: 221, startPoint y: 97, endPoint x: 362, endPoint y: 107, distance: 141.1
click at [221, 97] on div ")" at bounding box center [425, 94] width 462 height 9
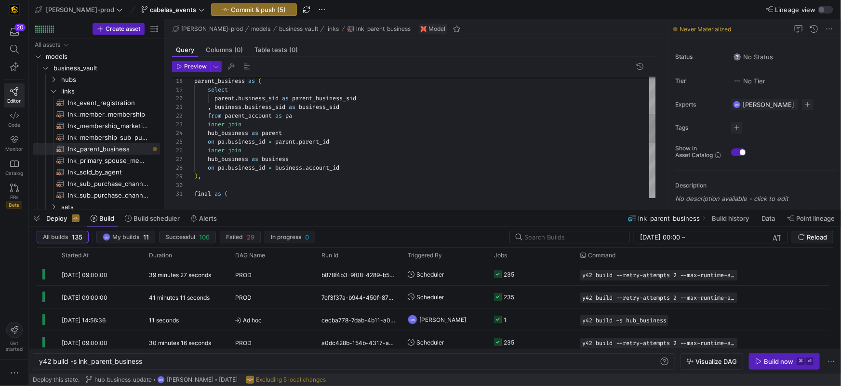
click at [223, 178] on div ") ," at bounding box center [425, 176] width 462 height 9
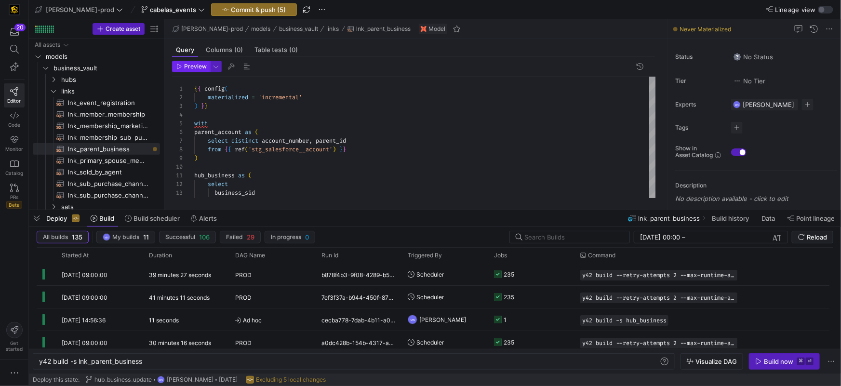
type textarea ", [DOMAIN_NAME]_sid as business_sid from parent_account as pa inner join hub_bu…"
click at [192, 67] on span "Preview" at bounding box center [195, 66] width 23 height 7
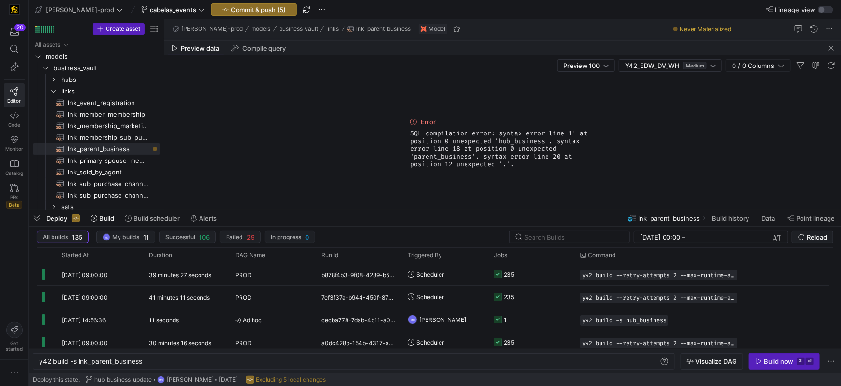
drag, startPoint x: 522, startPoint y: 167, endPoint x: 410, endPoint y: 137, distance: 115.3
click at [410, 137] on span "SQL compilation error: syntax error line 11 at position 0 unexpected 'hub_busin…" at bounding box center [502, 149] width 185 height 39
copy span "SQL compilation error: syntax error line 11 at position 0 unexpected 'hub_busin…"
click at [268, 49] on span "Compile query" at bounding box center [264, 48] width 43 height 6
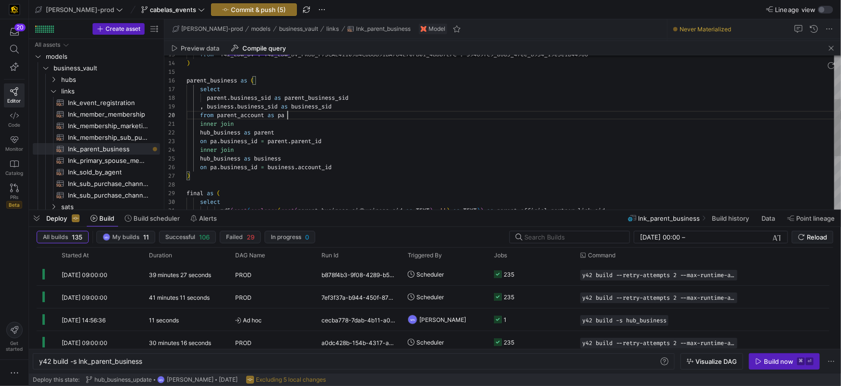
scroll to position [78, 101]
click at [373, 112] on div "from parent_account as pa" at bounding box center [514, 115] width 655 height 9
type textarea "with parent_account as ( select distinct account_number, parent_id from "Y42_ED…"
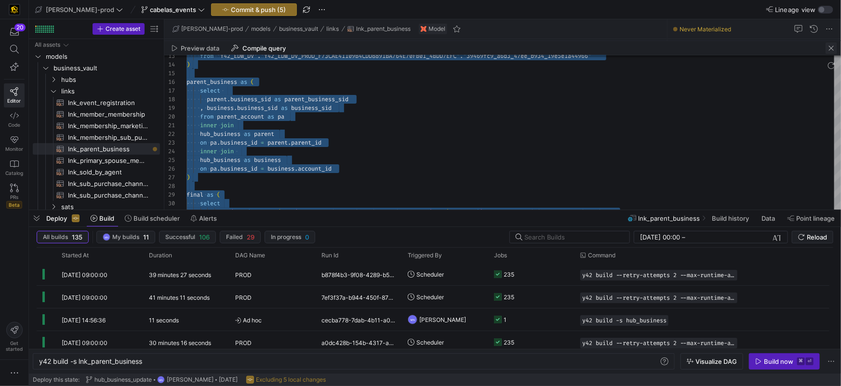
click at [827, 50] on span "button" at bounding box center [832, 48] width 12 height 12
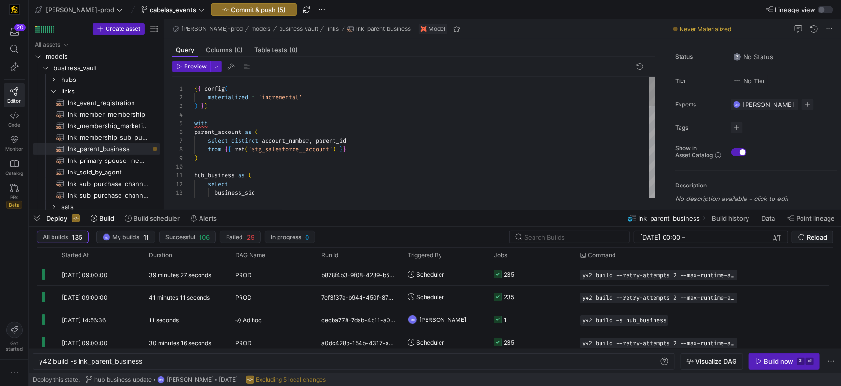
drag, startPoint x: 240, startPoint y: 117, endPoint x: 256, endPoint y: 119, distance: 16.0
click at [240, 117] on div at bounding box center [425, 114] width 462 height 9
drag, startPoint x: 222, startPoint y: 161, endPoint x: 228, endPoint y: 162, distance: 6.0
click at [223, 162] on div ")" at bounding box center [425, 158] width 462 height 9
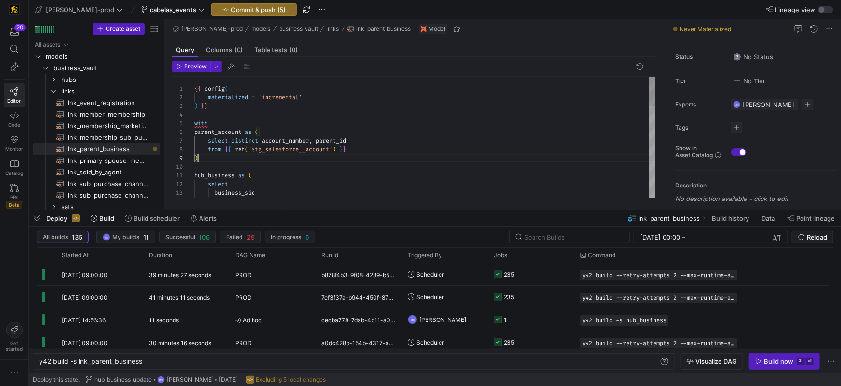
scroll to position [69, 7]
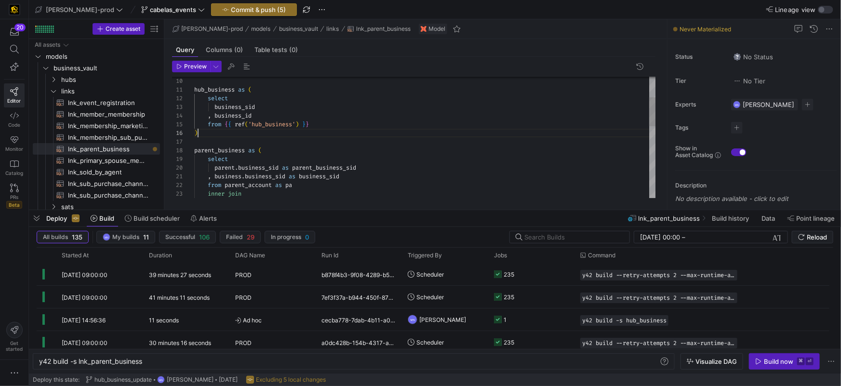
drag, startPoint x: 224, startPoint y: 134, endPoint x: 253, endPoint y: 138, distance: 29.3
click at [224, 134] on div ")" at bounding box center [425, 133] width 462 height 9
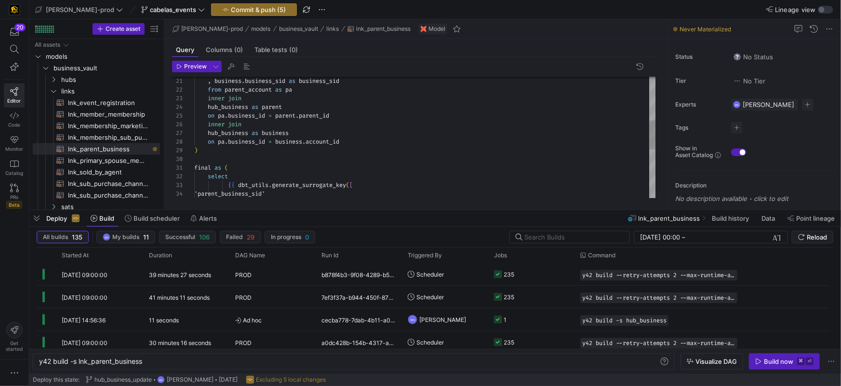
drag, startPoint x: 216, startPoint y: 154, endPoint x: 251, endPoint y: 159, distance: 34.6
click at [216, 154] on div ")" at bounding box center [425, 150] width 462 height 9
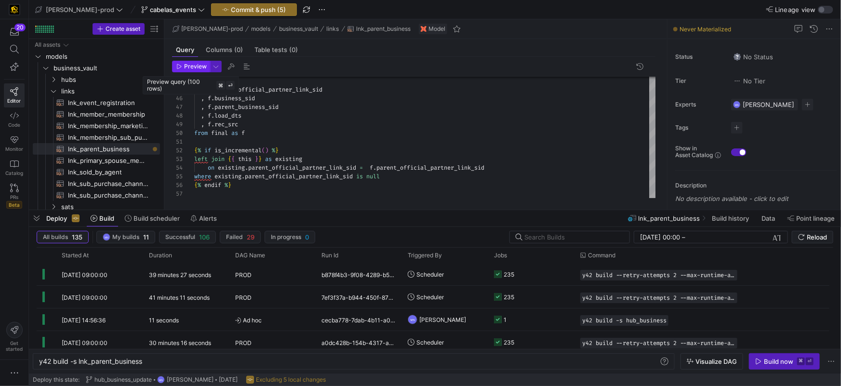
type textarea ", [DOMAIN_NAME]_sid as business_sid from parent_account as pa inner join hub_bu…"
click at [188, 68] on span "Preview" at bounding box center [195, 66] width 23 height 7
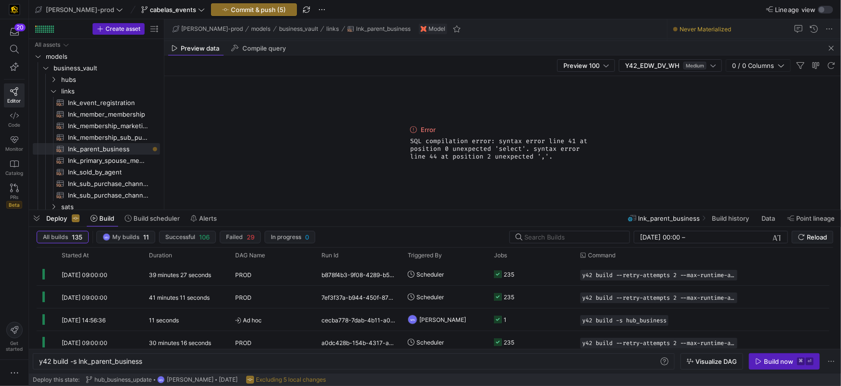
drag, startPoint x: 515, startPoint y: 155, endPoint x: 411, endPoint y: 141, distance: 105.6
click at [411, 141] on span "SQL compilation error: syntax error line 41 at position 0 unexpected 'select'. …" at bounding box center [502, 148] width 185 height 23
copy span "SQL compilation error: syntax error line 41 at position 0 unexpected 'select'. …"
click at [271, 51] on span "Compile query" at bounding box center [264, 48] width 43 height 6
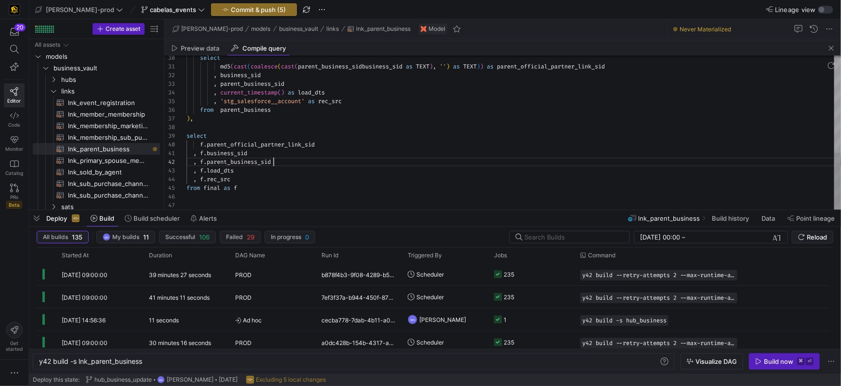
scroll to position [9, 86]
click at [354, 161] on div ", f . parent_business_sid" at bounding box center [514, 162] width 655 height 9
drag, startPoint x: 245, startPoint y: 133, endPoint x: 300, endPoint y: 135, distance: 55.0
click at [247, 132] on div "select" at bounding box center [514, 136] width 655 height 9
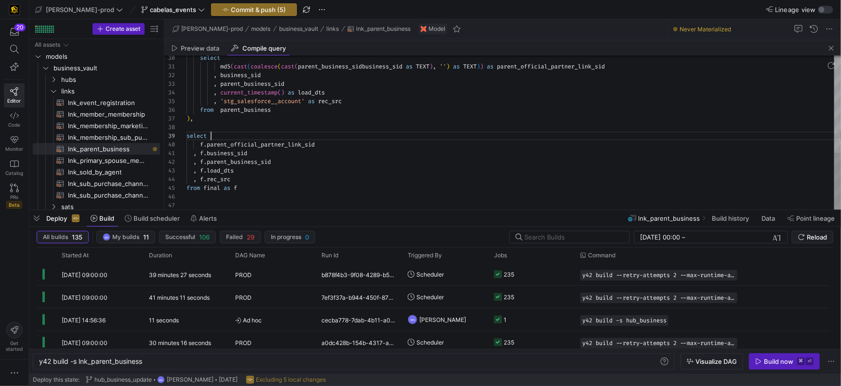
type textarea ", [DOMAIN_NAME]_sid , f.parent_business_sid , f.load_dts , f.rec_src from final…"
click at [314, 171] on div "select md5 ( cast ( coalesce ( cast ( parent_business_sidbusiness_sid as TEXT )…" at bounding box center [514, 2] width 655 height 416
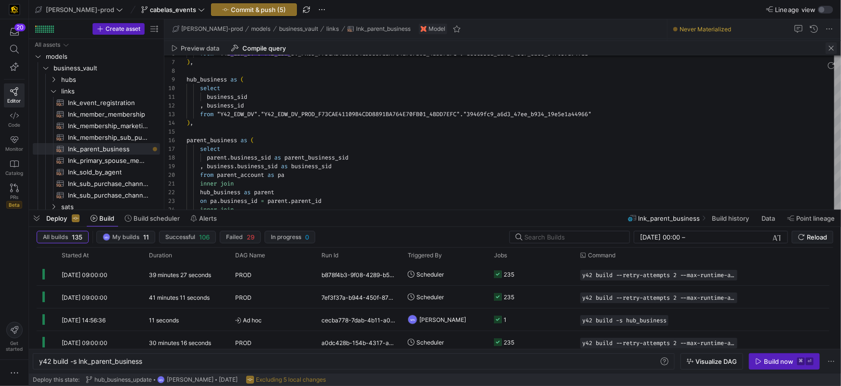
click at [835, 49] on span "button" at bounding box center [832, 48] width 12 height 12
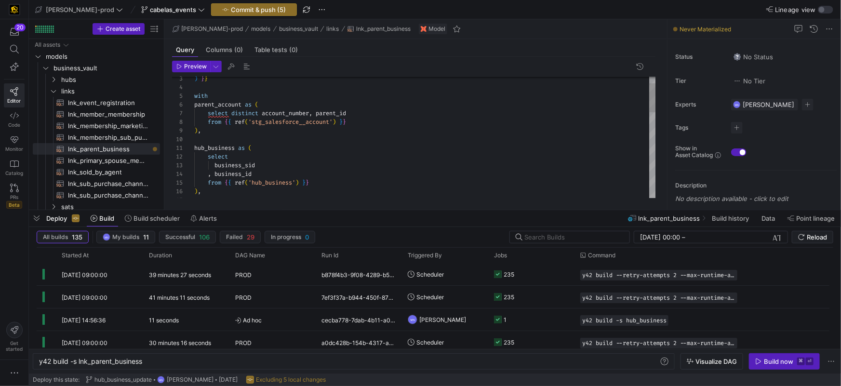
scroll to position [52, 72]
click at [266, 111] on span "account_number" at bounding box center [285, 113] width 47 height 8
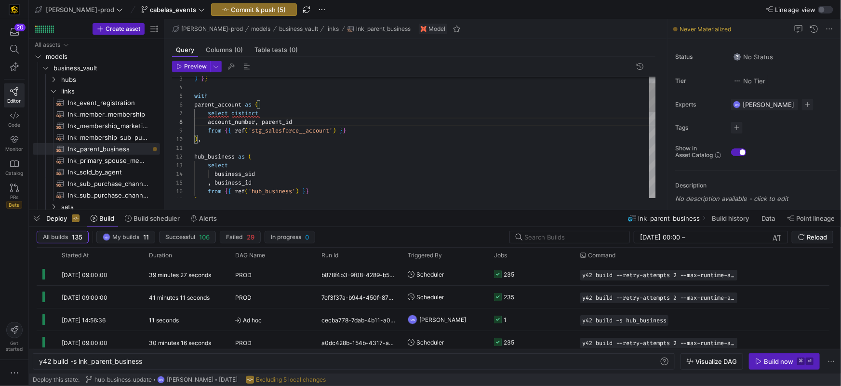
scroll to position [60, 63]
click at [258, 121] on span "," at bounding box center [256, 122] width 3 height 8
drag, startPoint x: 208, startPoint y: 122, endPoint x: 258, endPoint y: 124, distance: 49.7
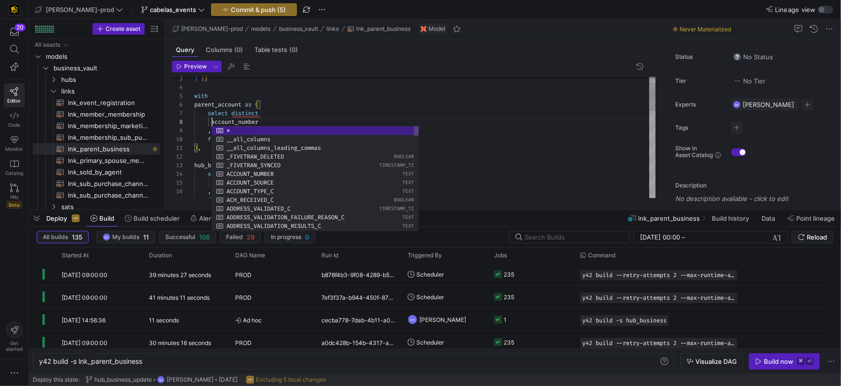
scroll to position [60, 21]
drag, startPoint x: 285, startPoint y: 114, endPoint x: 274, endPoint y: 114, distance: 11.6
click at [285, 114] on div "select distinct" at bounding box center [425, 113] width 462 height 9
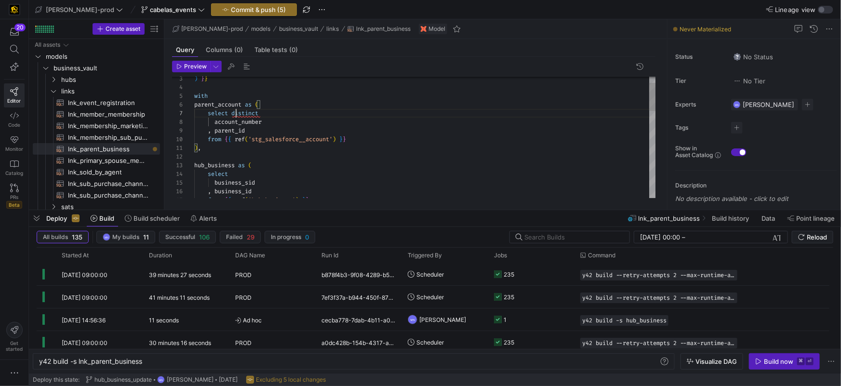
scroll to position [52, 41]
drag, startPoint x: 235, startPoint y: 114, endPoint x: 310, endPoint y: 108, distance: 74.9
click at [237, 114] on span "distinct" at bounding box center [244, 113] width 27 height 8
click at [434, 109] on div "select" at bounding box center [425, 113] width 462 height 9
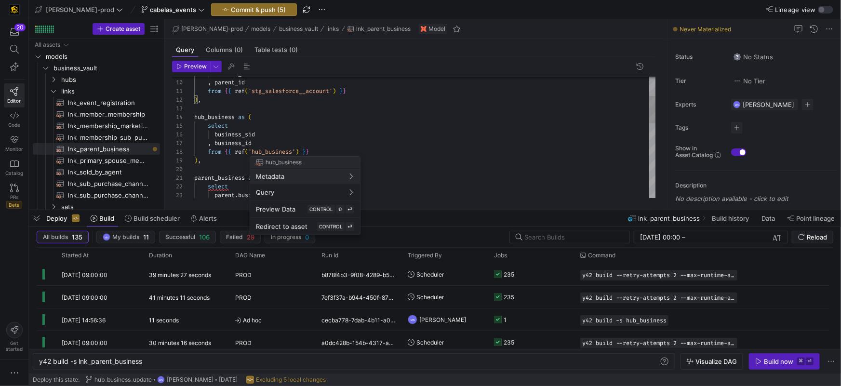
click at [276, 153] on div at bounding box center [420, 193] width 841 height 386
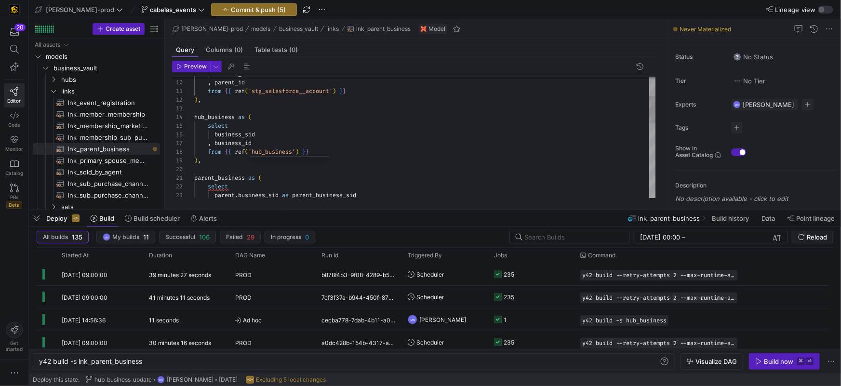
scroll to position [60, 80]
click at [276, 153] on div "hub_business as ( select business_sid , business_id from { { ref ( 'stg_salesfo…" at bounding box center [425, 256] width 462 height 528
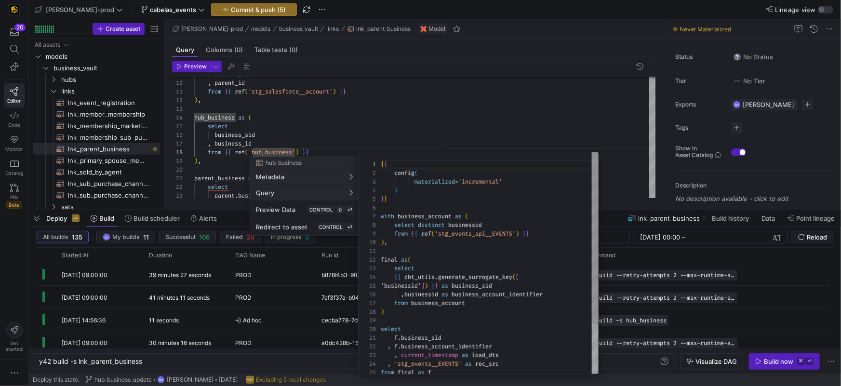
scroll to position [87, 0]
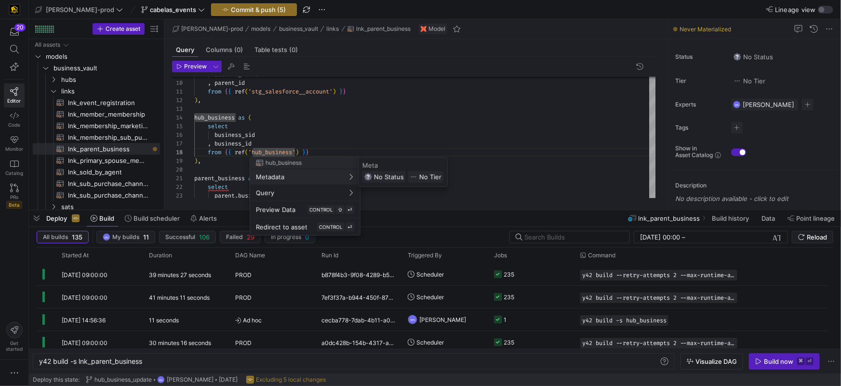
click at [316, 105] on div at bounding box center [420, 193] width 841 height 386
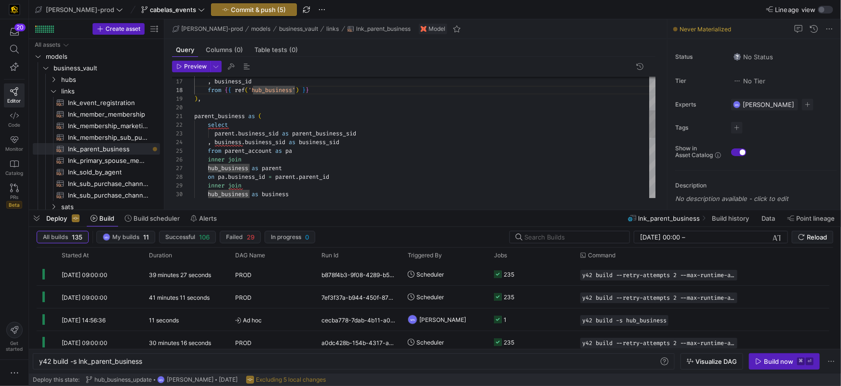
click at [255, 135] on div "business_sid , business_id from { { ref ( 'hub_business' ) } } ) , parent_busin…" at bounding box center [425, 195] width 462 height 528
click at [275, 145] on div "business_sid , business_id from { { ref ( 'hub_business' ) } } ) , parent_busin…" at bounding box center [425, 195] width 462 height 528
click at [275, 145] on span "business_sid" at bounding box center [265, 142] width 41 height 8
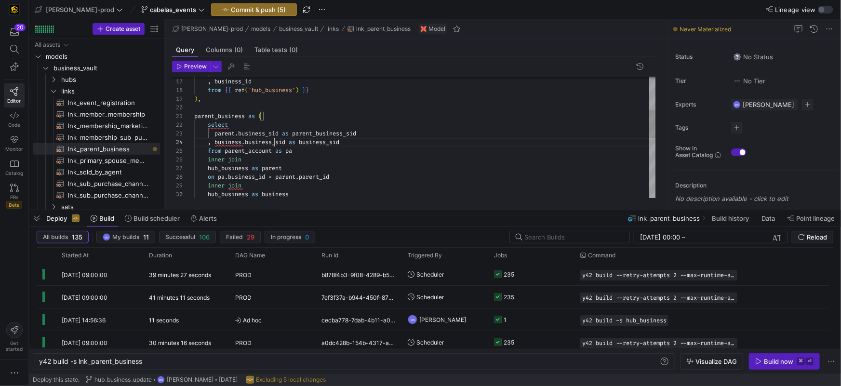
scroll to position [26, 94]
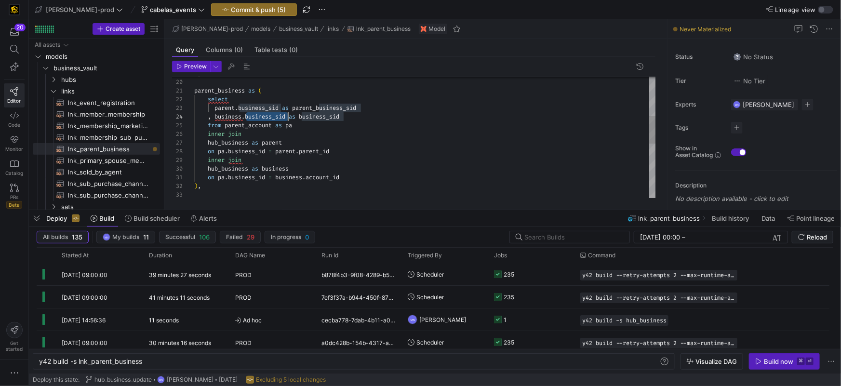
click at [273, 167] on span "business" at bounding box center [275, 169] width 27 height 8
click at [273, 167] on div ") , parent_business as ( select parent . business_sid as parent_business_sid , …" at bounding box center [425, 169] width 462 height 528
click at [273, 162] on div "inner join" at bounding box center [425, 160] width 462 height 9
click at [273, 170] on div ") , parent_business as ( select parent . business_sid as parent_business_sid , …" at bounding box center [425, 169] width 462 height 528
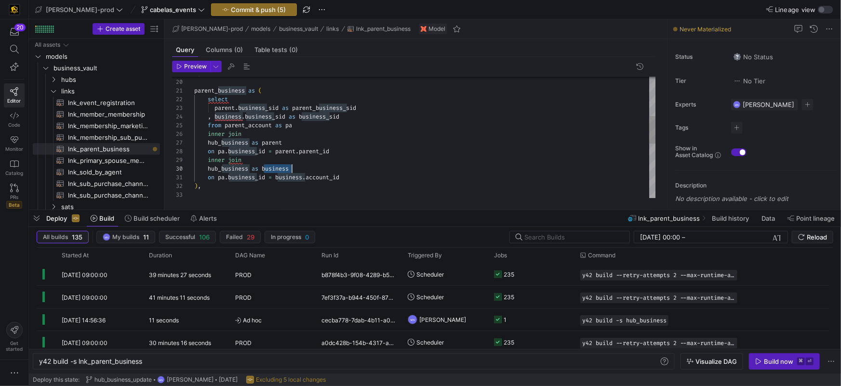
click at [272, 170] on span "business" at bounding box center [275, 169] width 27 height 8
click at [281, 142] on span "parent" at bounding box center [272, 143] width 20 height 8
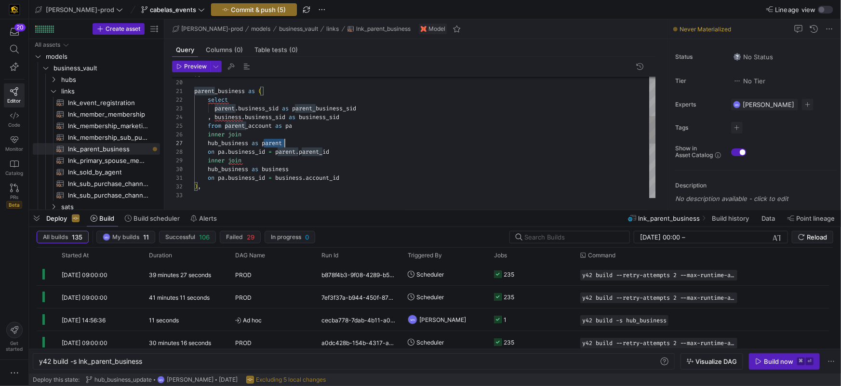
click at [281, 142] on span "parent" at bounding box center [272, 143] width 20 height 8
click at [252, 152] on span "business_id" at bounding box center [246, 151] width 37 height 8
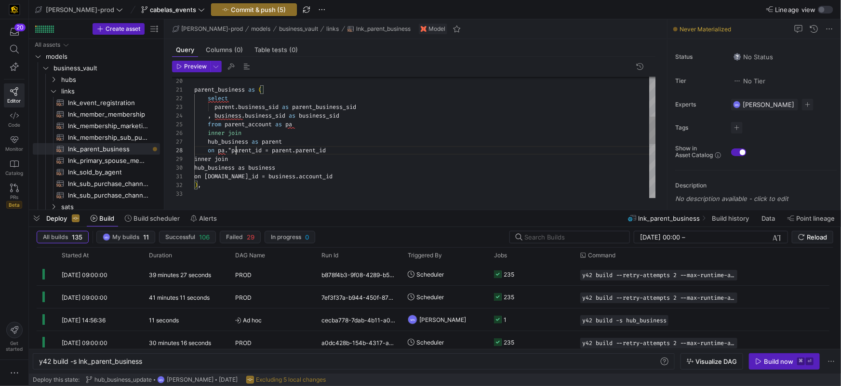
drag, startPoint x: 234, startPoint y: 149, endPoint x: 236, endPoint y: 156, distance: 6.9
click at [234, 149] on span ""parent_id = parent.parent_id" at bounding box center [277, 151] width 98 height 8
click at [363, 151] on div "on pa . parent_id = parent . parent_id" at bounding box center [425, 150] width 462 height 9
click at [315, 150] on div "parent_business as ( select parent . business_sid as parent_business_sid , busi…" at bounding box center [425, 167] width 462 height 528
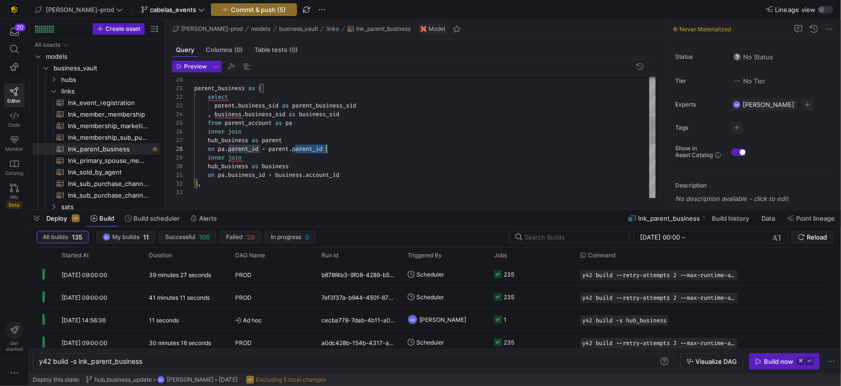
click at [315, 150] on div "parent_business as ( select parent . business_sid as parent_business_sid , busi…" at bounding box center [425, 167] width 462 height 528
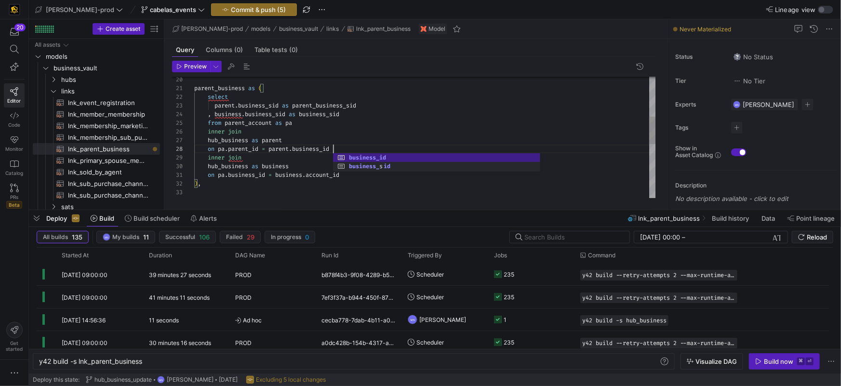
scroll to position [60, 139]
click at [302, 161] on div "inner join" at bounding box center [425, 157] width 462 height 9
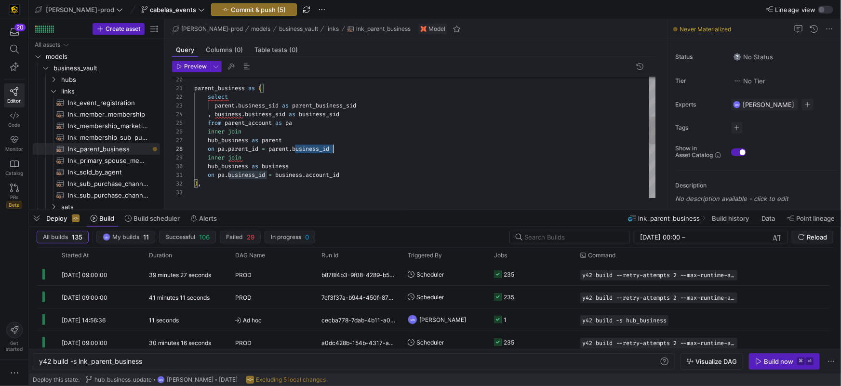
click at [327, 176] on div "parent_business as ( select parent . business_sid as parent_business_sid , busi…" at bounding box center [425, 167] width 462 height 528
click at [327, 176] on span "account_id" at bounding box center [323, 175] width 34 height 8
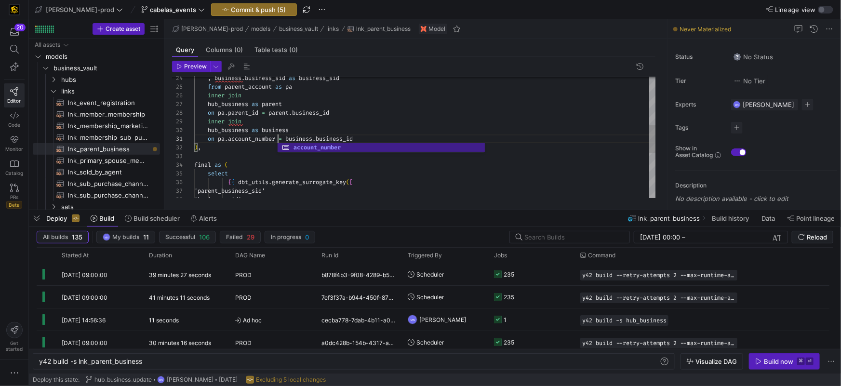
scroll to position [0, 83]
click at [344, 173] on div "select" at bounding box center [425, 173] width 462 height 9
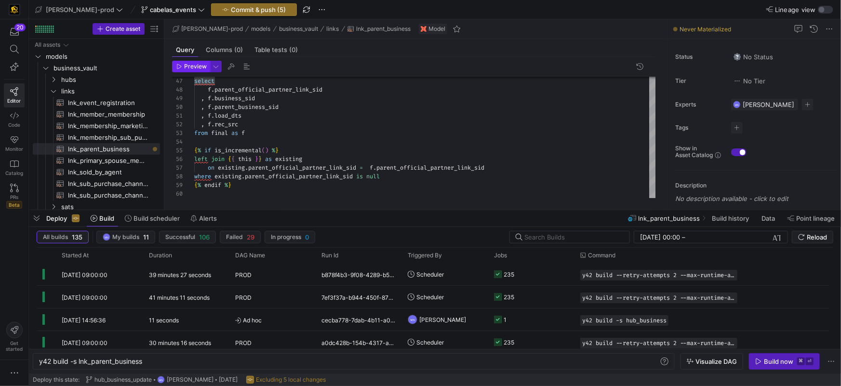
click at [199, 67] on span "Preview" at bounding box center [195, 66] width 23 height 7
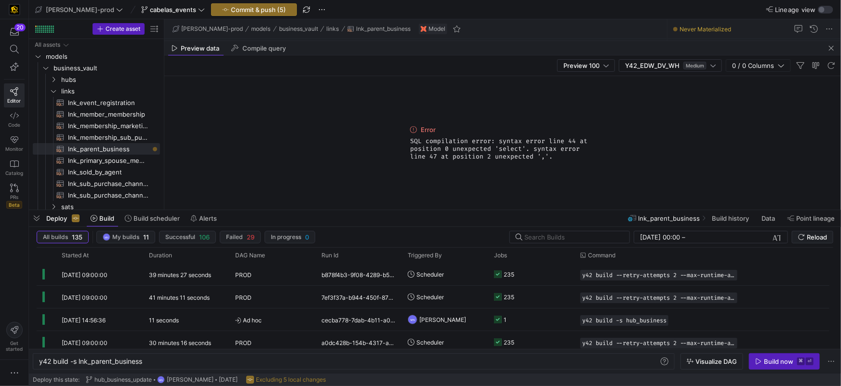
drag, startPoint x: 525, startPoint y: 158, endPoint x: 402, endPoint y: 142, distance: 124.4
click at [405, 143] on div "Error SQL compilation error: syntax error line 44 at position 0 unexpected 'sel…" at bounding box center [502, 143] width 677 height 134
click at [402, 142] on div "Error SQL compilation error: syntax error line 44 at position 0 unexpected 'sel…" at bounding box center [502, 143] width 677 height 134
drag, startPoint x: 552, startPoint y: 158, endPoint x: 399, endPoint y: 141, distance: 154.3
click at [399, 141] on div "Error SQL compilation error: syntax error line 44 at position 0 unexpected 'sel…" at bounding box center [502, 143] width 677 height 134
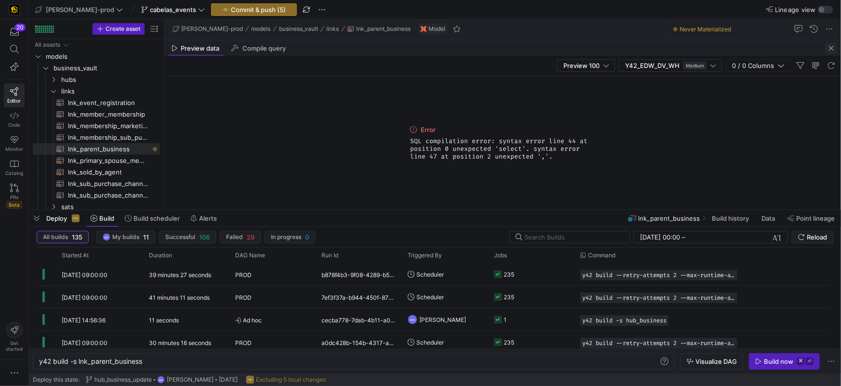
click at [832, 50] on span "button" at bounding box center [832, 48] width 12 height 12
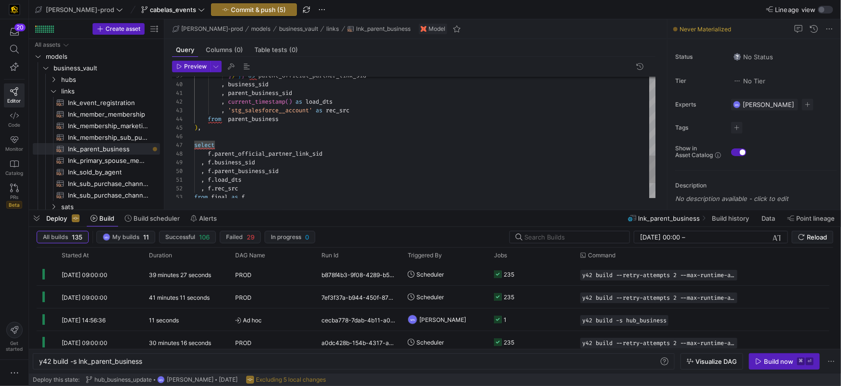
click at [247, 132] on div at bounding box center [425, 136] width 462 height 9
click at [231, 129] on div ") ," at bounding box center [425, 127] width 462 height 9
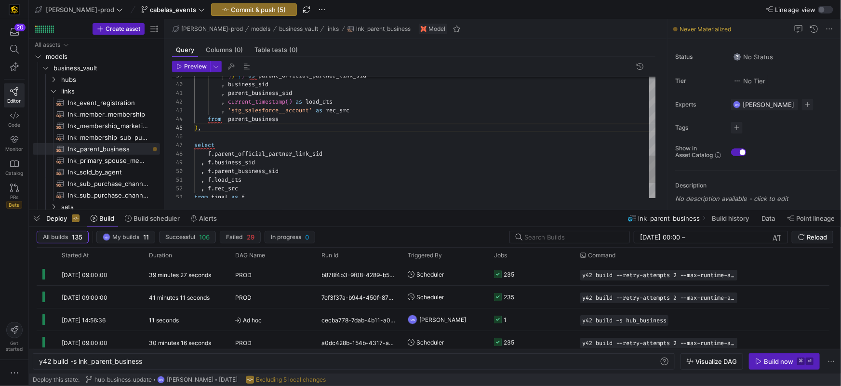
type textarea ", parent_business_sid , current_timestamp() as load_dts , 'stg_salesforce__acco…"
drag, startPoint x: 197, startPoint y: 67, endPoint x: 244, endPoint y: 91, distance: 53.0
click at [197, 67] on span "Preview" at bounding box center [195, 66] width 23 height 7
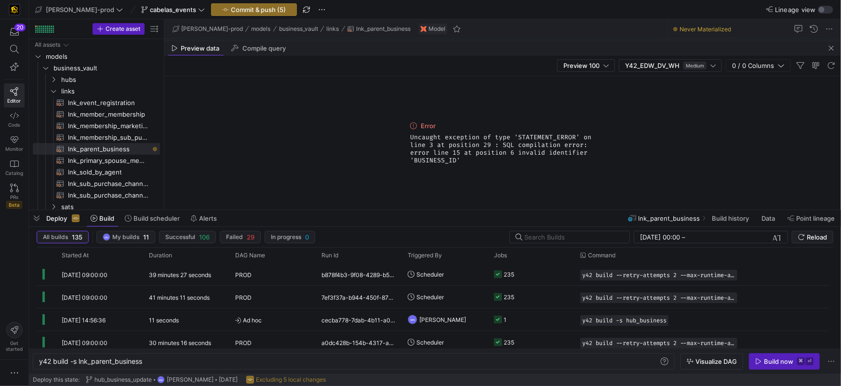
click at [501, 163] on span "Uncaught exception of type 'STATEMENT_ERROR' on line 3 at position 29 : SQL com…" at bounding box center [502, 149] width 185 height 31
drag, startPoint x: 486, startPoint y: 158, endPoint x: 407, endPoint y: 135, distance: 82.7
click at [407, 136] on div "Error Uncaught exception of type 'STATEMENT_ERROR' on line 3 at position 29 : S…" at bounding box center [502, 143] width 193 height 134
copy span "Uncaught exception of type 'STATEMENT_ERROR' on line 3 at position 29 : SQL com…"
click at [121, 145] on span "lnk_parent_business​​​​​​​​​​" at bounding box center [108, 149] width 81 height 11
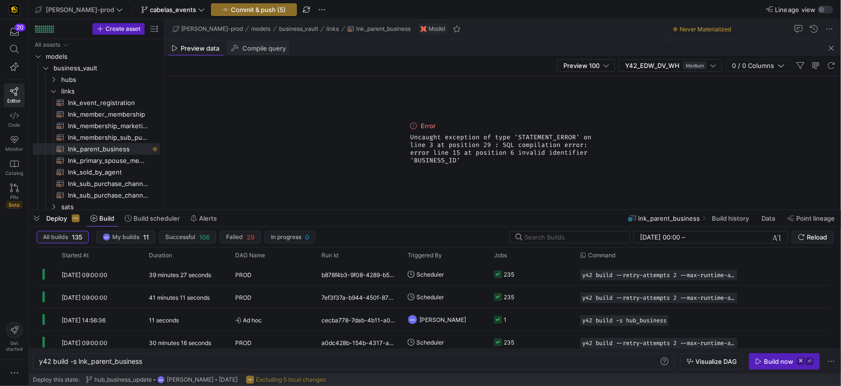
drag, startPoint x: 280, startPoint y: 48, endPoint x: 287, endPoint y: 54, distance: 8.9
click at [280, 48] on span "Compile query" at bounding box center [264, 48] width 43 height 6
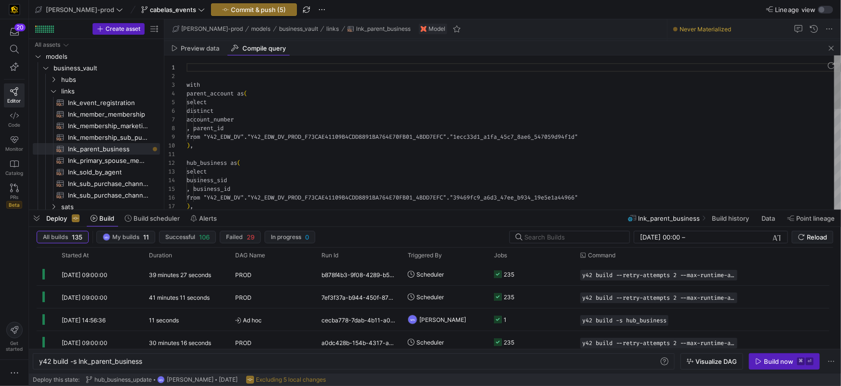
scroll to position [87, 0]
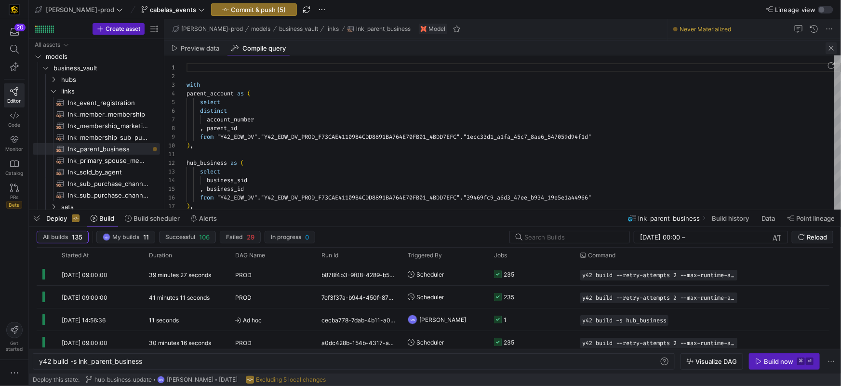
click at [834, 48] on span "button" at bounding box center [832, 48] width 12 height 12
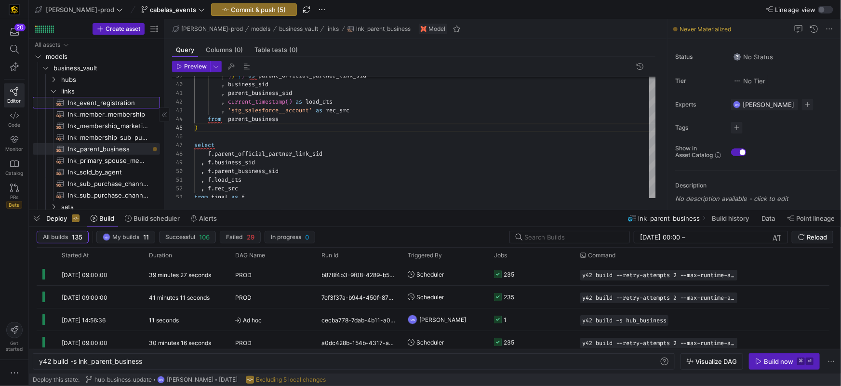
click at [86, 100] on span "lnk_event_registration​​​​​​​​​​" at bounding box center [108, 102] width 81 height 11
type textarea "y42 build -s lnk_event_registration"
type textarea "{{ config( materialized = 'incremental' ) }} with registrants as ( select * fro…"
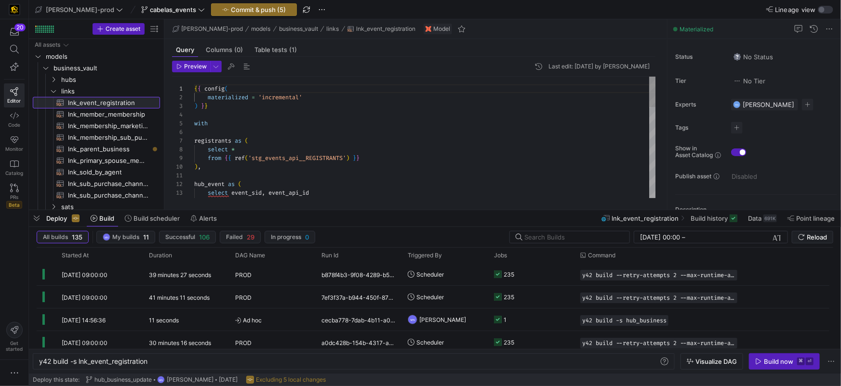
scroll to position [87, 0]
click at [117, 149] on span "lnk_parent_business​​​​​​​​​​" at bounding box center [108, 149] width 81 height 11
type textarea "y42 build -s lnk_parent_business"
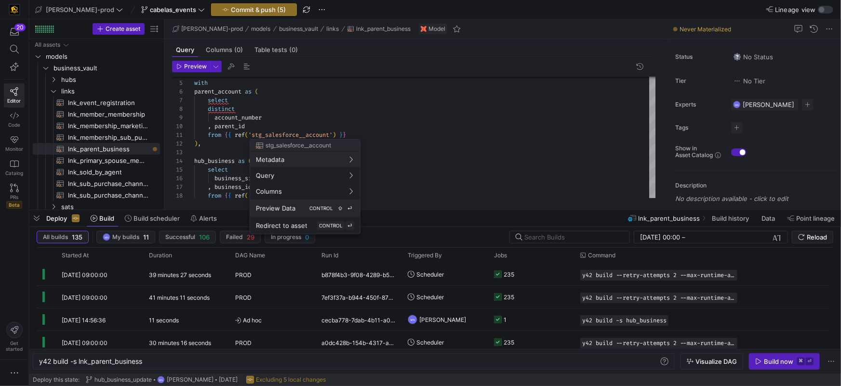
click at [297, 206] on div "Preview Data CONTROL ⇧ ⏎" at bounding box center [305, 208] width 98 height 9
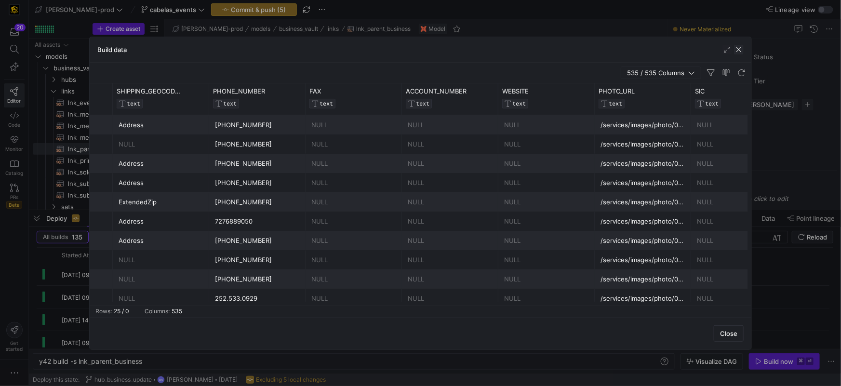
click at [743, 50] on span "button" at bounding box center [739, 50] width 10 height 10
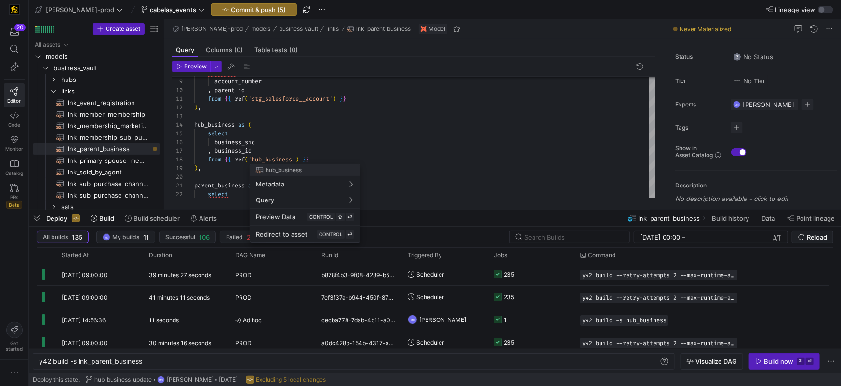
click at [282, 160] on div at bounding box center [420, 193] width 841 height 386
click at [304, 219] on div "Preview Data CONTROL ⇧ ⏎" at bounding box center [305, 217] width 98 height 9
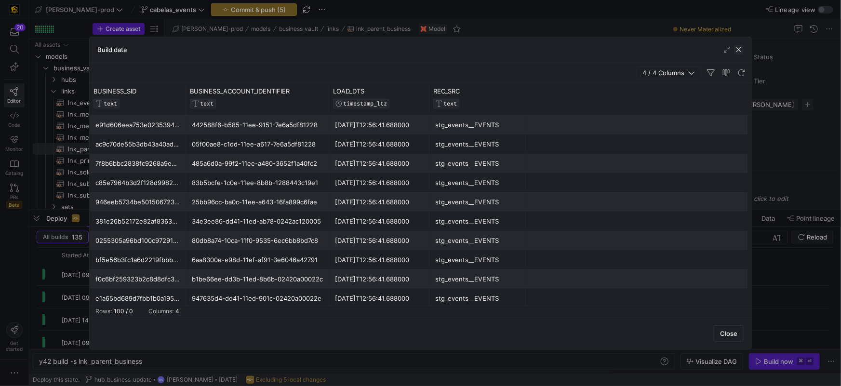
click at [739, 50] on span "button" at bounding box center [739, 50] width 10 height 10
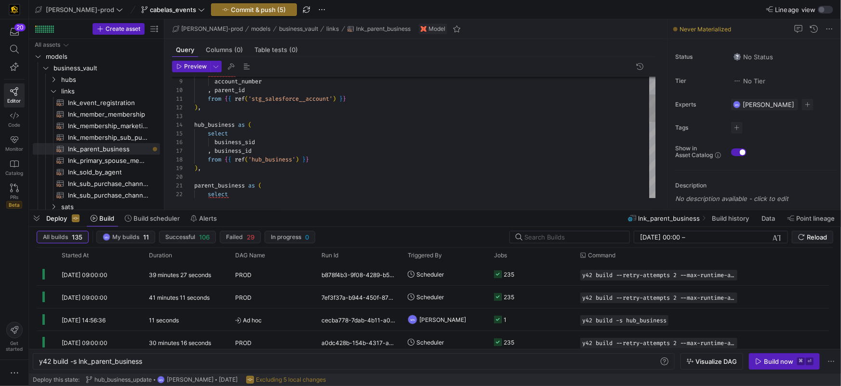
click at [261, 149] on div ", business_id" at bounding box center [425, 151] width 462 height 9
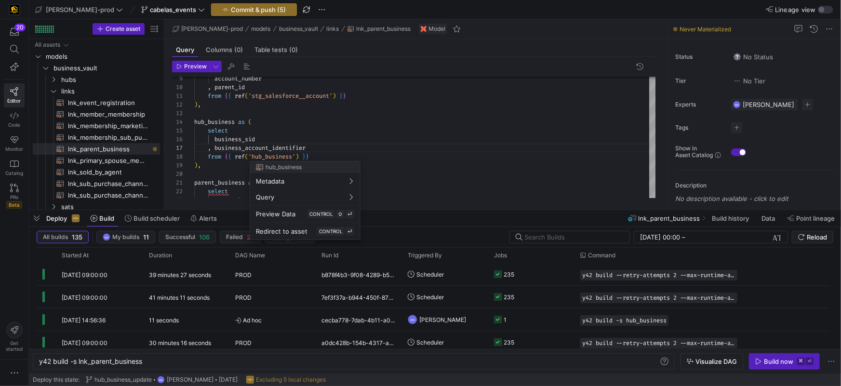
click at [295, 147] on div at bounding box center [420, 193] width 841 height 386
click at [293, 148] on span "business_account_identifier" at bounding box center [260, 148] width 91 height 8
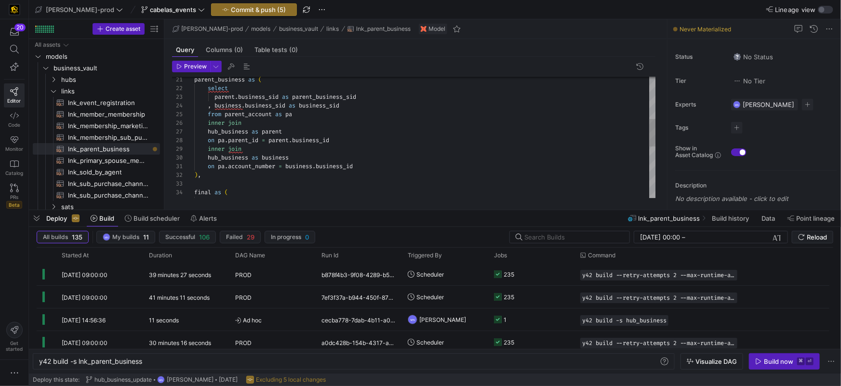
click at [340, 166] on div "parent_business as ( select parent . business_sid as parent_business_sid , busi…" at bounding box center [425, 158] width 462 height 528
click at [311, 137] on div "parent_business as ( select parent . business_sid as parent_business_sid , busi…" at bounding box center [425, 158] width 462 height 528
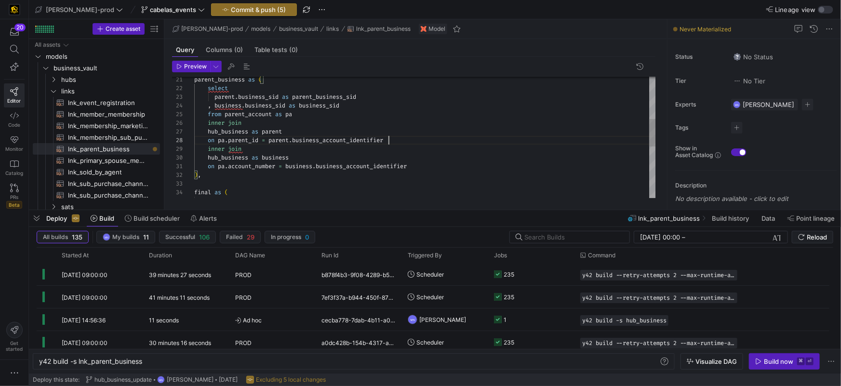
scroll to position [60, 194]
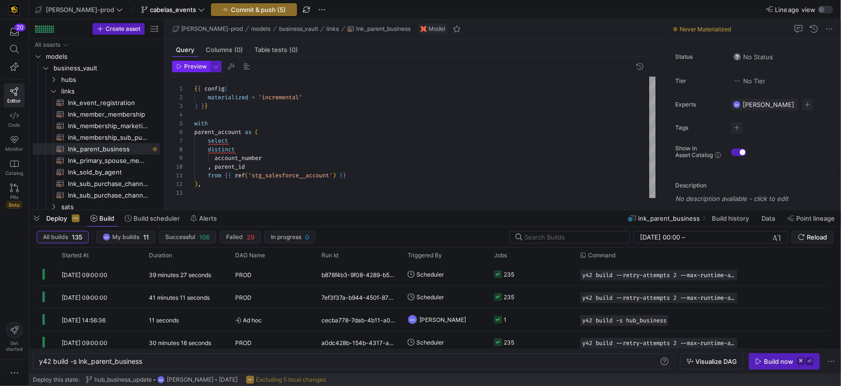
click at [195, 66] on span "Preview" at bounding box center [195, 66] width 23 height 7
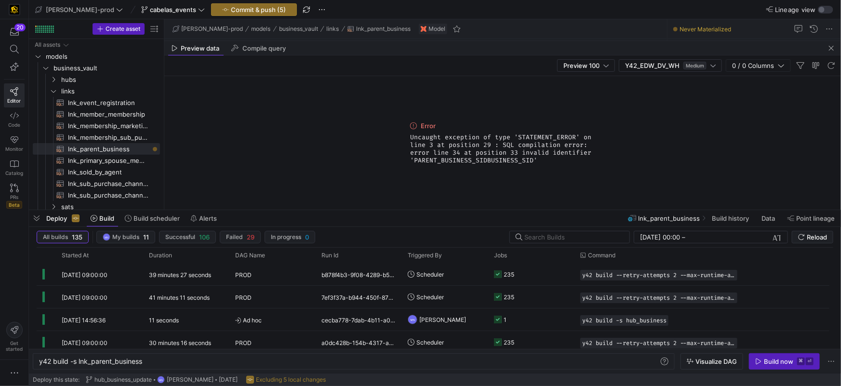
drag, startPoint x: 537, startPoint y: 160, endPoint x: 457, endPoint y: 149, distance: 80.7
click at [411, 137] on span "Uncaught exception of type 'STATEMENT_ERROR' on line 3 at position 29 : SQL com…" at bounding box center [502, 149] width 185 height 31
copy span "Uncaught exception of type 'STATEMENT_ERROR' on line 3 at position 29 : SQL com…"
click at [835, 47] on span "button" at bounding box center [832, 48] width 12 height 12
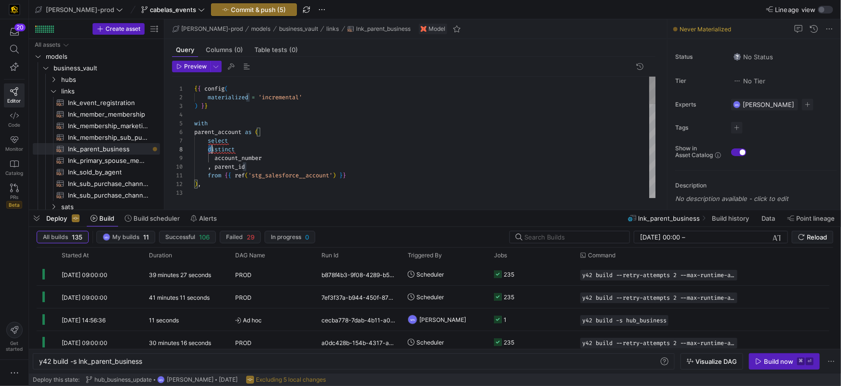
scroll to position [60, 14]
drag, startPoint x: 210, startPoint y: 148, endPoint x: 218, endPoint y: 146, distance: 8.9
click at [210, 148] on div ") } } with parent_account as ( { { config ( materialized = 'incremental' select…" at bounding box center [425, 341] width 462 height 528
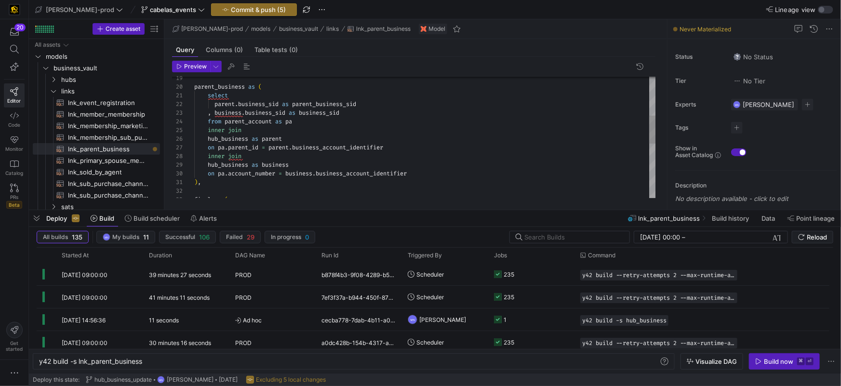
click at [234, 114] on span "business" at bounding box center [228, 113] width 27 height 8
click at [234, 114] on div "parent_business as ( select parent . business_sid as parent_business_sid , busi…" at bounding box center [425, 170] width 462 height 520
click at [371, 129] on div "parent_business as ( select parent . business_sid as parent_business_sid , busi…" at bounding box center [425, 170] width 462 height 520
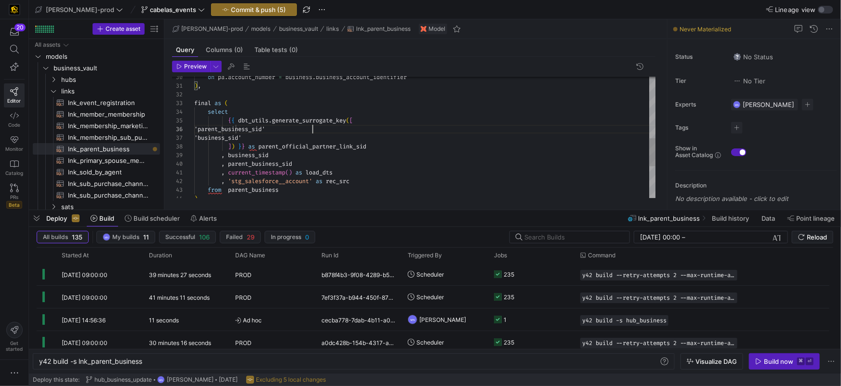
scroll to position [43, 118]
drag, startPoint x: 336, startPoint y: 130, endPoint x: 387, endPoint y: 128, distance: 51.6
click at [336, 130] on div "'parent_business_sid'" at bounding box center [425, 129] width 462 height 9
drag, startPoint x: 235, startPoint y: 134, endPoint x: 293, endPoint y: 131, distance: 57.4
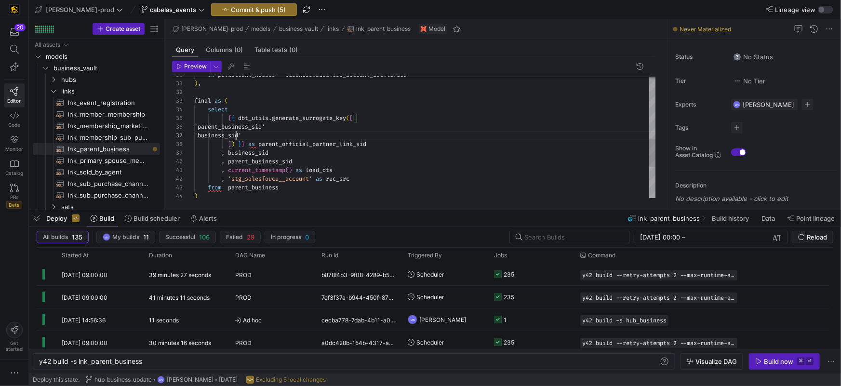
click at [235, 134] on span "'business_sid'" at bounding box center [217, 136] width 47 height 8
click at [471, 129] on div "'parent_business_sid'" at bounding box center [425, 126] width 462 height 9
drag, startPoint x: 198, startPoint y: 67, endPoint x: 238, endPoint y: 78, distance: 41.7
click at [198, 67] on span "Preview" at bounding box center [195, 66] width 23 height 7
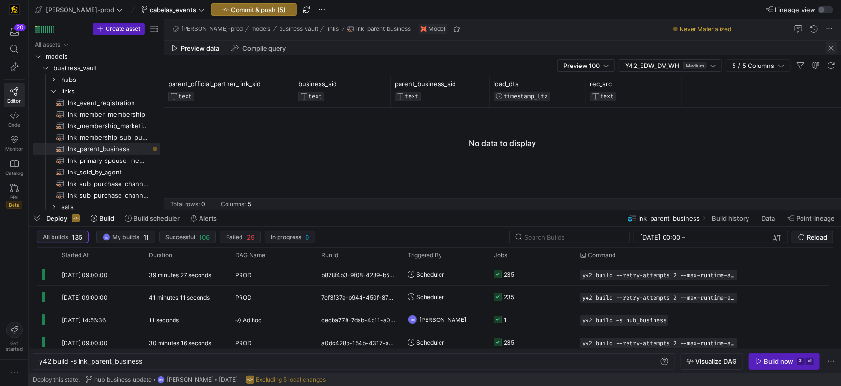
click at [833, 46] on span "button" at bounding box center [832, 48] width 12 height 12
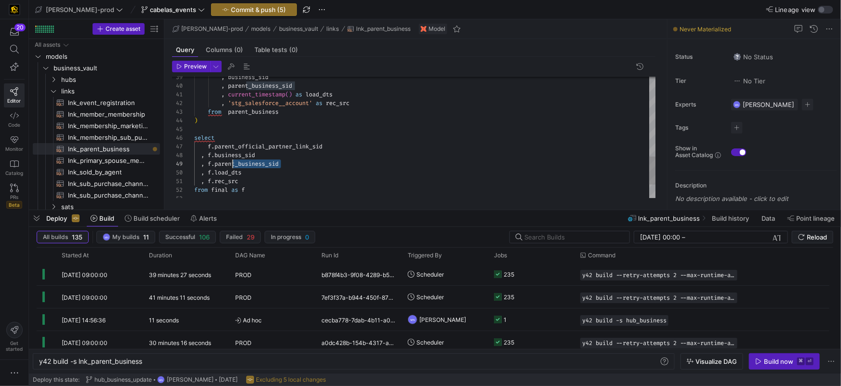
scroll to position [69, 0]
drag, startPoint x: 292, startPoint y: 163, endPoint x: 168, endPoint y: 163, distance: 123.9
click at [170, 161] on div "Preview 39 40 41 42 43 44 45 46 47 48 49 50 51 52 53 , business_sid , parent_bu…" at bounding box center [413, 129] width 499 height 145
type textarea ", current_timestamp() as load_dts , 'stg_salesforce__account' as rec_src from p…"
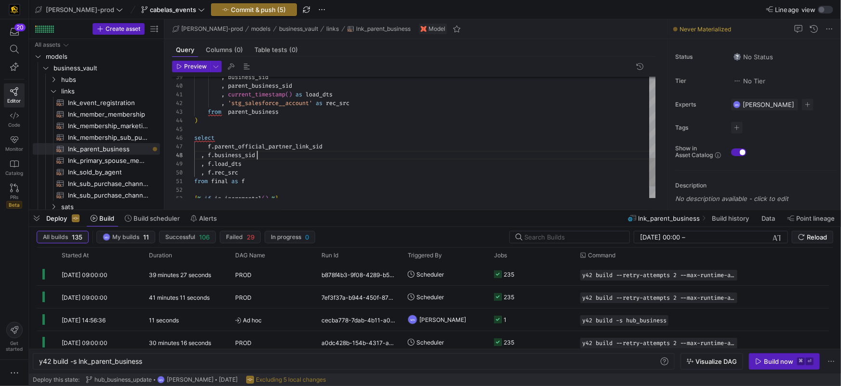
click at [348, 146] on div "f . parent_official_partner_link_sid" at bounding box center [425, 146] width 462 height 9
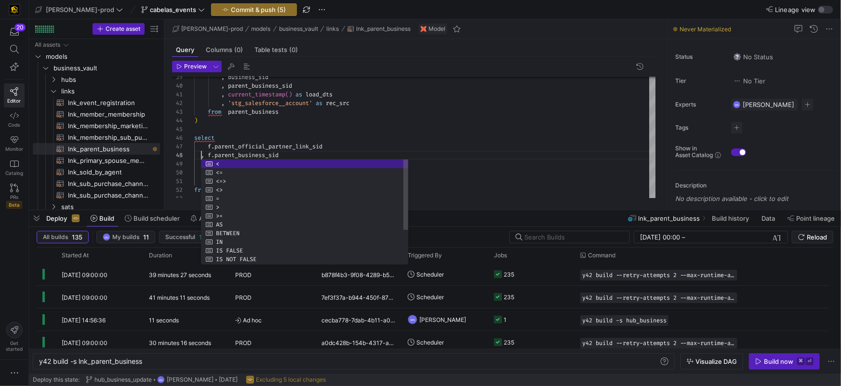
scroll to position [60, 7]
click at [440, 125] on div at bounding box center [425, 129] width 462 height 9
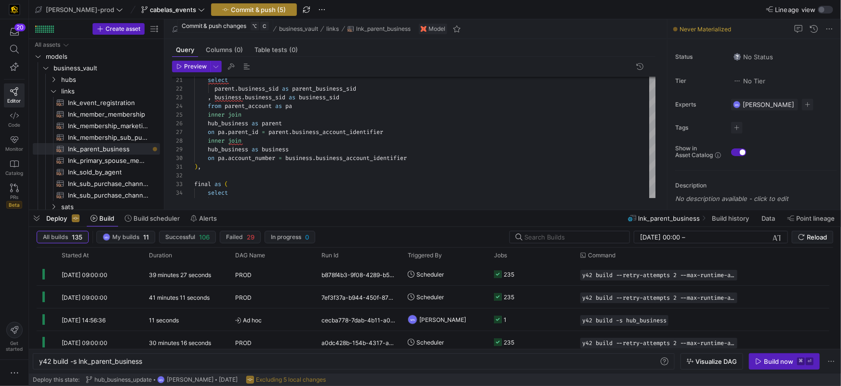
type textarea ", current_timestamp() as load_dts , 'stg_salesforce__account' as rec_src from p…"
click at [251, 10] on span "Commit & push (5)" at bounding box center [258, 10] width 55 height 8
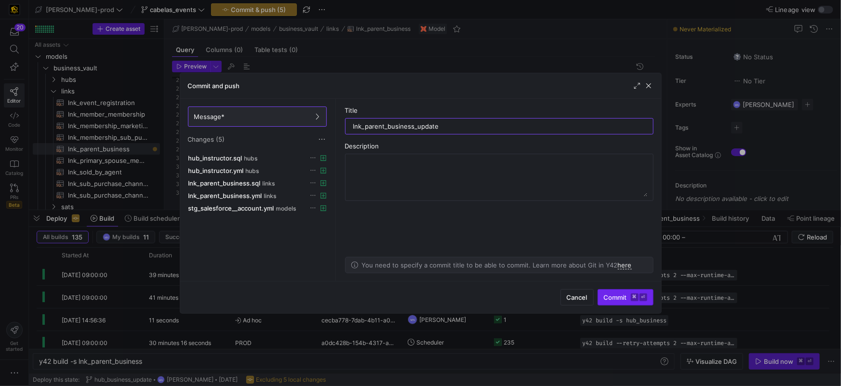
type input "lnk_parent_business_update"
click at [622, 298] on span "Commit ⌘ ⏎" at bounding box center [625, 298] width 43 height 8
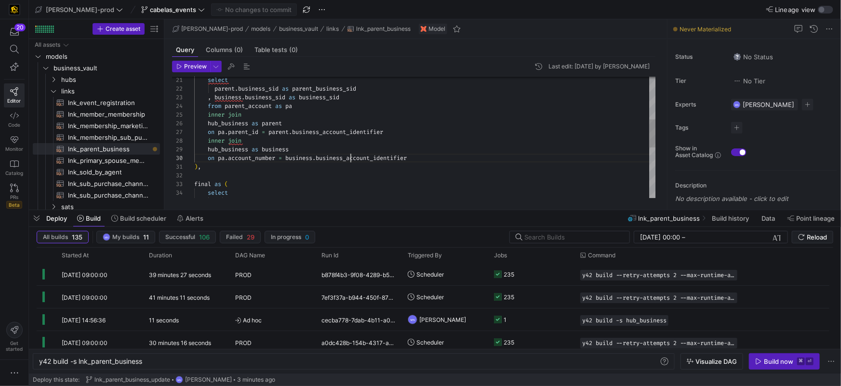
scroll to position [78, 156]
click at [352, 159] on div "select parent . business_sid as parent_business_sid , business . business_sid a…" at bounding box center [425, 154] width 462 height 520
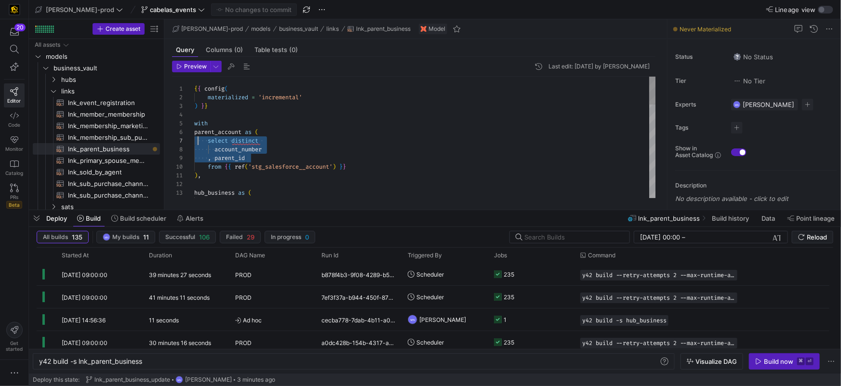
scroll to position [52, 0]
drag, startPoint x: 244, startPoint y: 152, endPoint x: 191, endPoint y: 144, distance: 53.7
click at [192, 143] on div "14 13 12 11 10 9 8 7 6 5 4 3 2 1 select hub_business as ( ) , from { { ref ( 's…" at bounding box center [414, 138] width 484 height 122
click at [463, 98] on div "materialized = 'incremental'" at bounding box center [425, 97] width 462 height 9
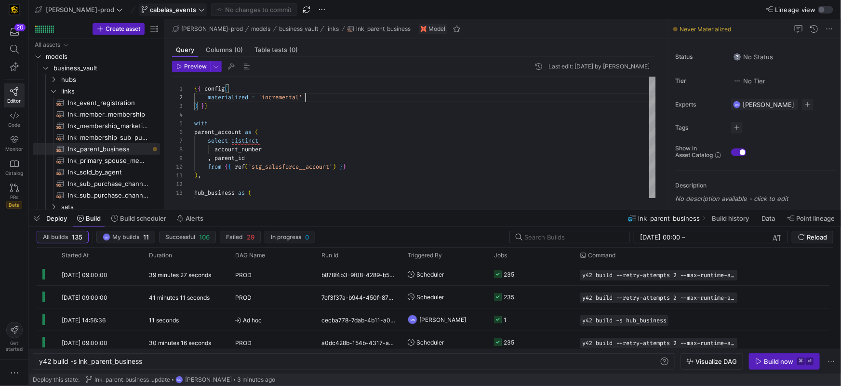
click at [158, 11] on span "cabelas_events" at bounding box center [173, 10] width 46 height 8
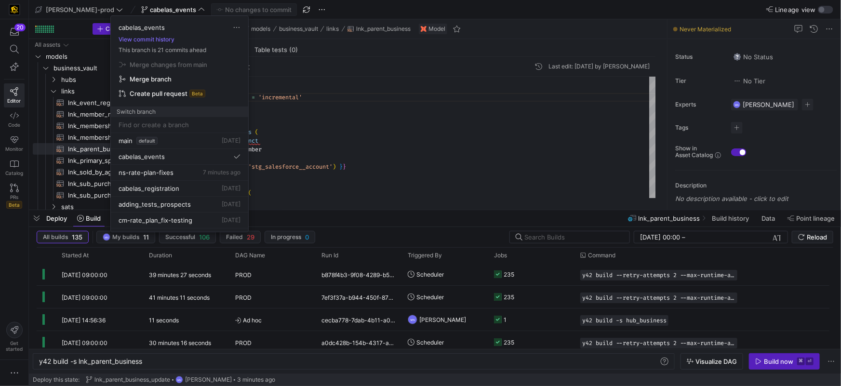
click at [446, 123] on div at bounding box center [420, 193] width 841 height 386
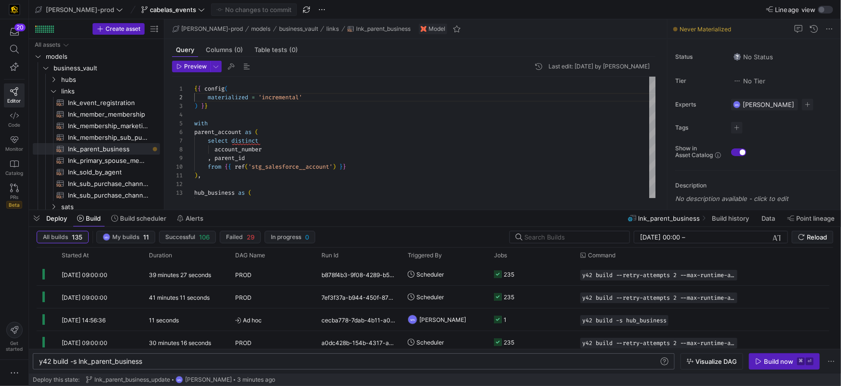
click at [209, 356] on div "y42 build -s lnk_parent_business y42 build -s lnk_parent_business" at bounding box center [354, 361] width 642 height 16
click at [191, 369] on div "y42 build -s lnk_parent_business y42 build -s lnk_parent_business" at bounding box center [354, 361] width 642 height 16
click at [57, 92] on span "links" at bounding box center [104, 91] width 111 height 11
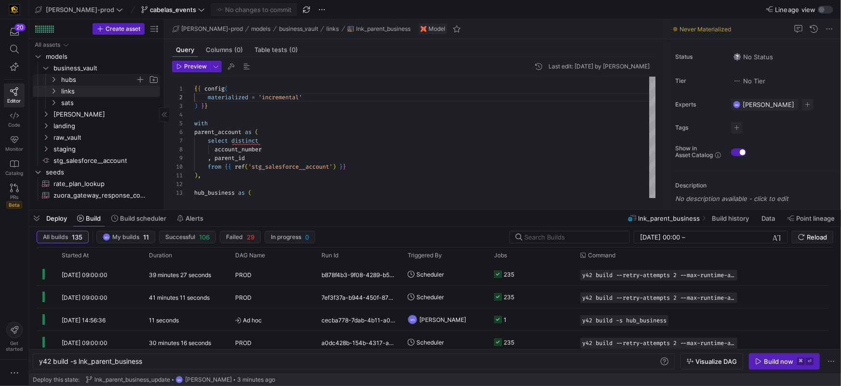
click at [51, 81] on icon "Press SPACE to select this row." at bounding box center [53, 80] width 7 height 6
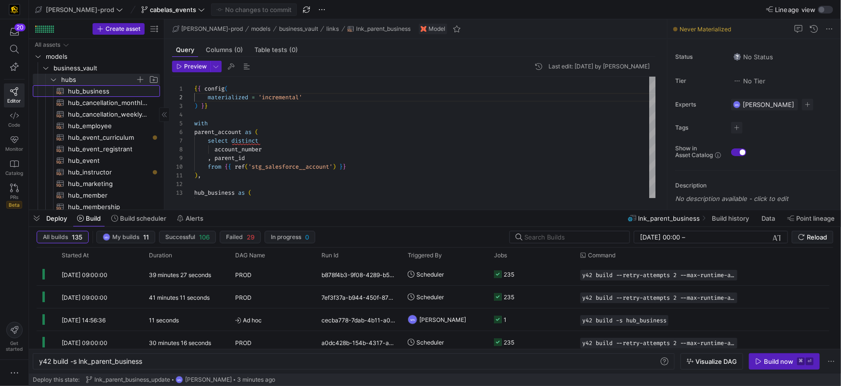
click at [94, 90] on span "hub_business​​​​​​​​​​" at bounding box center [108, 91] width 81 height 11
type textarea "{{ config( materialized='incremental' ) }} with business_account as ( select di…"
type textarea "y42 build -s hub_business"
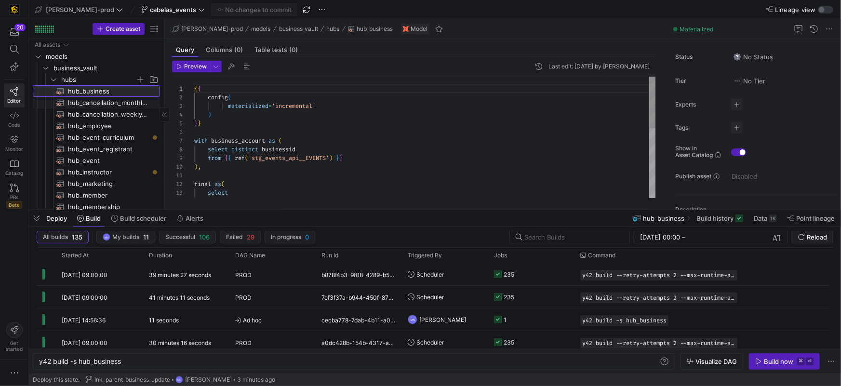
scroll to position [87, 0]
drag, startPoint x: 149, startPoint y: 365, endPoint x: 155, endPoint y: 365, distance: 5.8
click at [149, 365] on div "y42 build -s hub_business y42 build -s hub_business" at bounding box center [354, 361] width 642 height 16
click at [158, 362] on div "y42 build -s hub_business" at bounding box center [349, 362] width 621 height 8
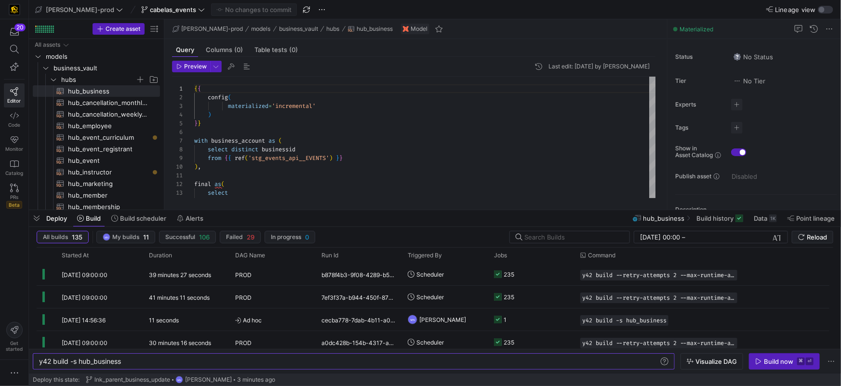
click at [775, 363] on div "Build now" at bounding box center [778, 362] width 29 height 8
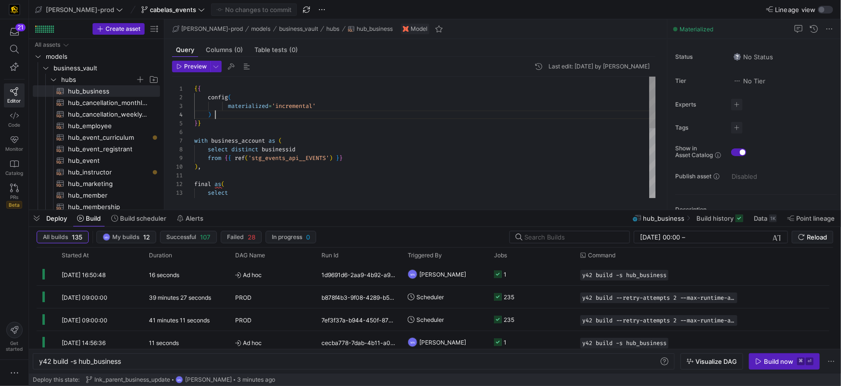
scroll to position [26, 21]
click at [376, 116] on div ")" at bounding box center [425, 114] width 462 height 9
click at [114, 135] on span "hub_event_curriculum​​​​​​​​​​" at bounding box center [108, 137] width 81 height 11
type textarea "{{ config( materialized='incremental' ) }} with hub_event_curriculum as ( selec…"
type textarea "y42 build -s hub_event_curriculum"
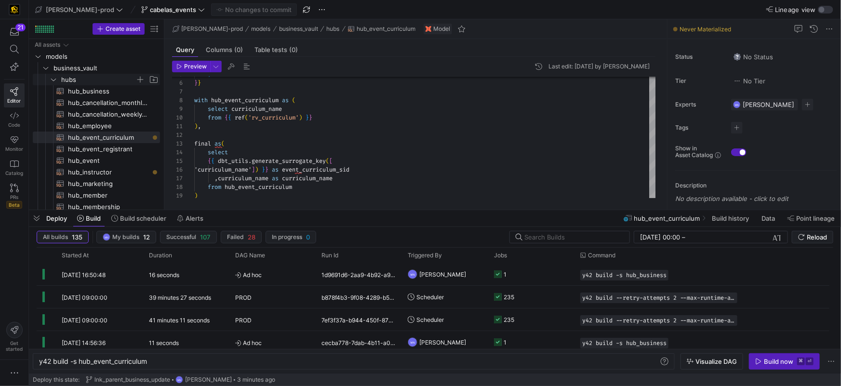
click at [54, 77] on icon "Press SPACE to select this row." at bounding box center [53, 80] width 7 height 6
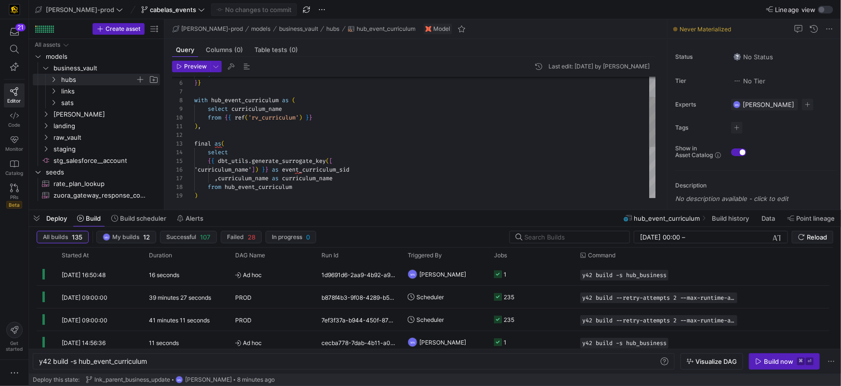
type textarea "), final as( select {{ dbt_utils.generate_surrogate_key([ 'curriculum_name']) }…"
click at [358, 137] on div ") } } with hub_event_curriculum as ( select curriculum_name from { { ref ( 'rv_…" at bounding box center [425, 174] width 462 height 294
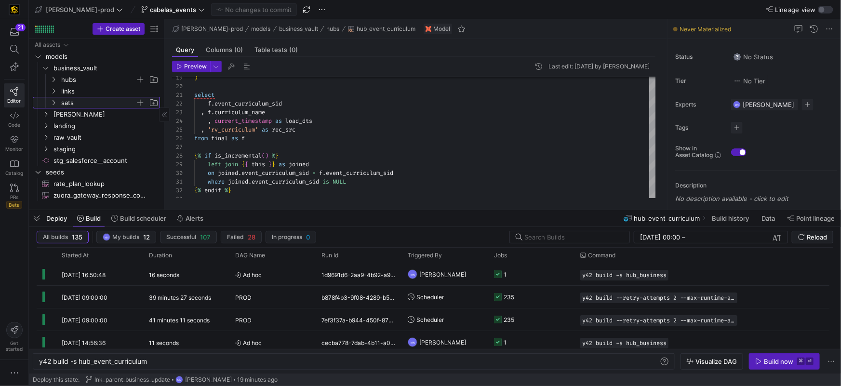
click at [55, 104] on icon "Press SPACE to select this row." at bounding box center [53, 103] width 7 height 6
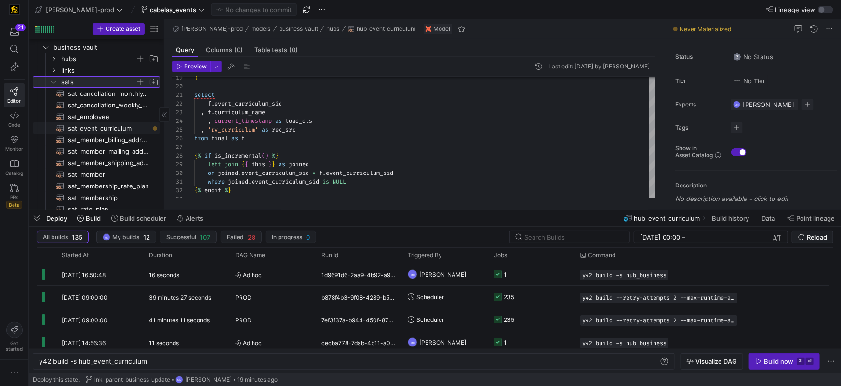
scroll to position [19, 0]
